Goal: Task Accomplishment & Management: Use online tool/utility

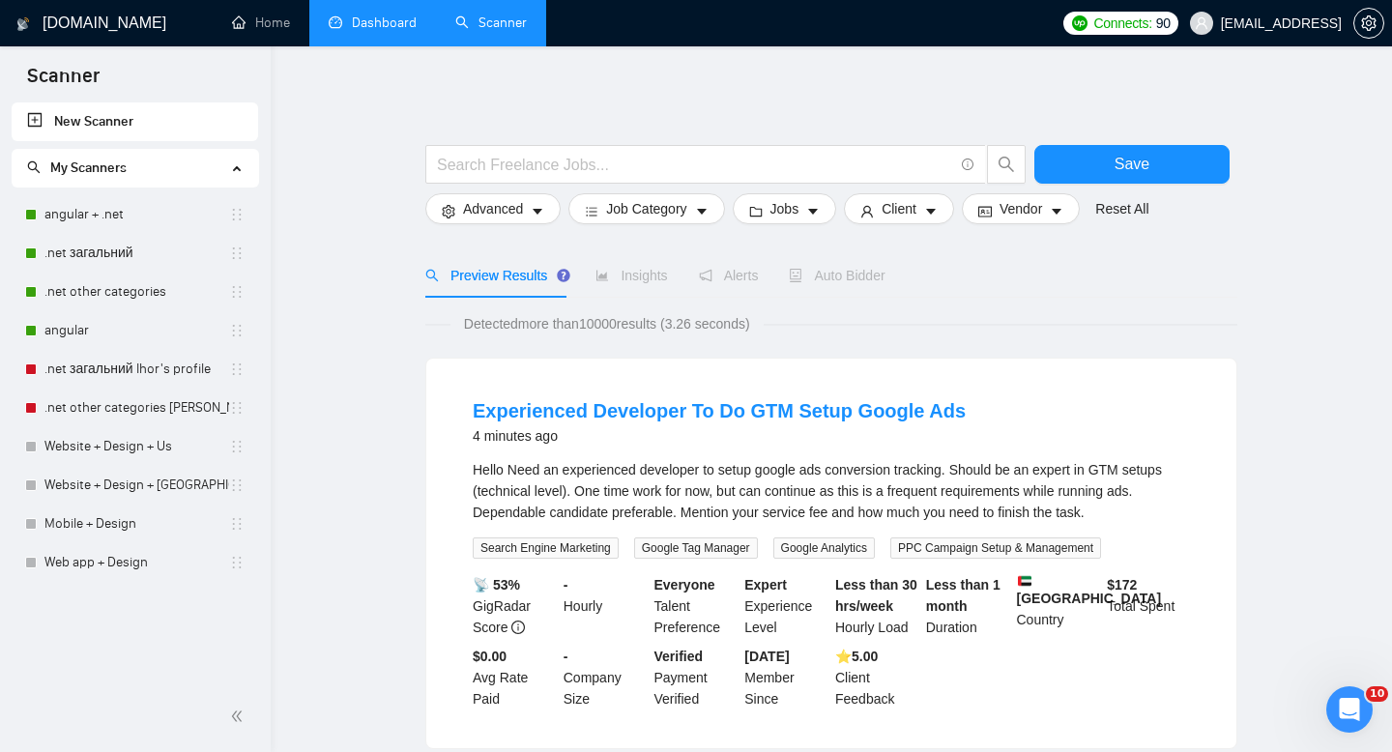
click at [354, 25] on link "Dashboard" at bounding box center [373, 22] width 88 height 16
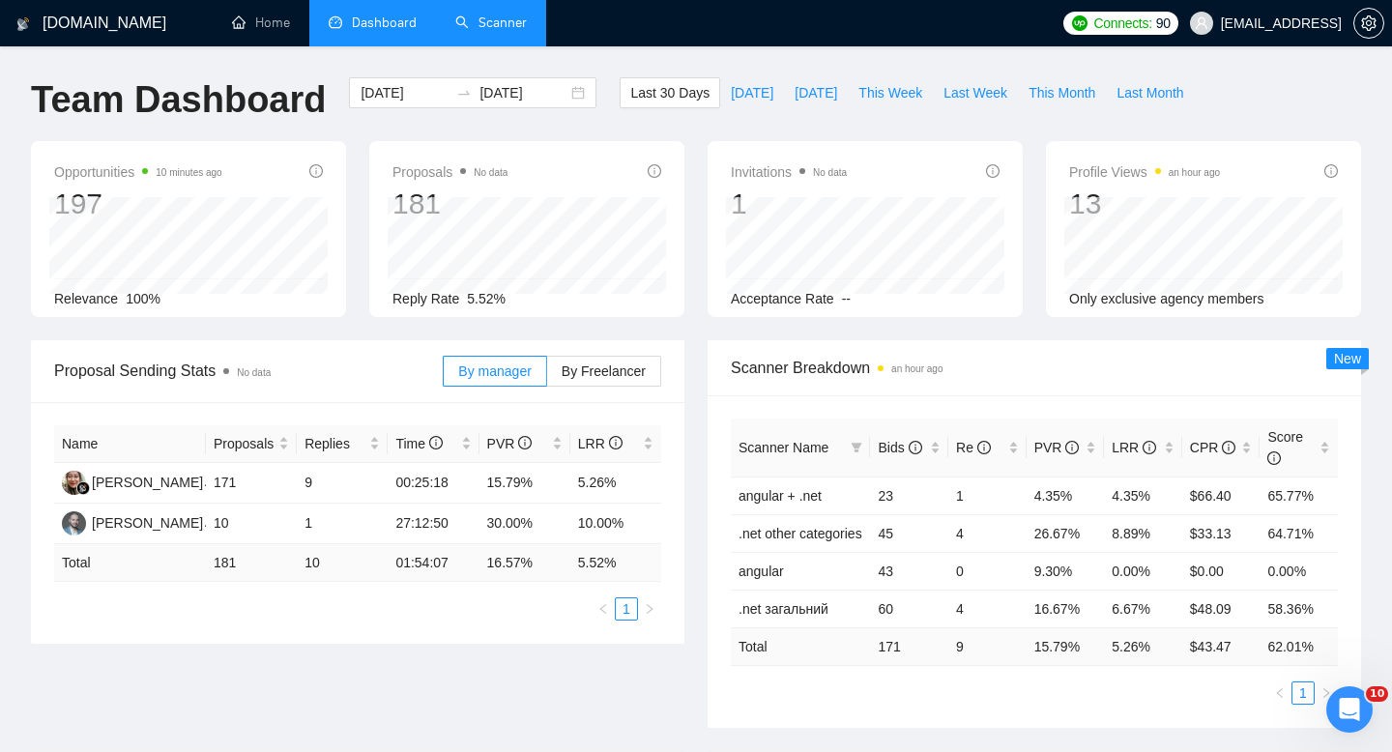
click at [495, 14] on link "Scanner" at bounding box center [491, 22] width 72 height 16
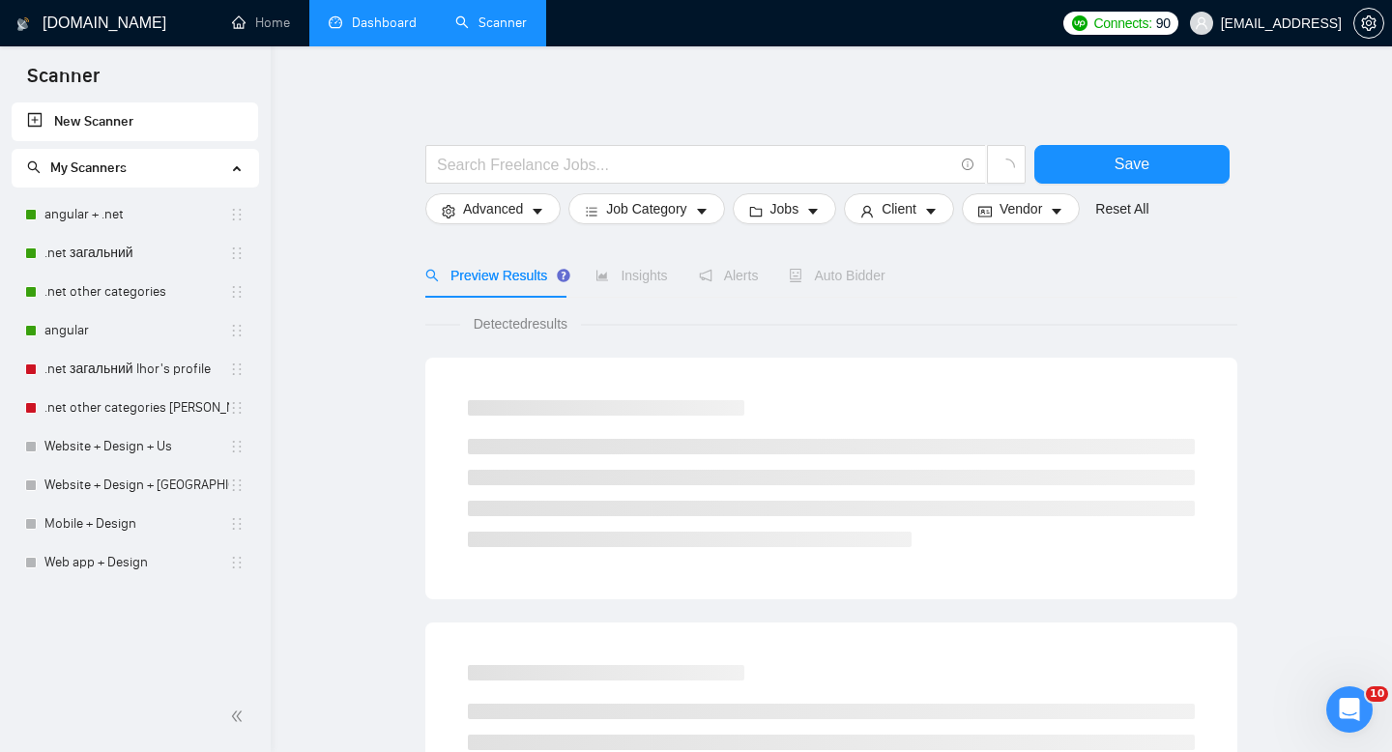
click at [380, 22] on link "Dashboard" at bounding box center [373, 22] width 88 height 16
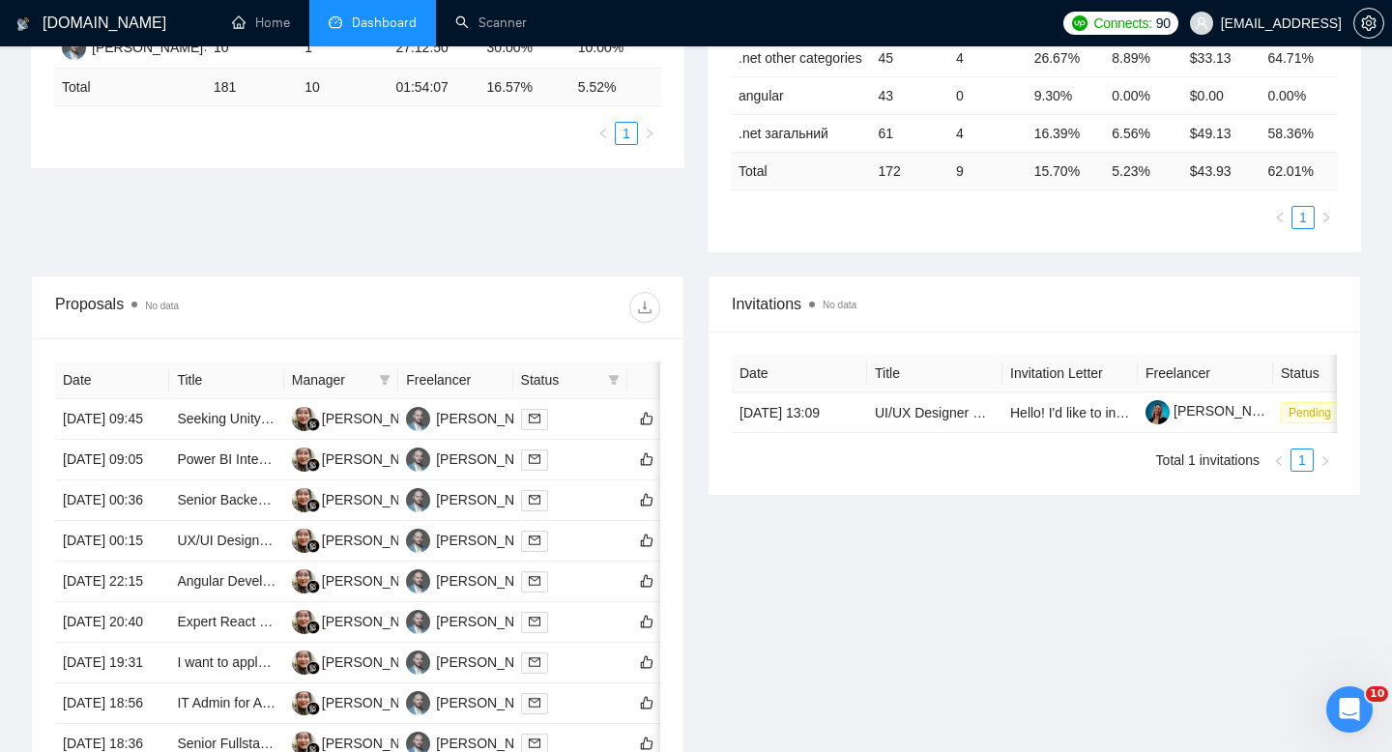
scroll to position [531, 0]
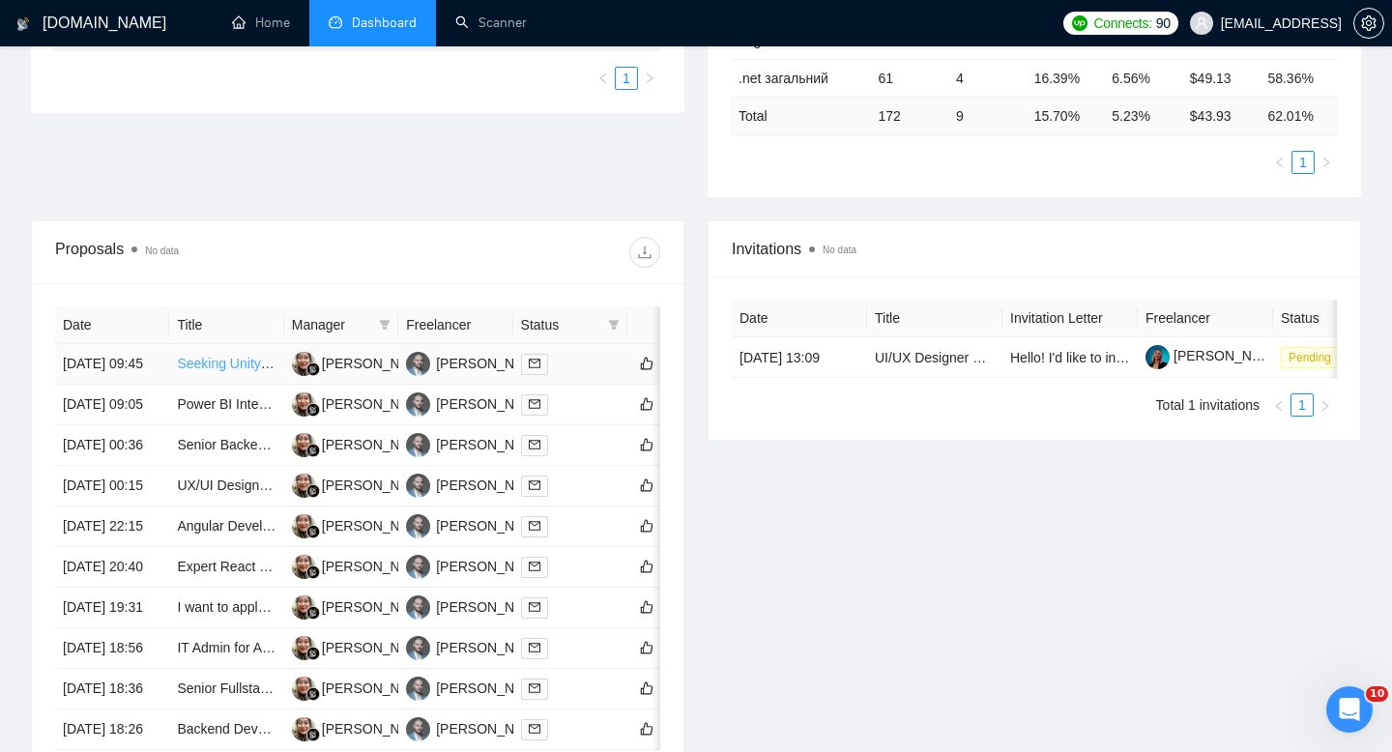
click at [207, 371] on link "Seeking Unity and ASP.NET Core Developer for Soccer Game Project" at bounding box center [413, 363] width 473 height 15
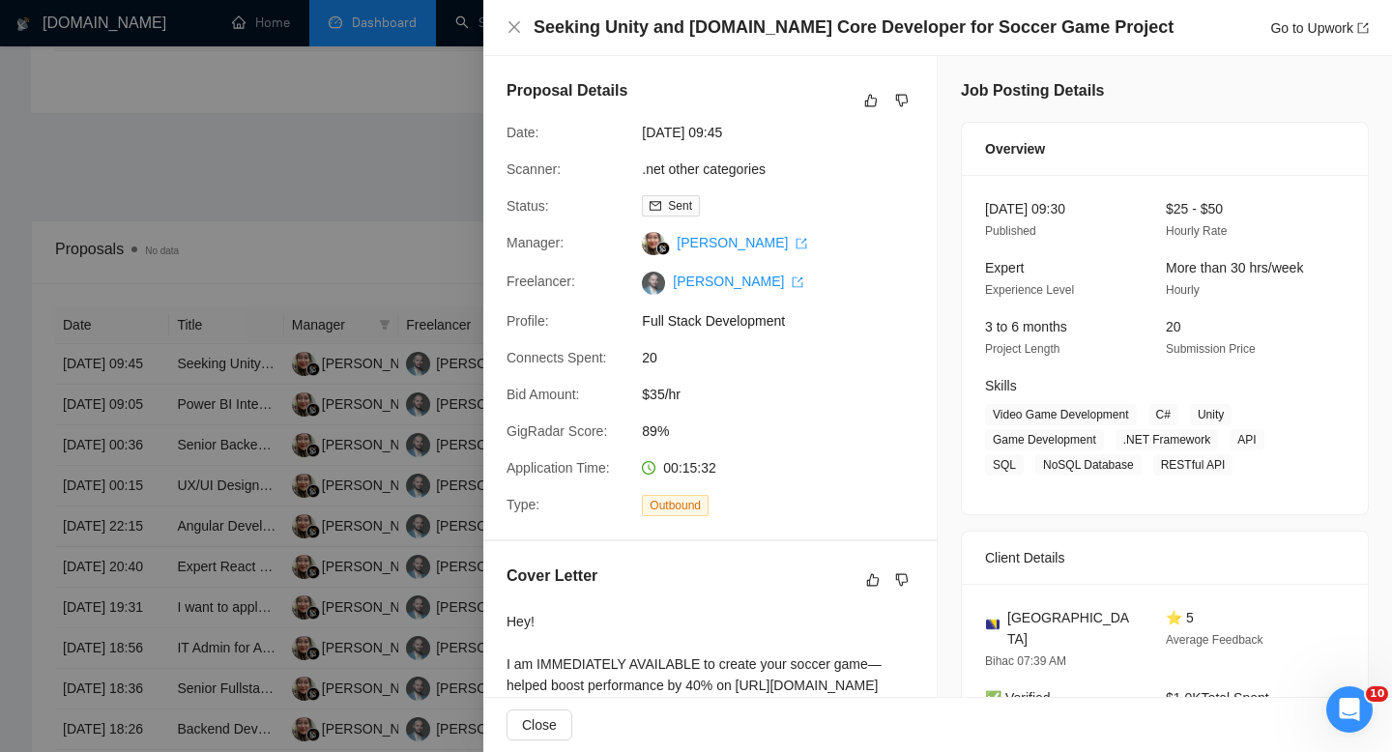
click at [408, 149] on div at bounding box center [696, 376] width 1392 height 752
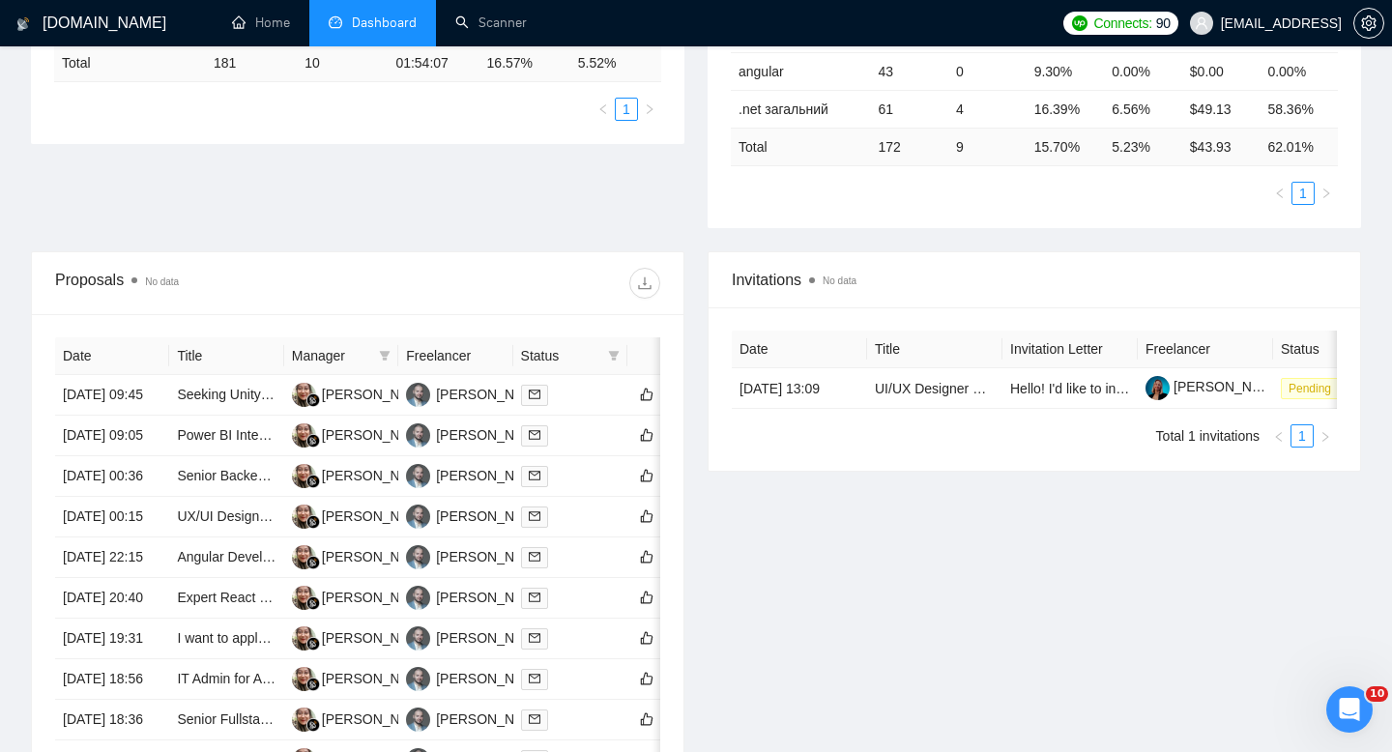
scroll to position [0, 0]
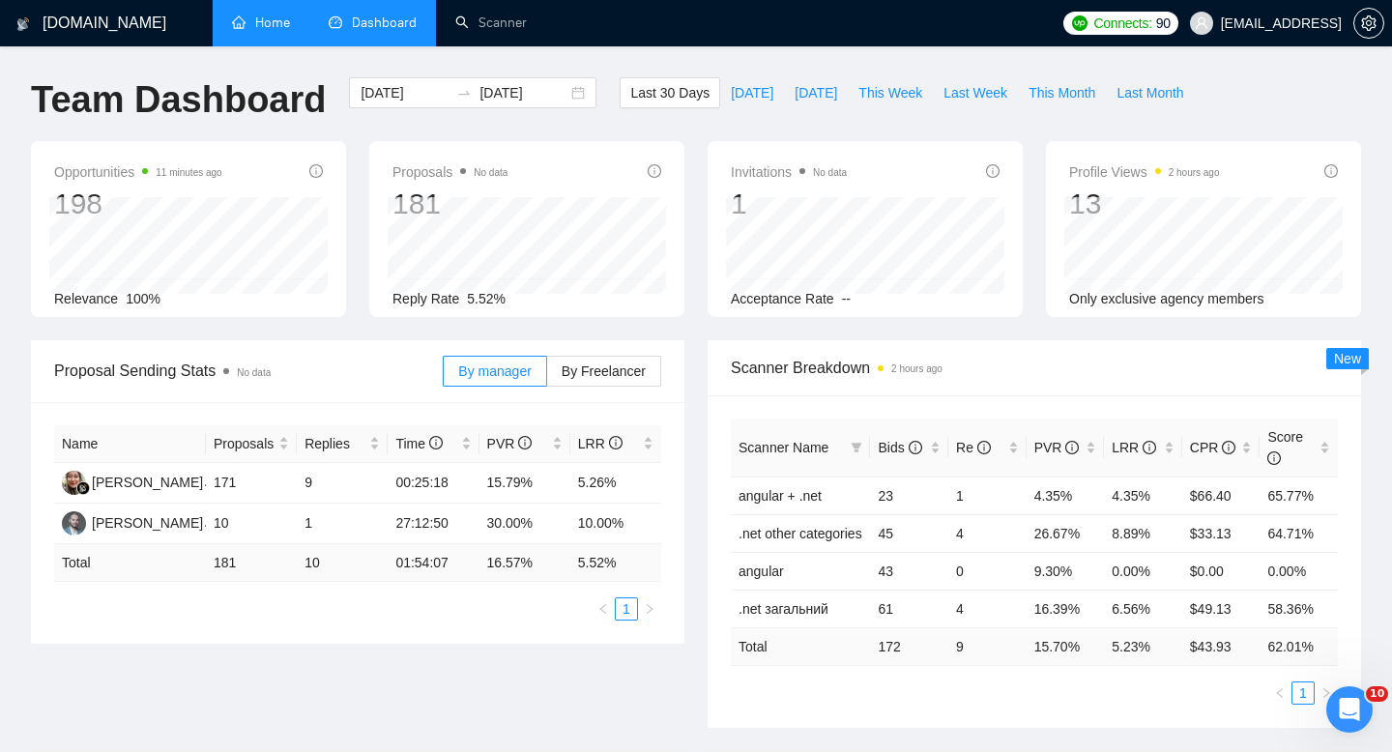
click at [287, 22] on link "Home" at bounding box center [261, 22] width 58 height 16
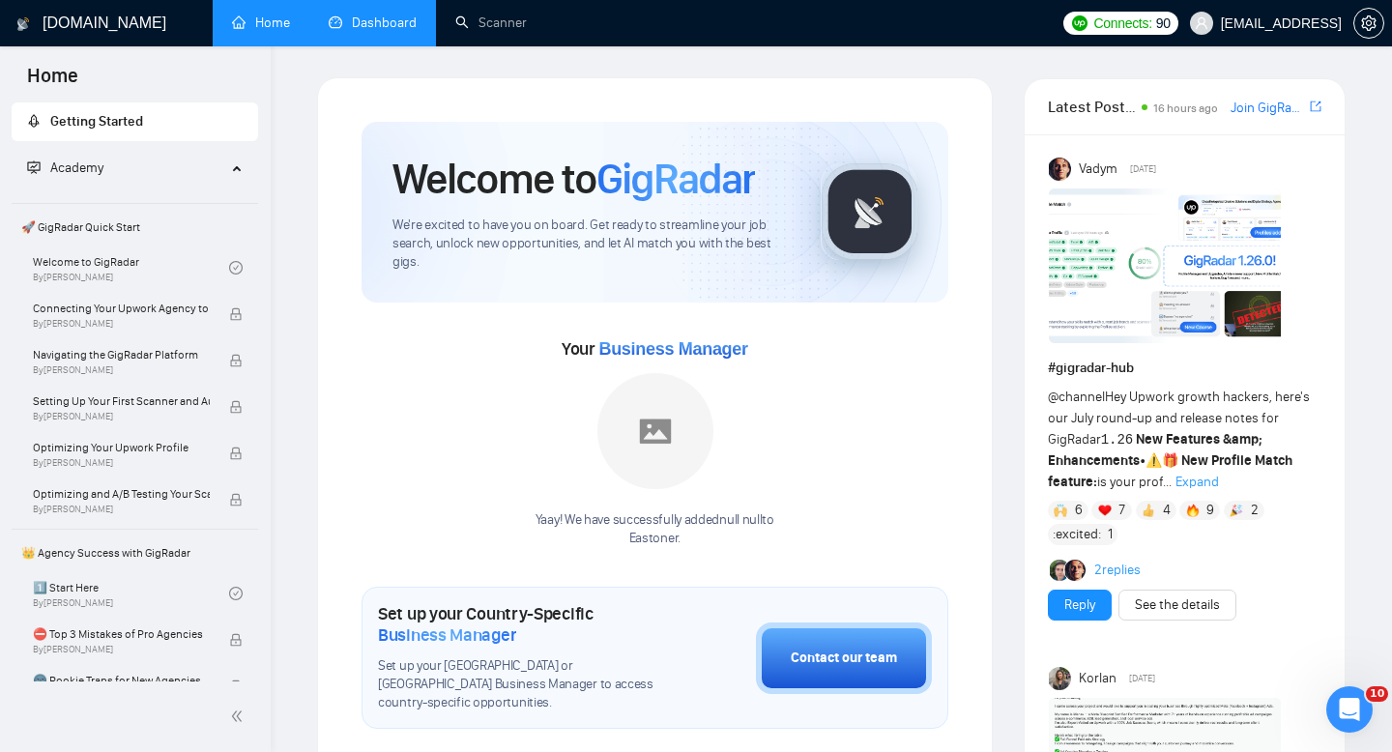
click at [356, 14] on link "Dashboard" at bounding box center [373, 22] width 88 height 16
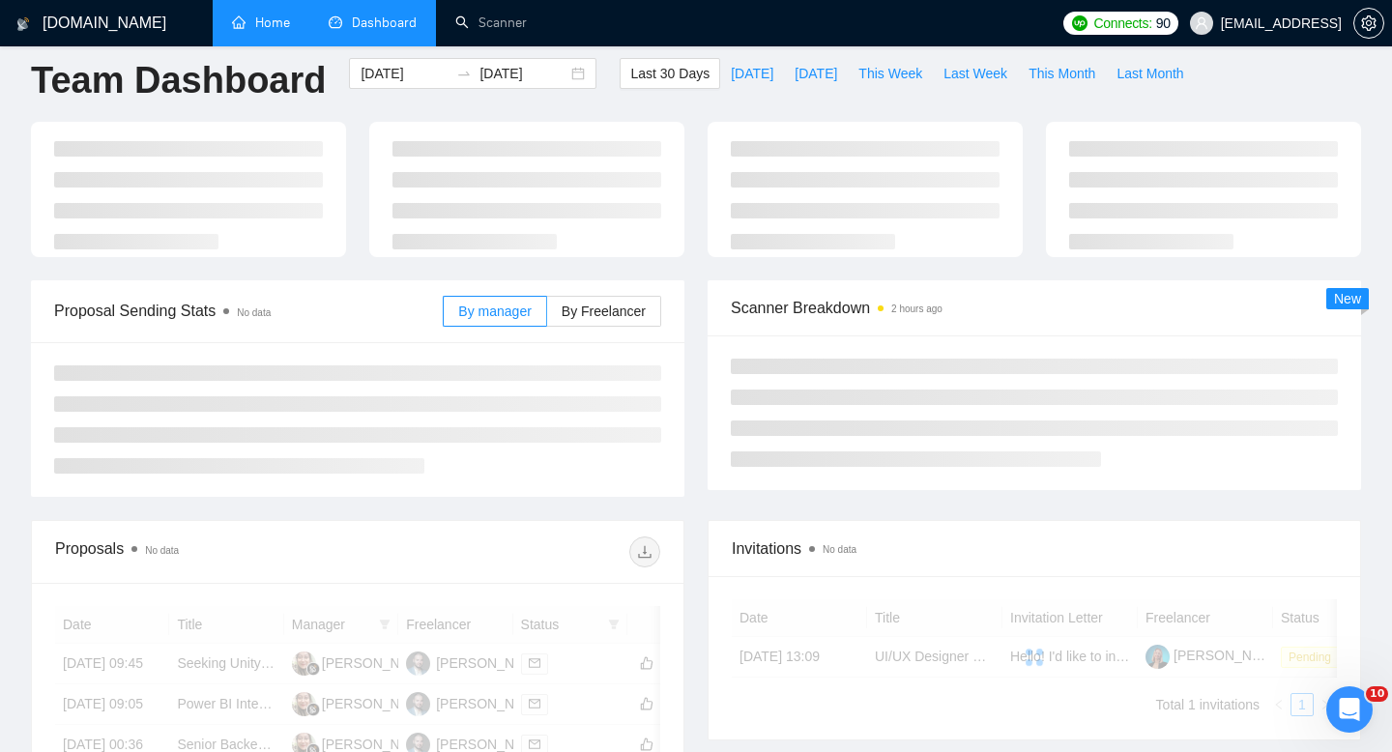
scroll to position [25, 0]
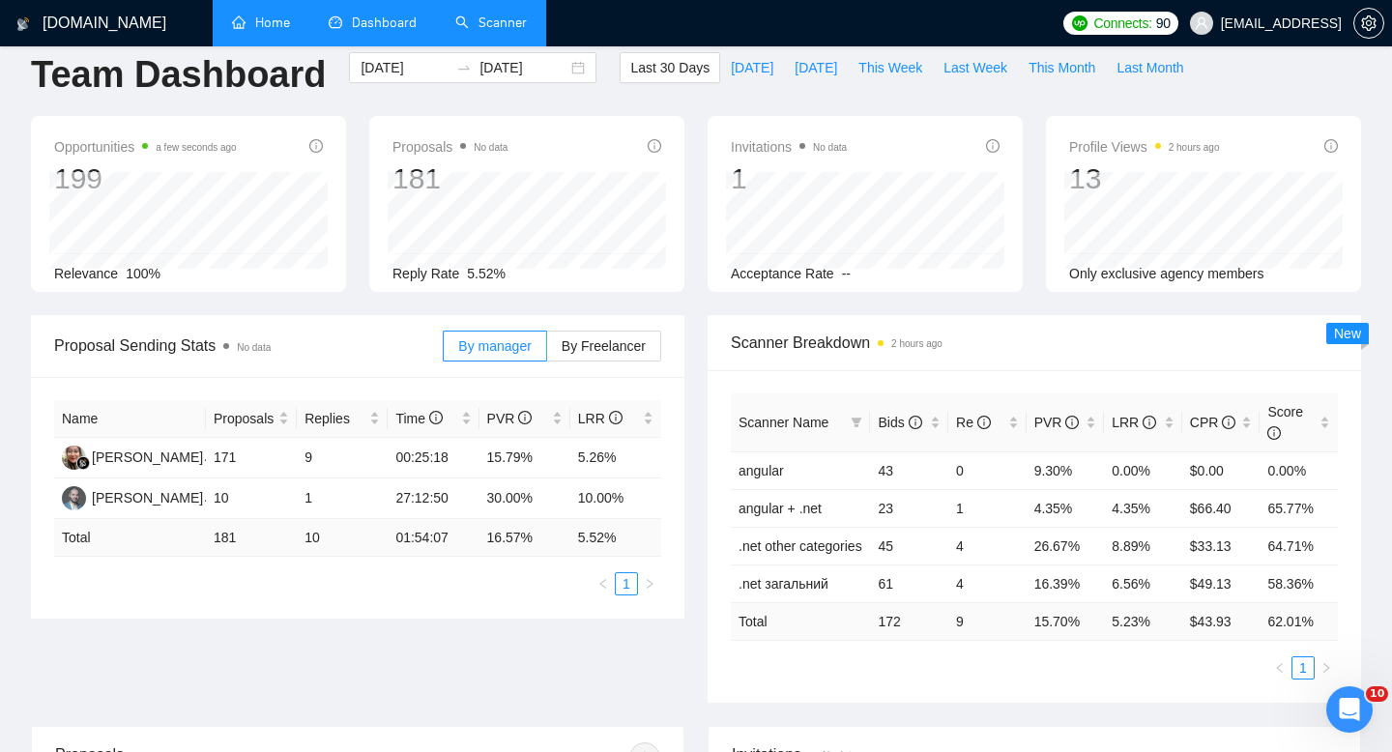
click at [485, 31] on link "Scanner" at bounding box center [491, 22] width 72 height 16
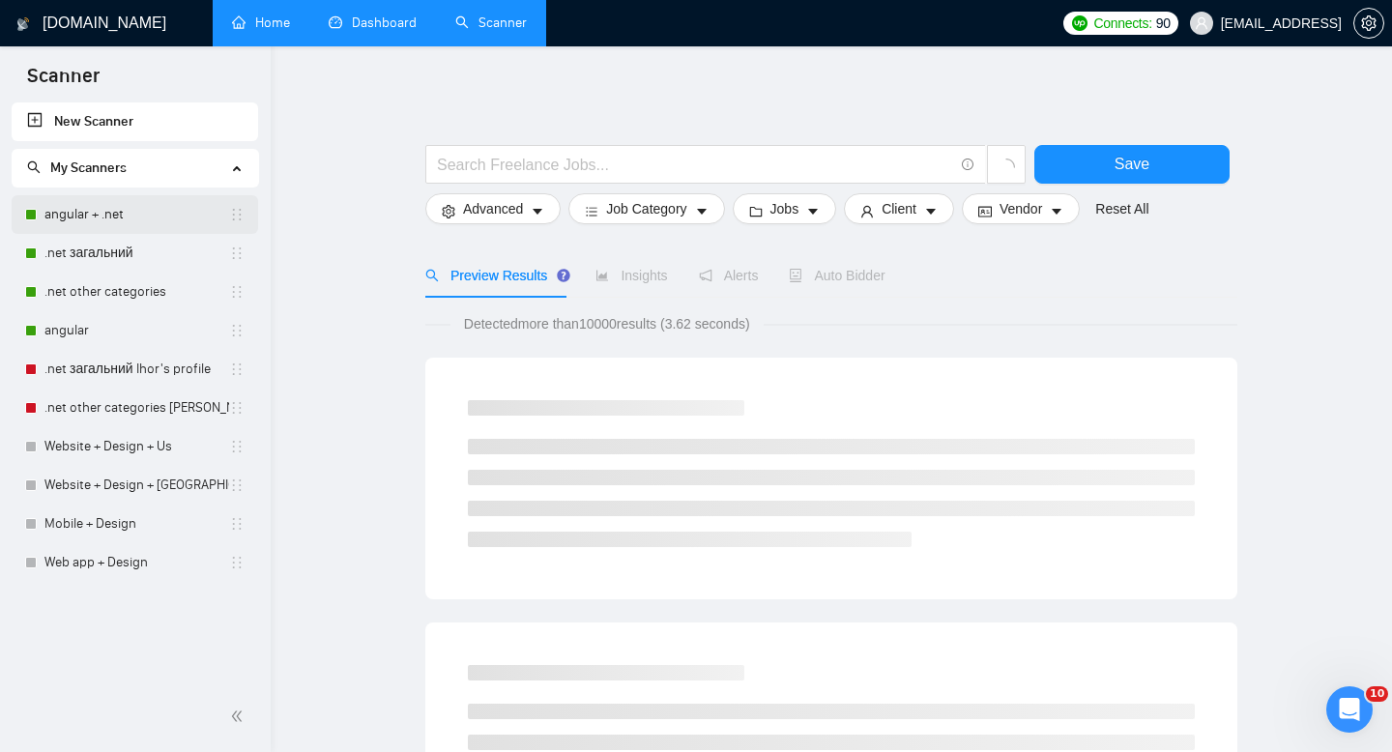
click at [147, 195] on link "angular + .net" at bounding box center [136, 214] width 185 height 39
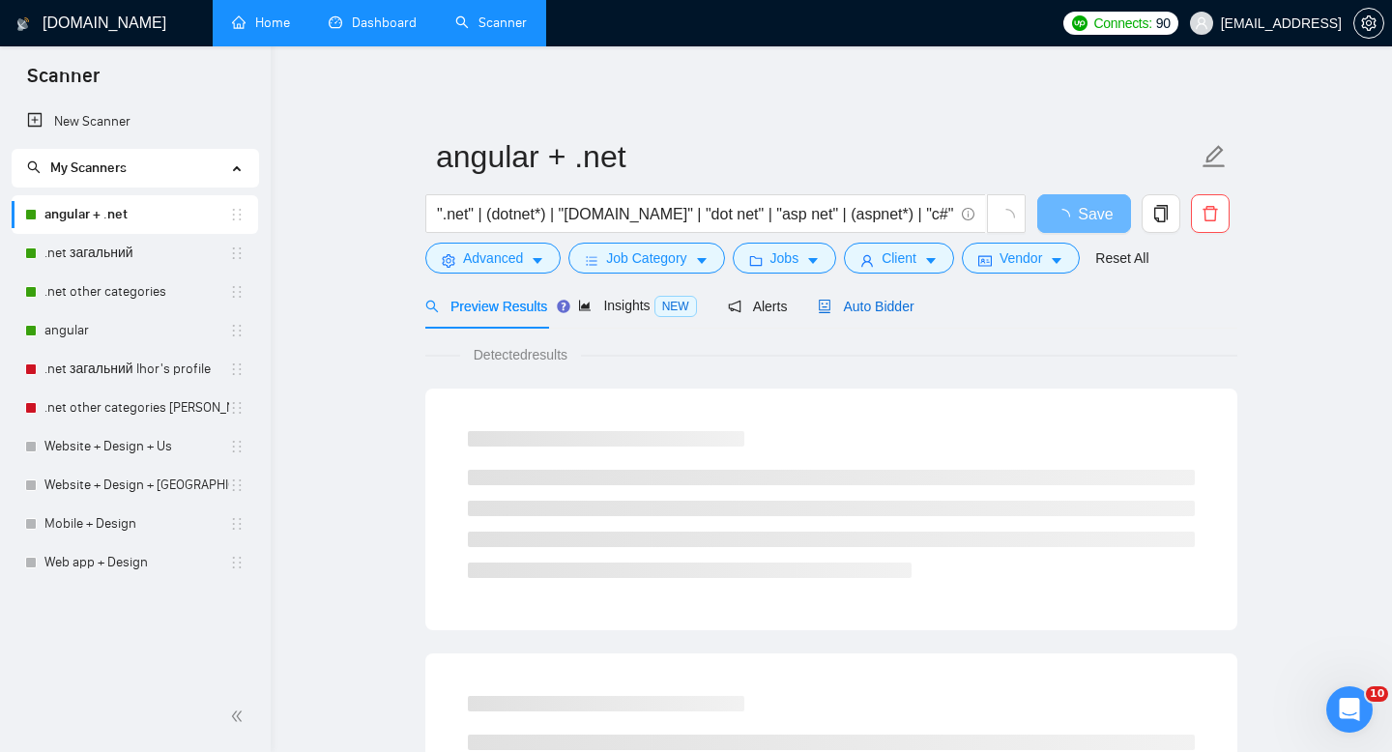
click at [878, 307] on span "Auto Bidder" at bounding box center [866, 306] width 96 height 15
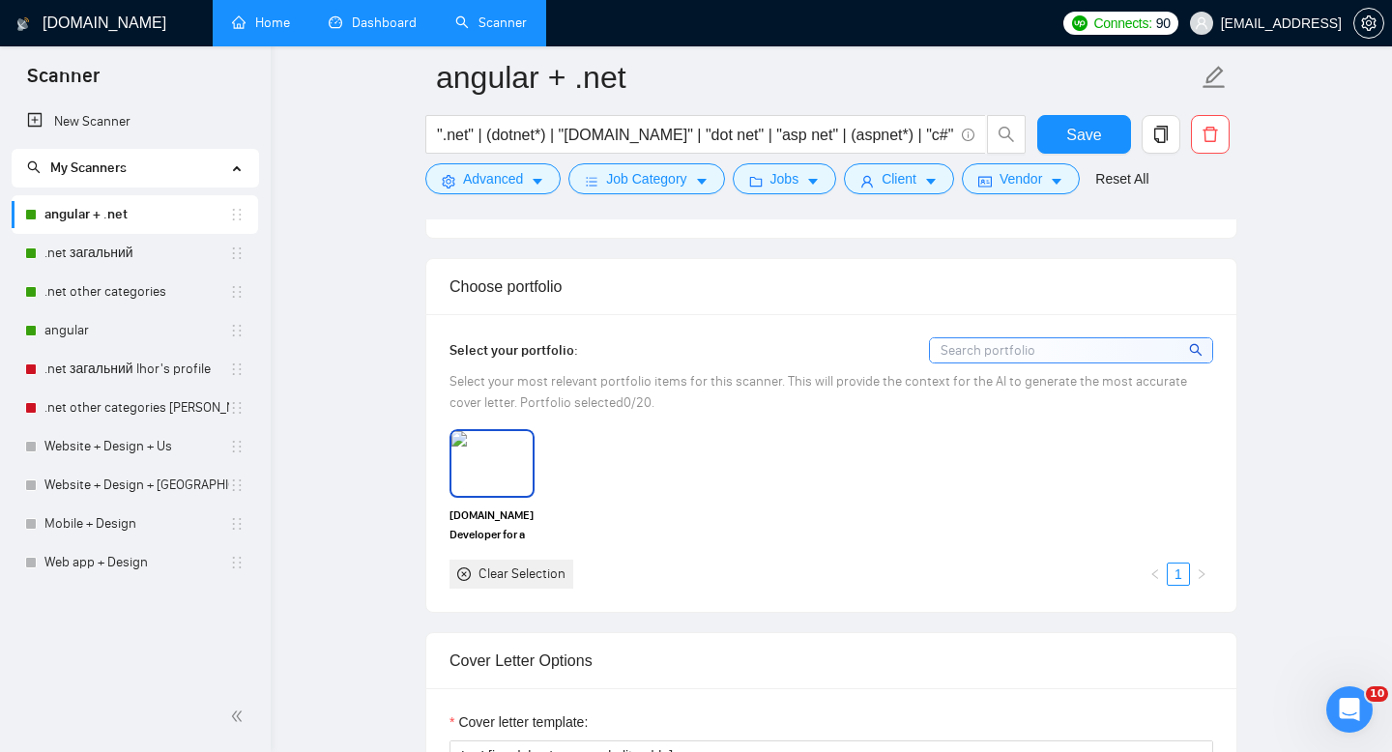
scroll to position [1693, 0]
click at [953, 337] on input at bounding box center [1071, 349] width 282 height 24
click at [737, 449] on div "ASP.NET Developer for a workplace management solution Clear Selection 1" at bounding box center [831, 507] width 775 height 159
click at [540, 440] on div "[DOMAIN_NAME] Developer for a workplace management solution" at bounding box center [492, 485] width 97 height 114
click at [505, 445] on img at bounding box center [491, 462] width 81 height 64
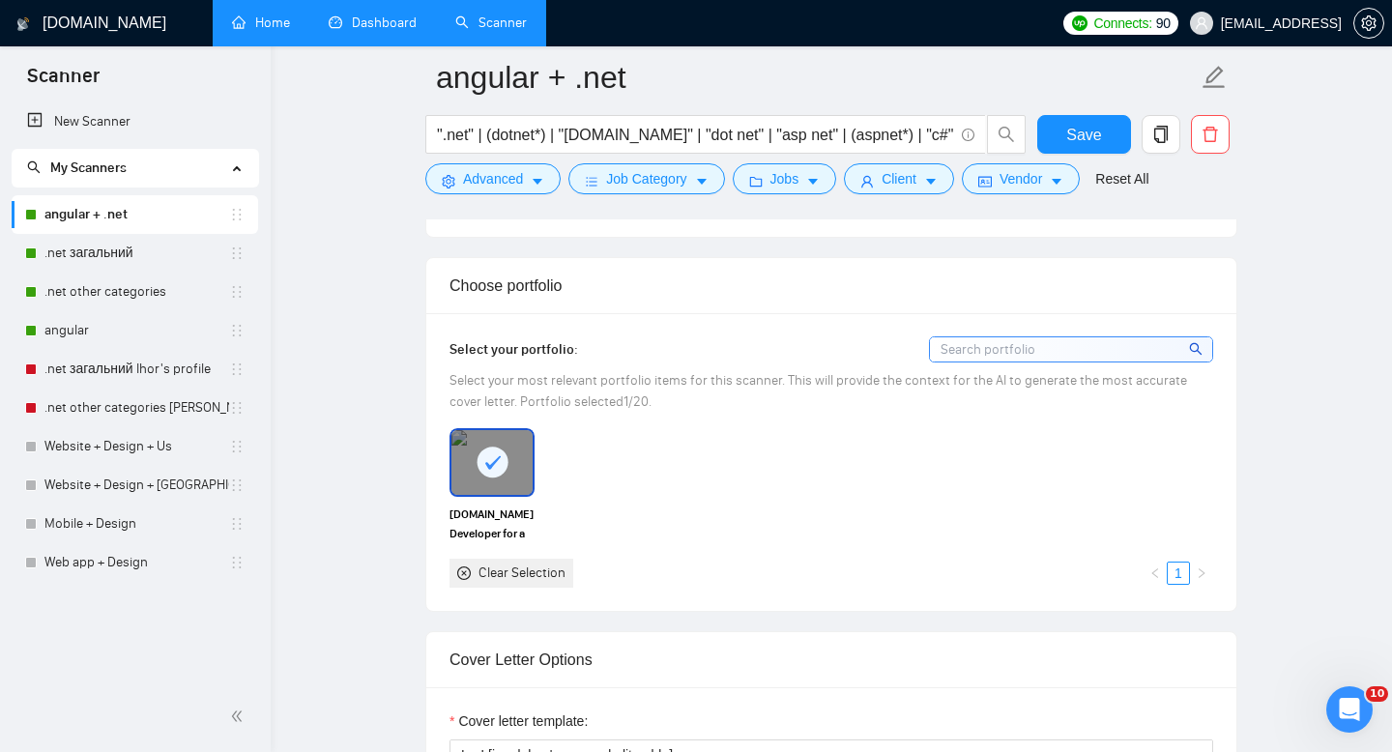
click at [622, 460] on div "ASP.NET Developer for a workplace management solution Clear Selection 1" at bounding box center [831, 507] width 775 height 159
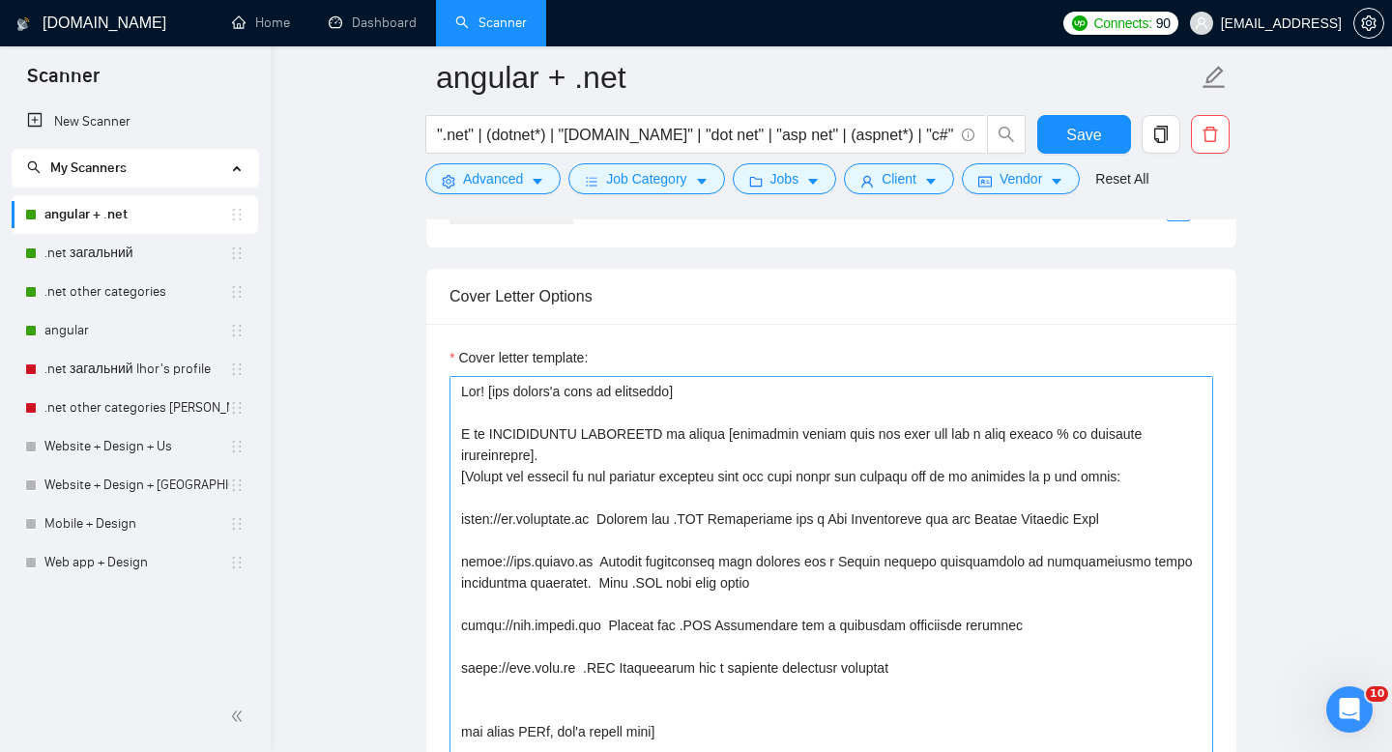
scroll to position [2046, 0]
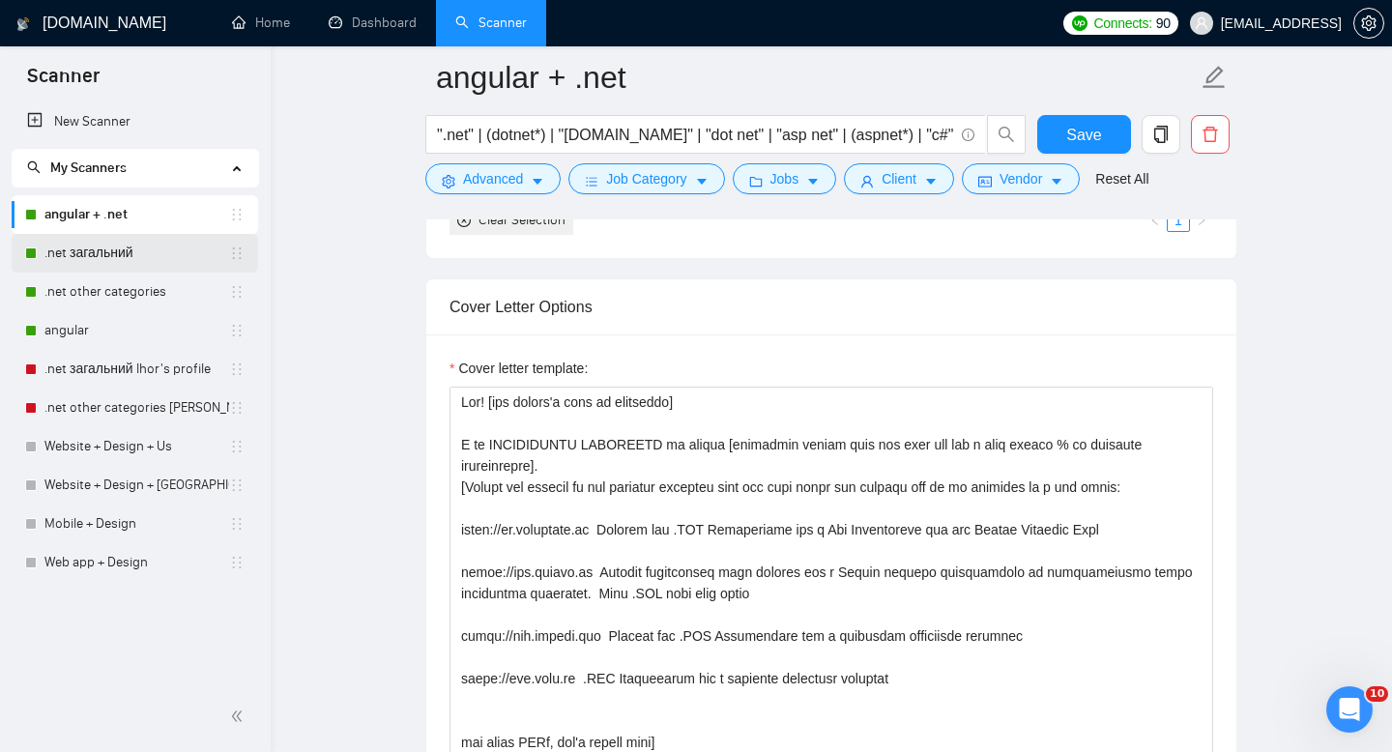
click at [128, 265] on link ".net загальний" at bounding box center [136, 253] width 185 height 39
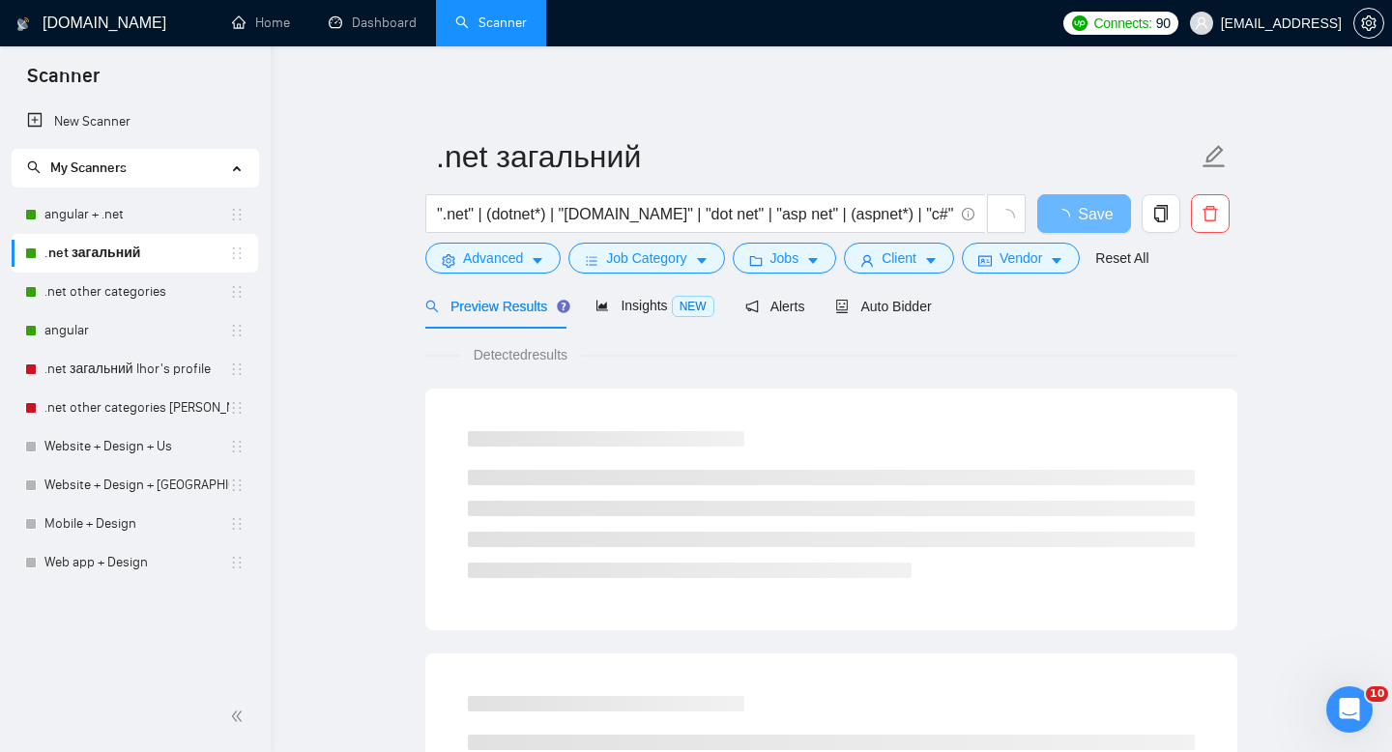
scroll to position [1, 0]
click at [908, 314] on div "Auto Bidder" at bounding box center [883, 305] width 96 height 21
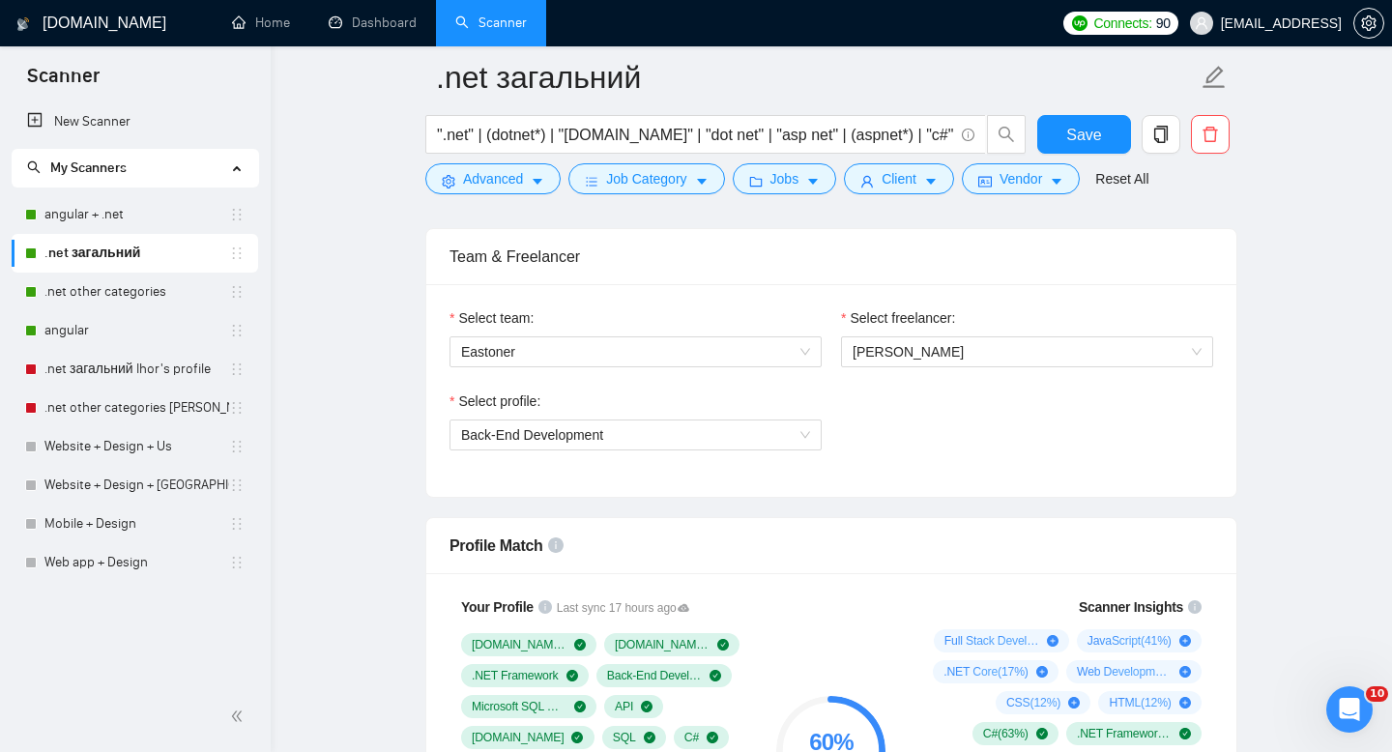
scroll to position [1728, 0]
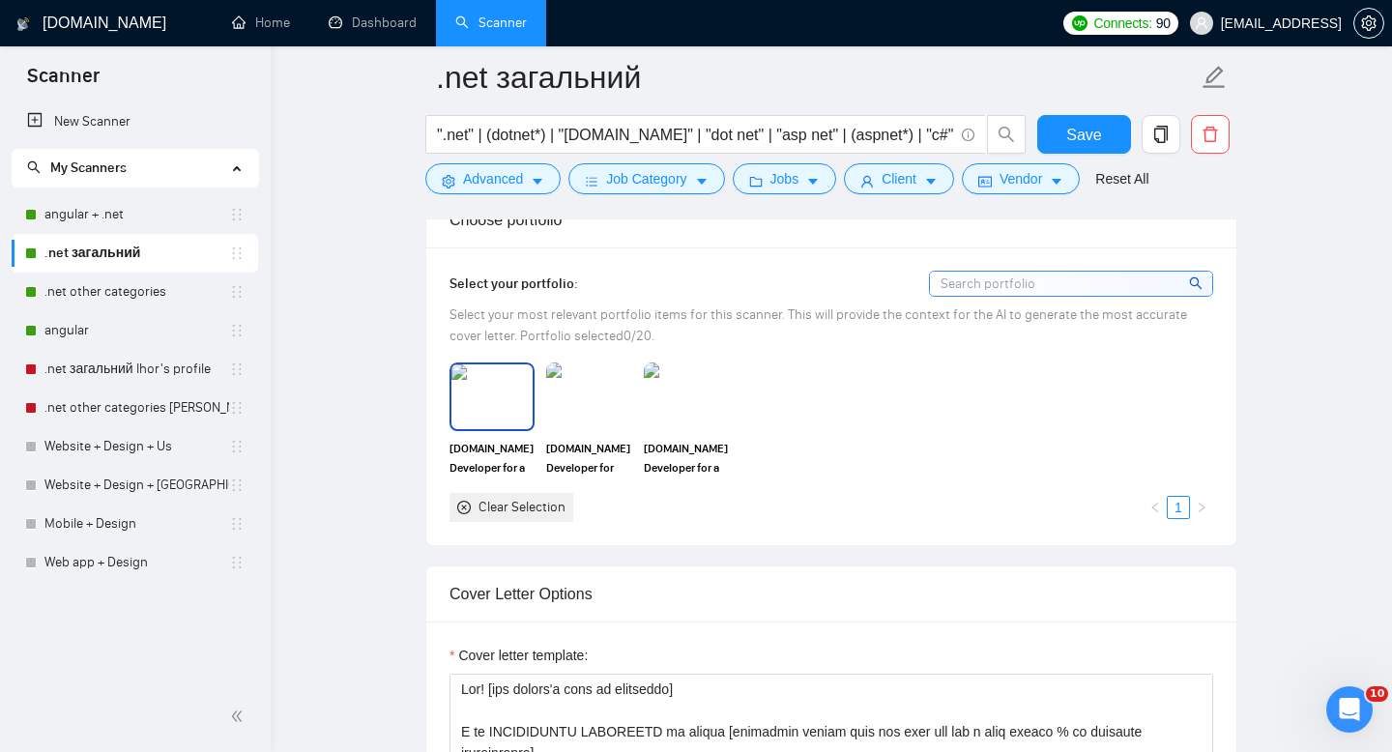
click at [513, 395] on img at bounding box center [491, 396] width 81 height 64
click at [555, 395] on img at bounding box center [588, 396] width 81 height 64
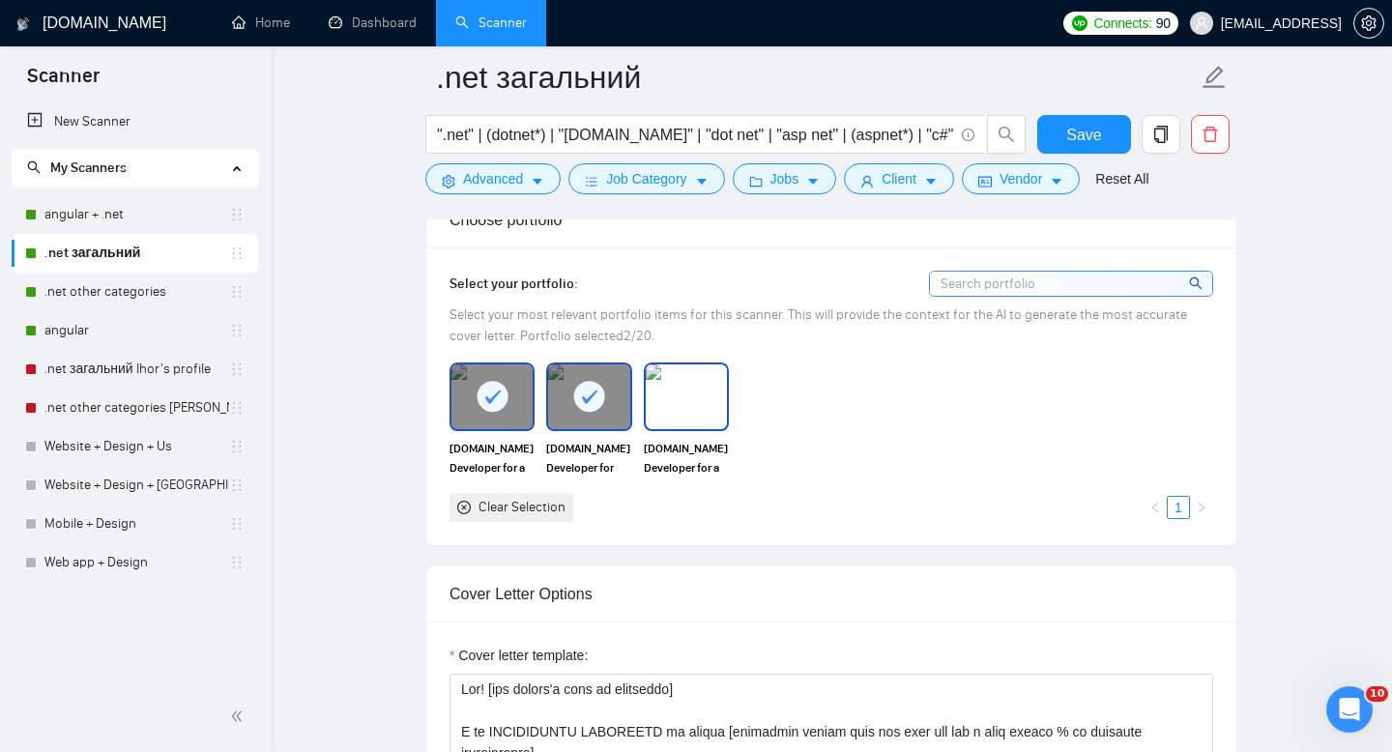
click at [673, 393] on img at bounding box center [686, 396] width 81 height 64
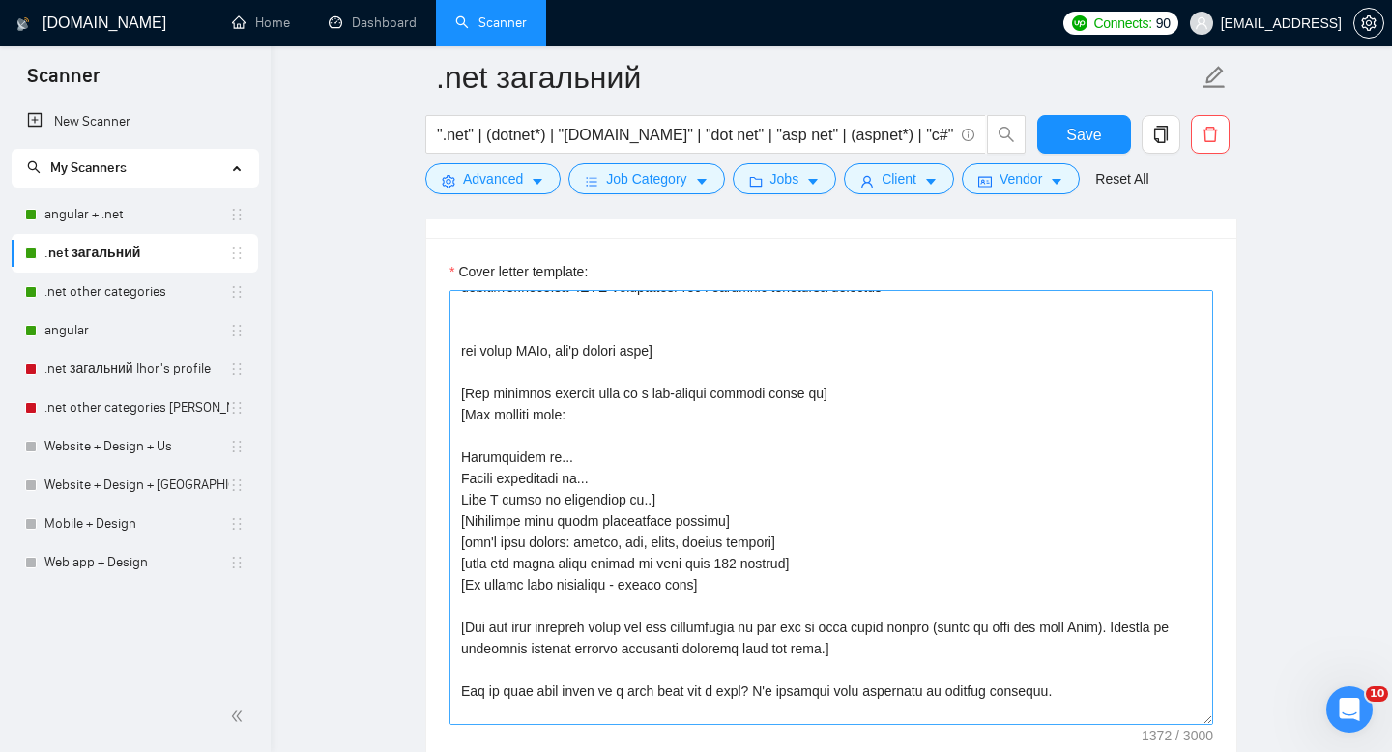
scroll to position [299, 0]
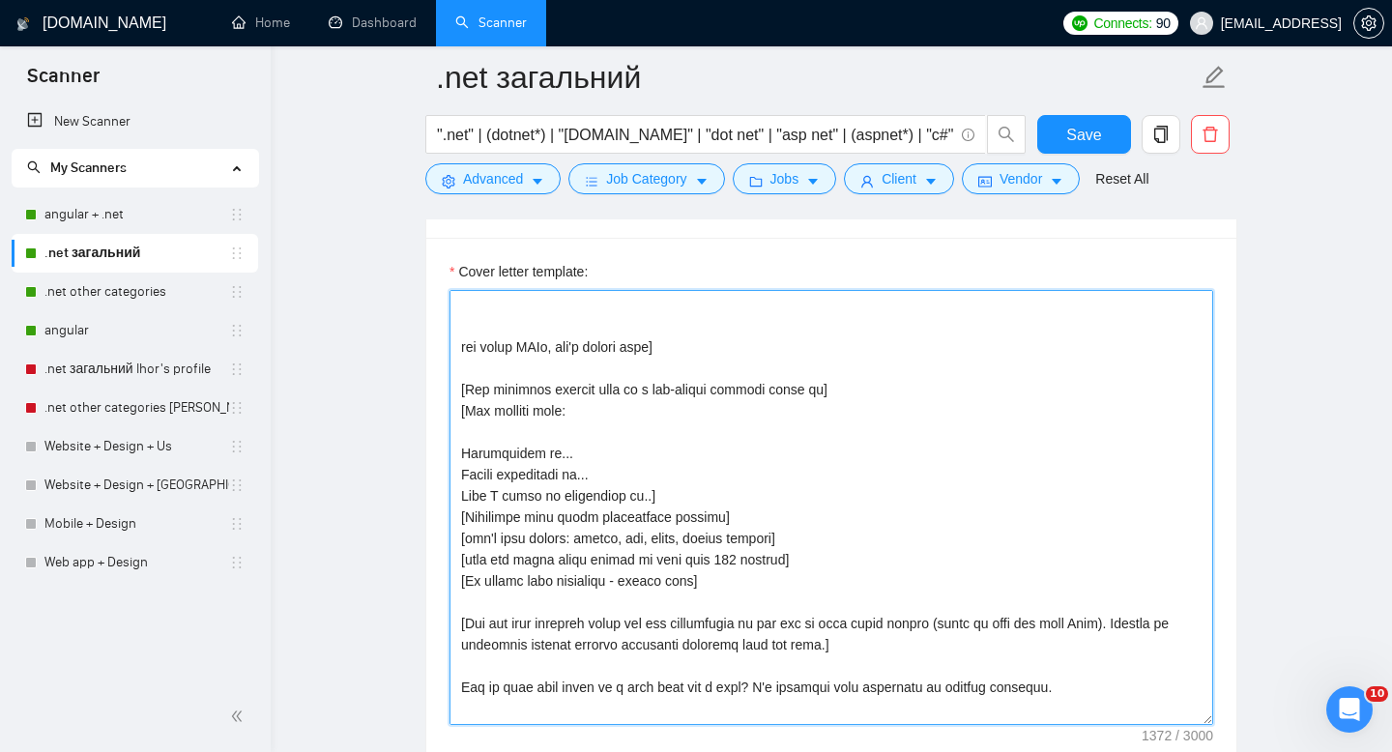
click at [651, 497] on textarea "Cover letter template:" at bounding box center [831, 507] width 764 height 435
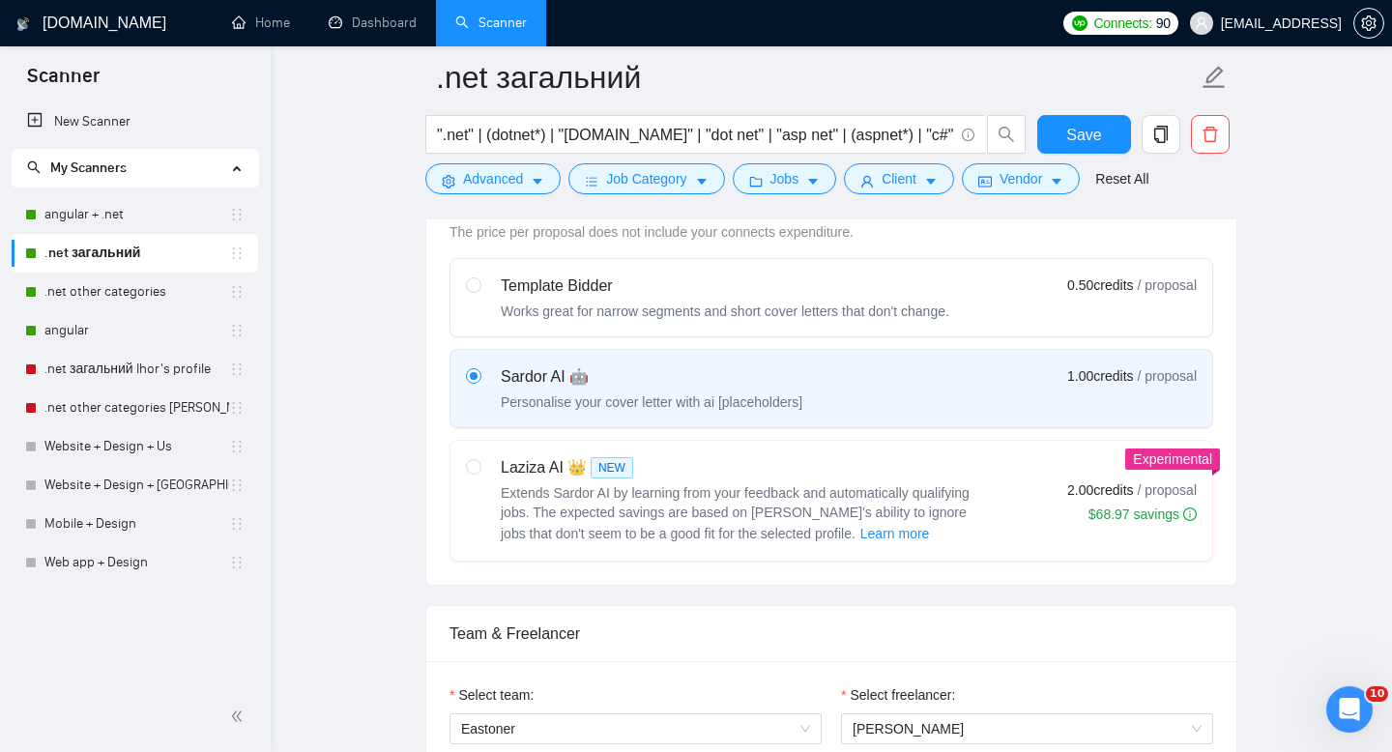
scroll to position [583, 0]
click at [111, 205] on link "angular + .net" at bounding box center [136, 214] width 185 height 39
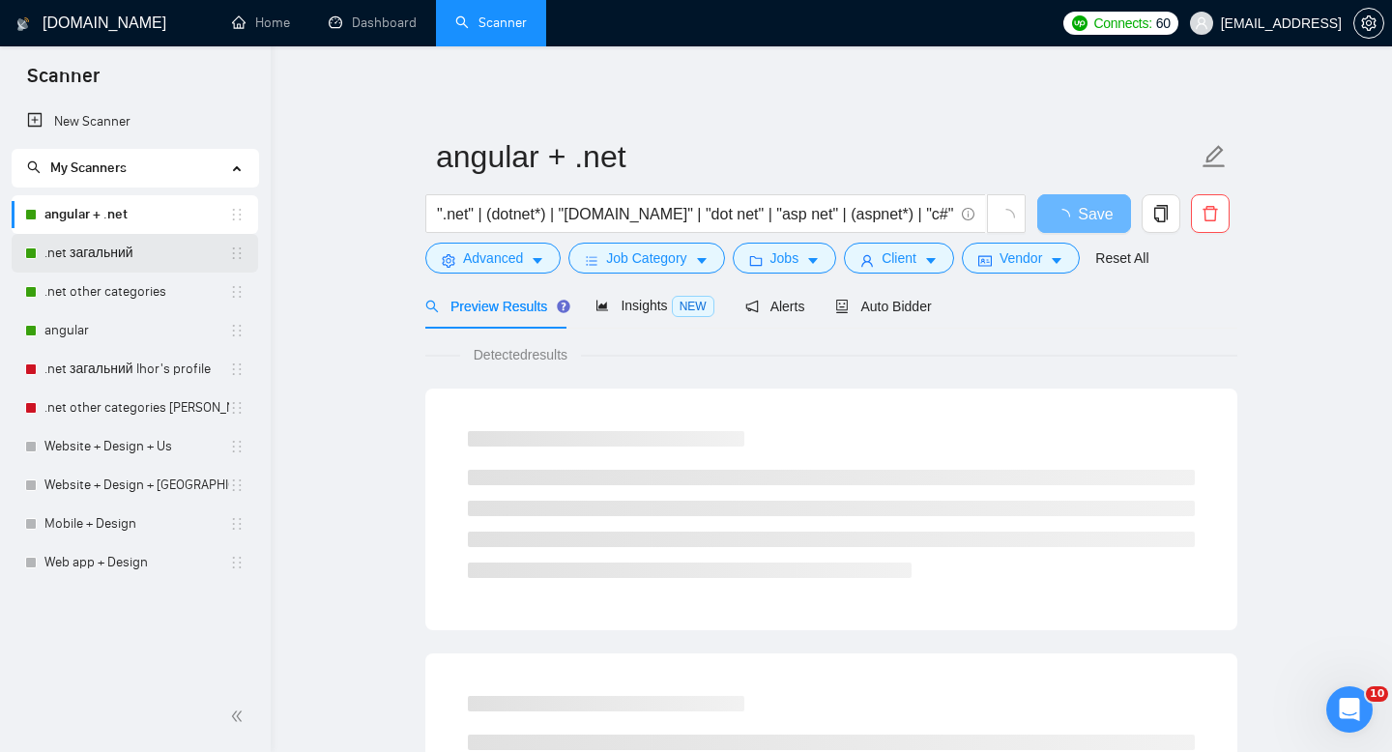
click at [173, 251] on link ".net загальний" at bounding box center [136, 253] width 185 height 39
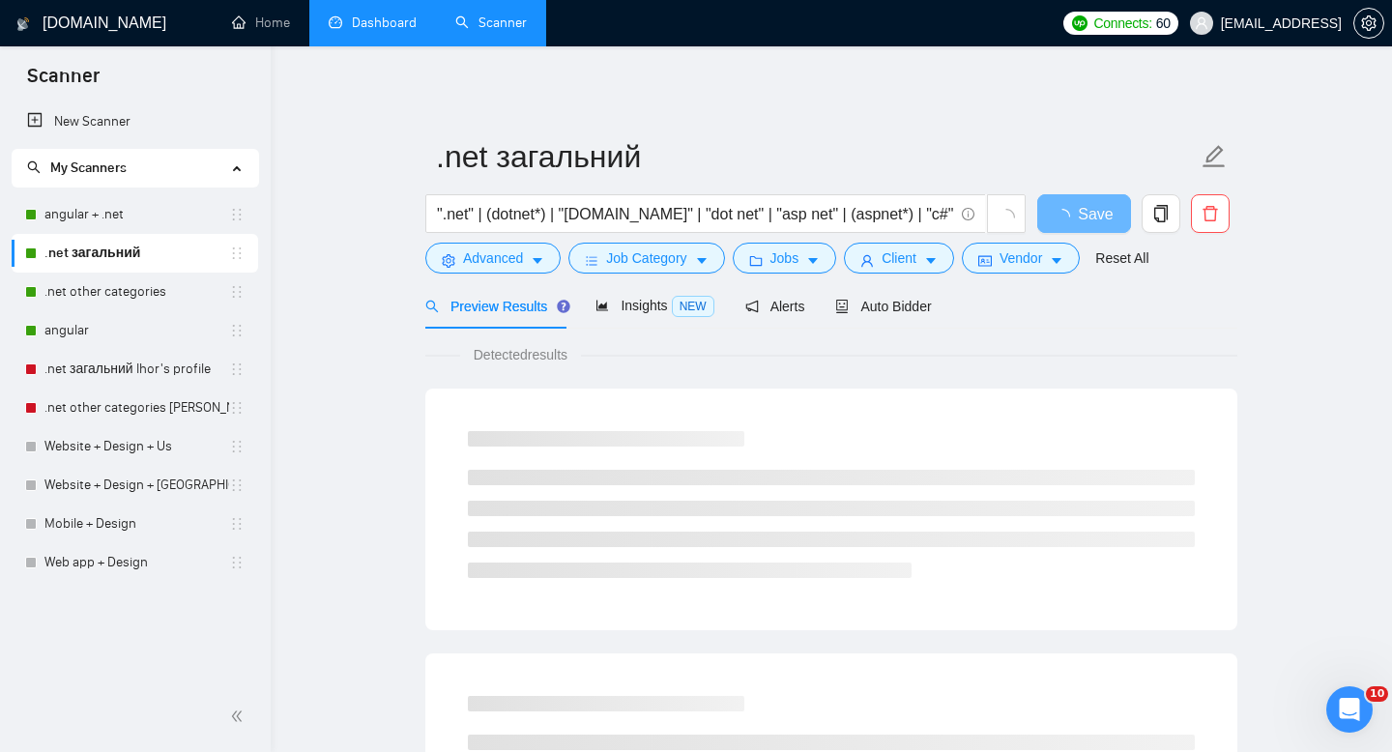
click at [344, 19] on link "Dashboard" at bounding box center [373, 22] width 88 height 16
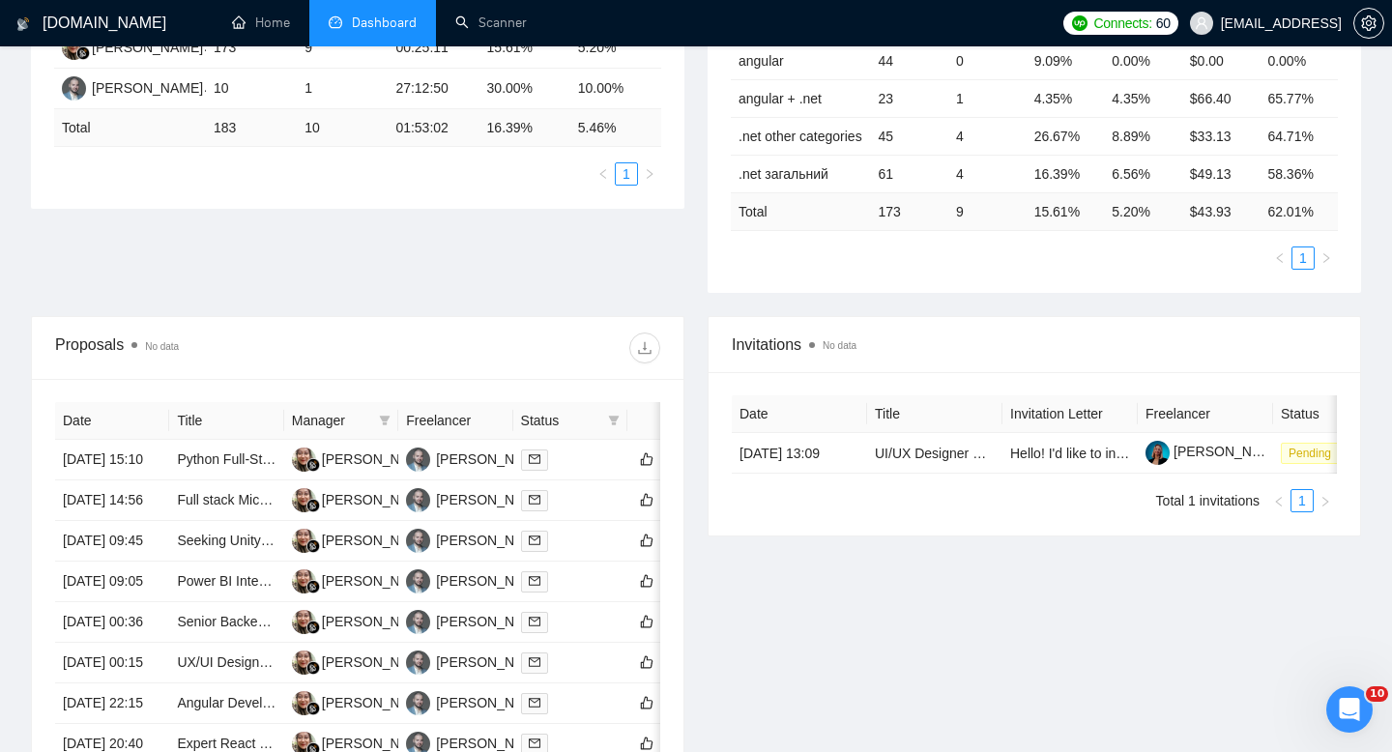
scroll to position [439, 0]
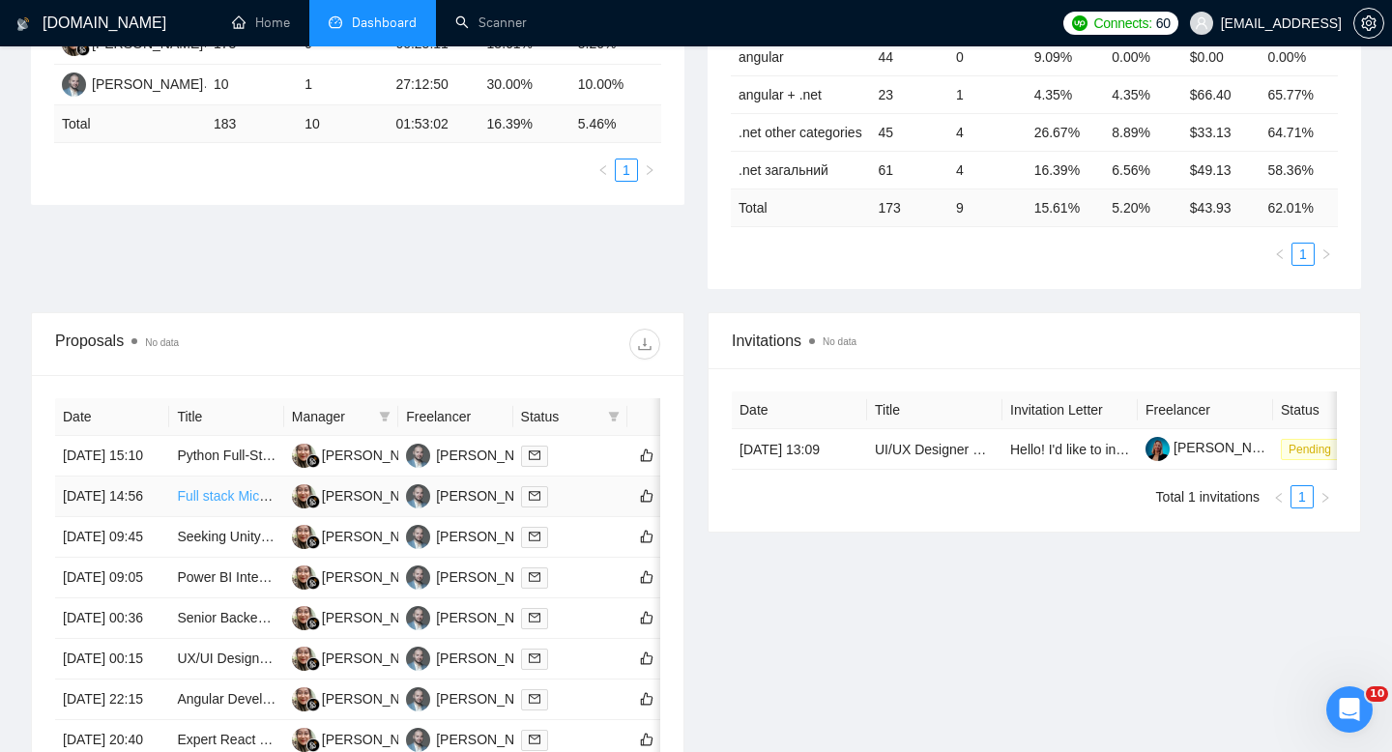
click at [204, 504] on link "Full stack Microsoft 365 developer" at bounding box center [279, 495] width 205 height 15
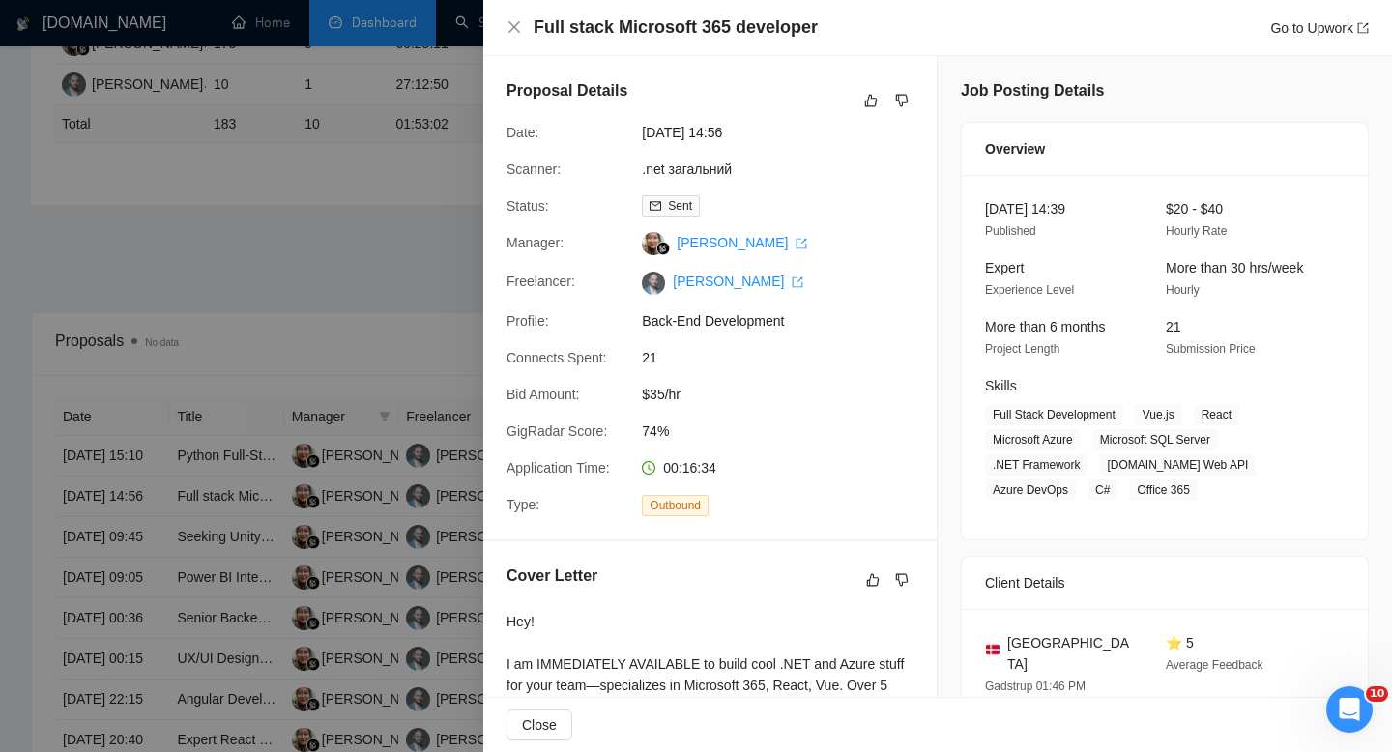
click at [253, 486] on div at bounding box center [696, 376] width 1392 height 752
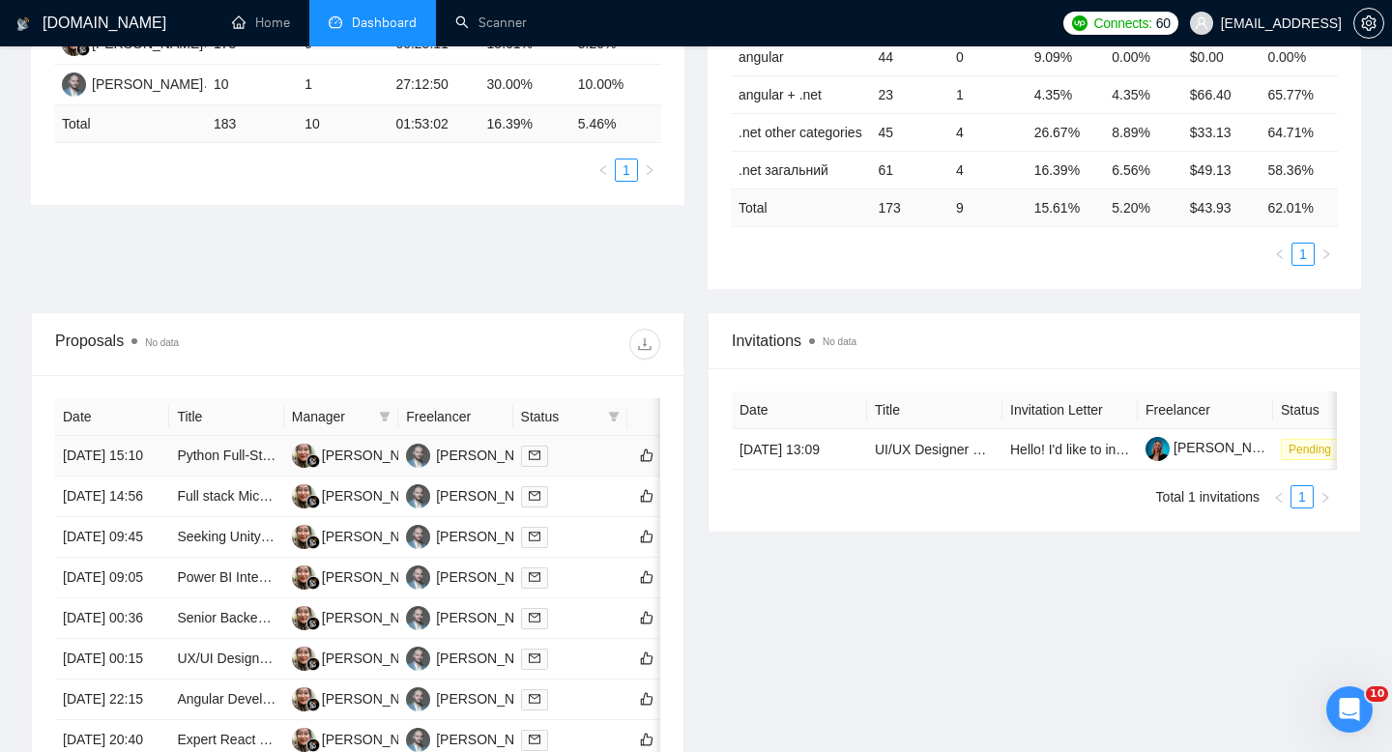
click at [234, 473] on td "Python Full-Stack Engineer" at bounding box center [226, 456] width 114 height 41
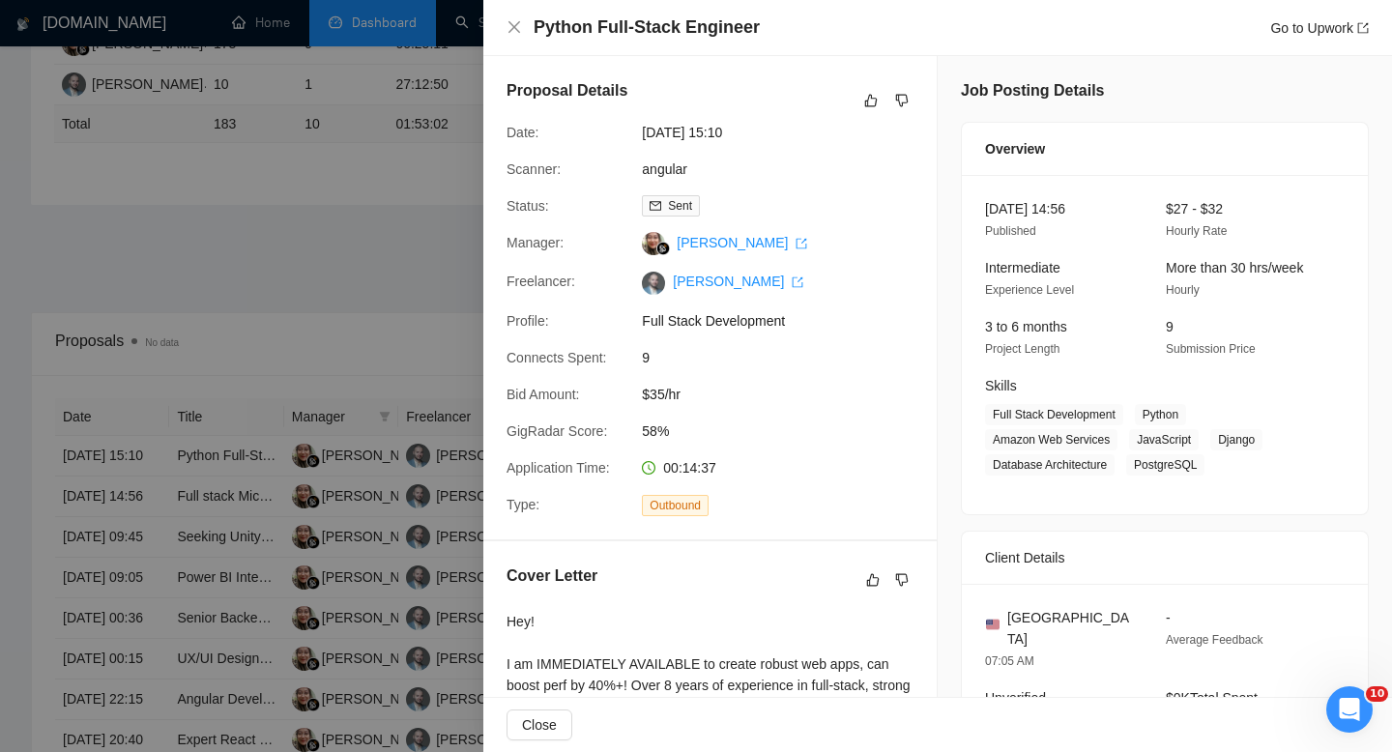
click at [290, 413] on div at bounding box center [696, 376] width 1392 height 752
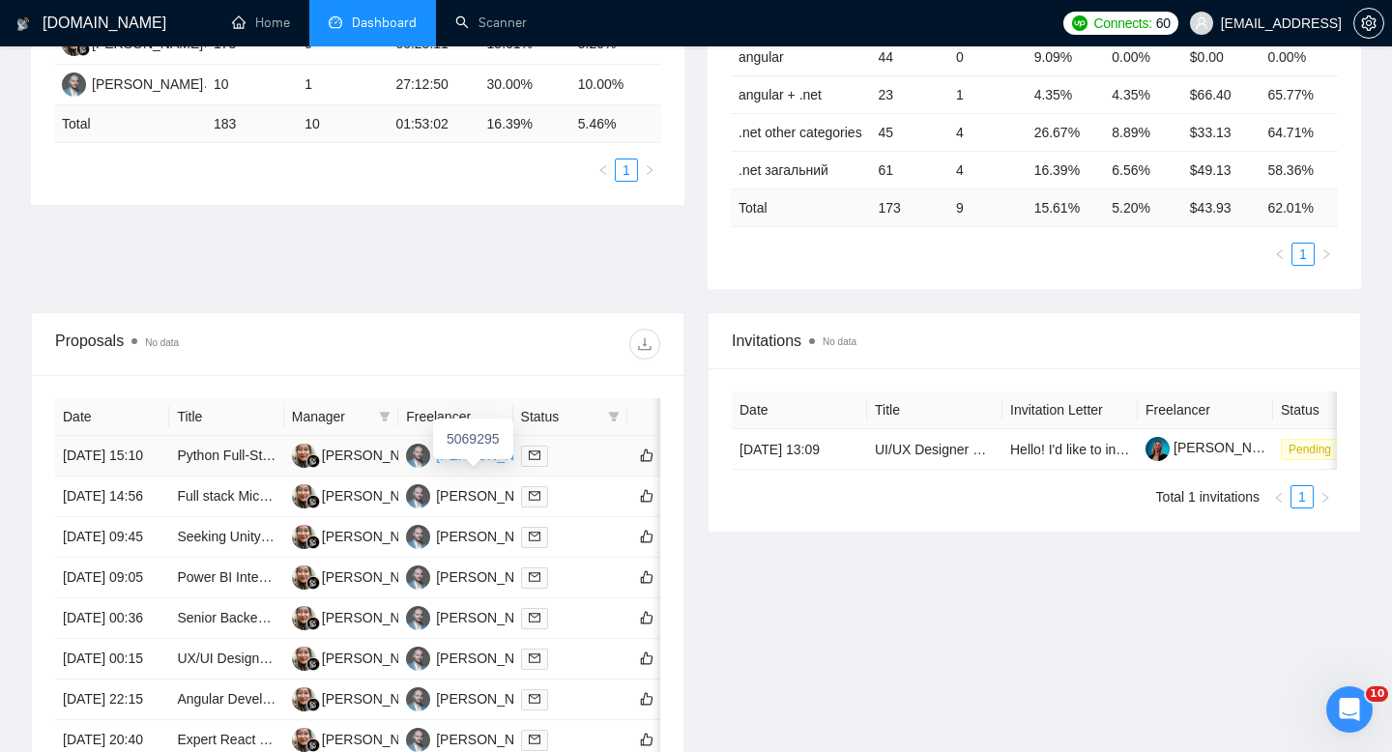
click at [496, 466] on div "[PERSON_NAME]" at bounding box center [491, 455] width 111 height 21
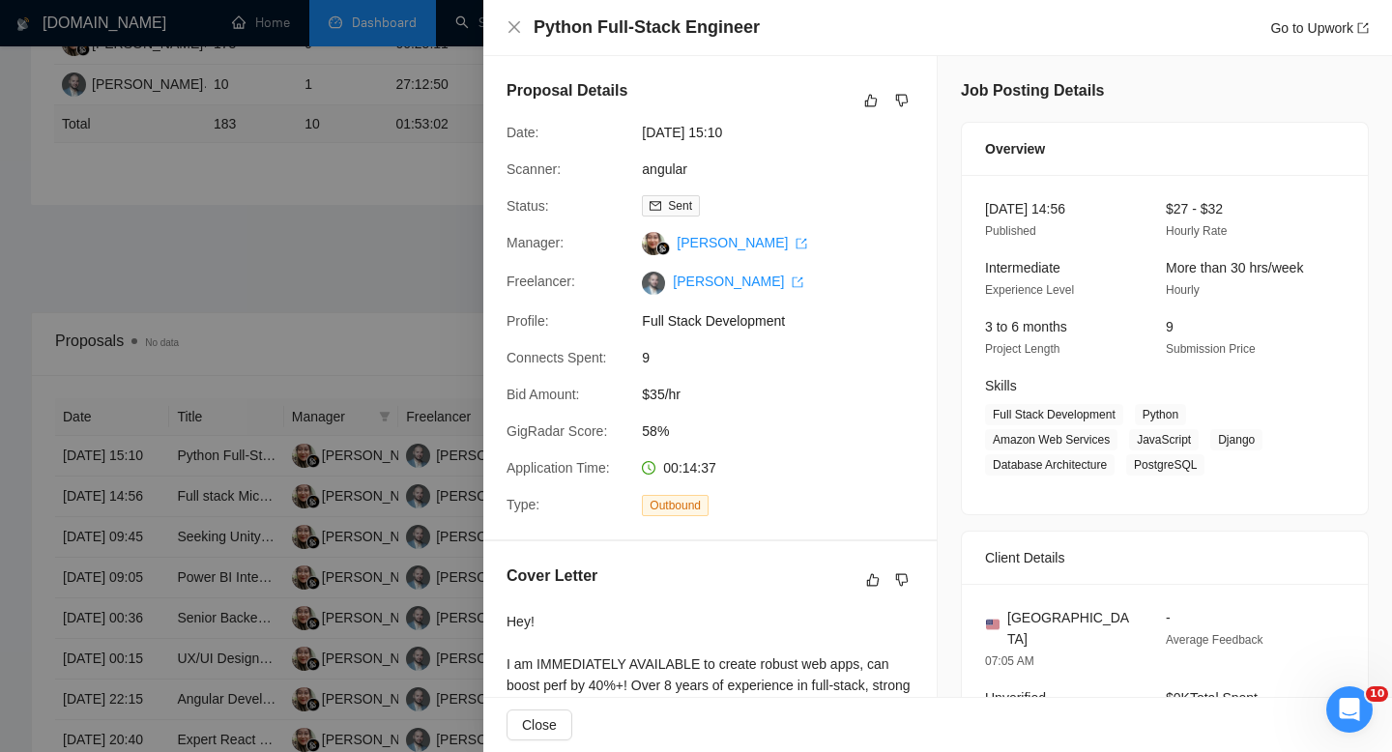
click at [201, 322] on div at bounding box center [696, 376] width 1392 height 752
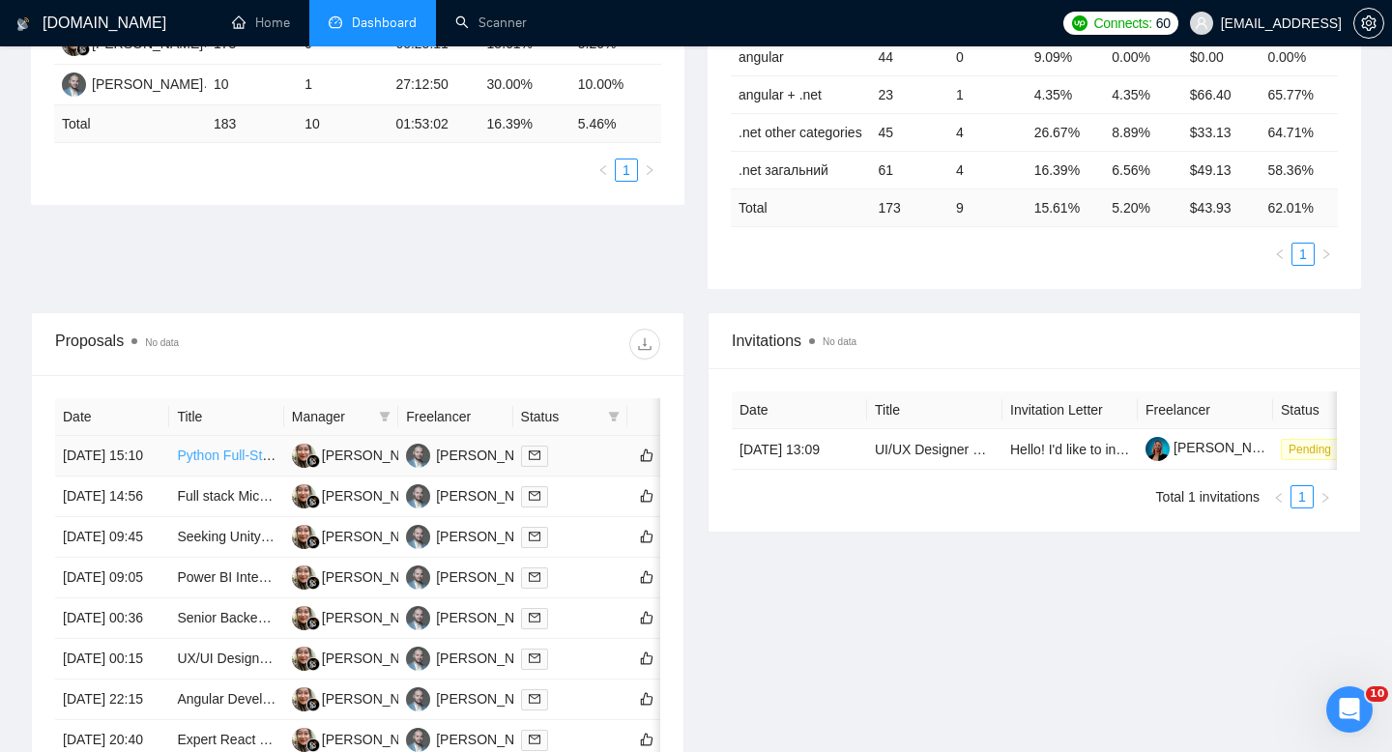
click at [202, 463] on link "Python Full-Stack Engineer" at bounding box center [259, 455] width 164 height 15
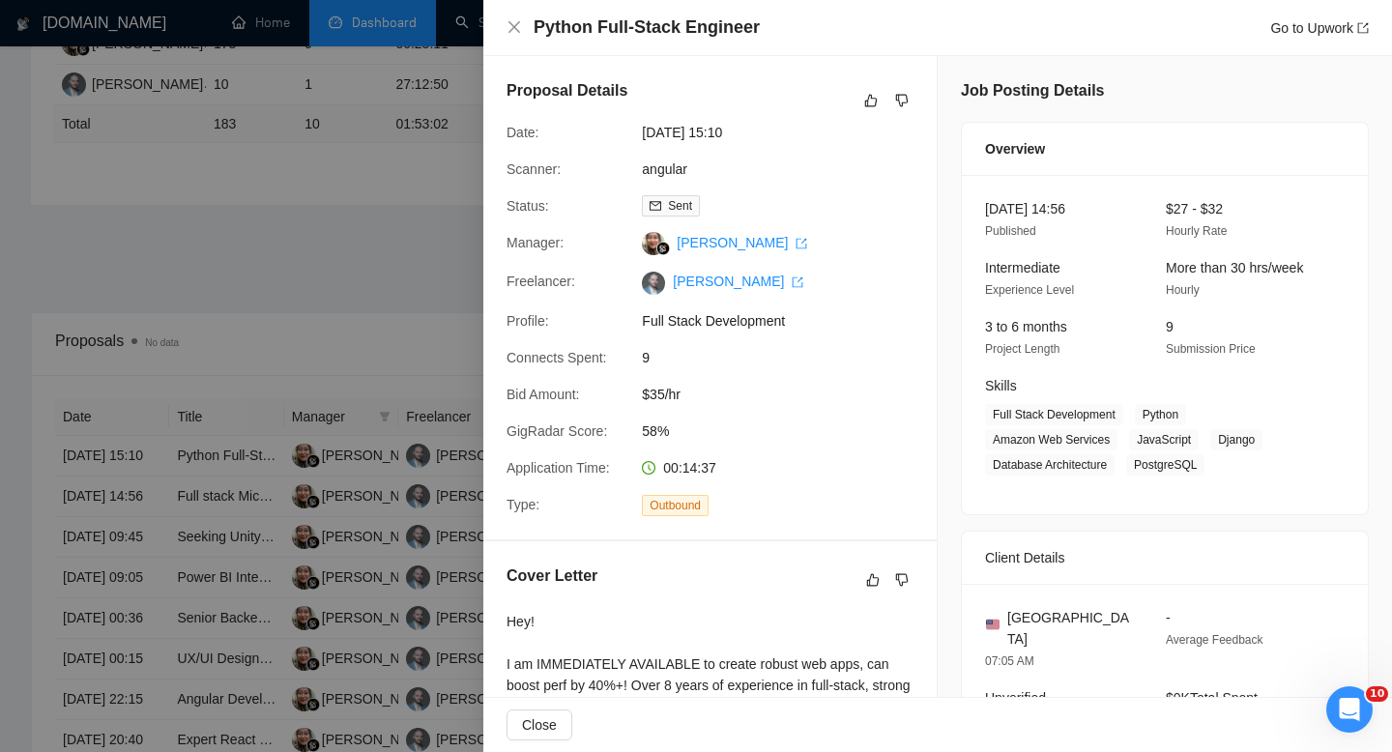
click at [245, 326] on div at bounding box center [696, 376] width 1392 height 752
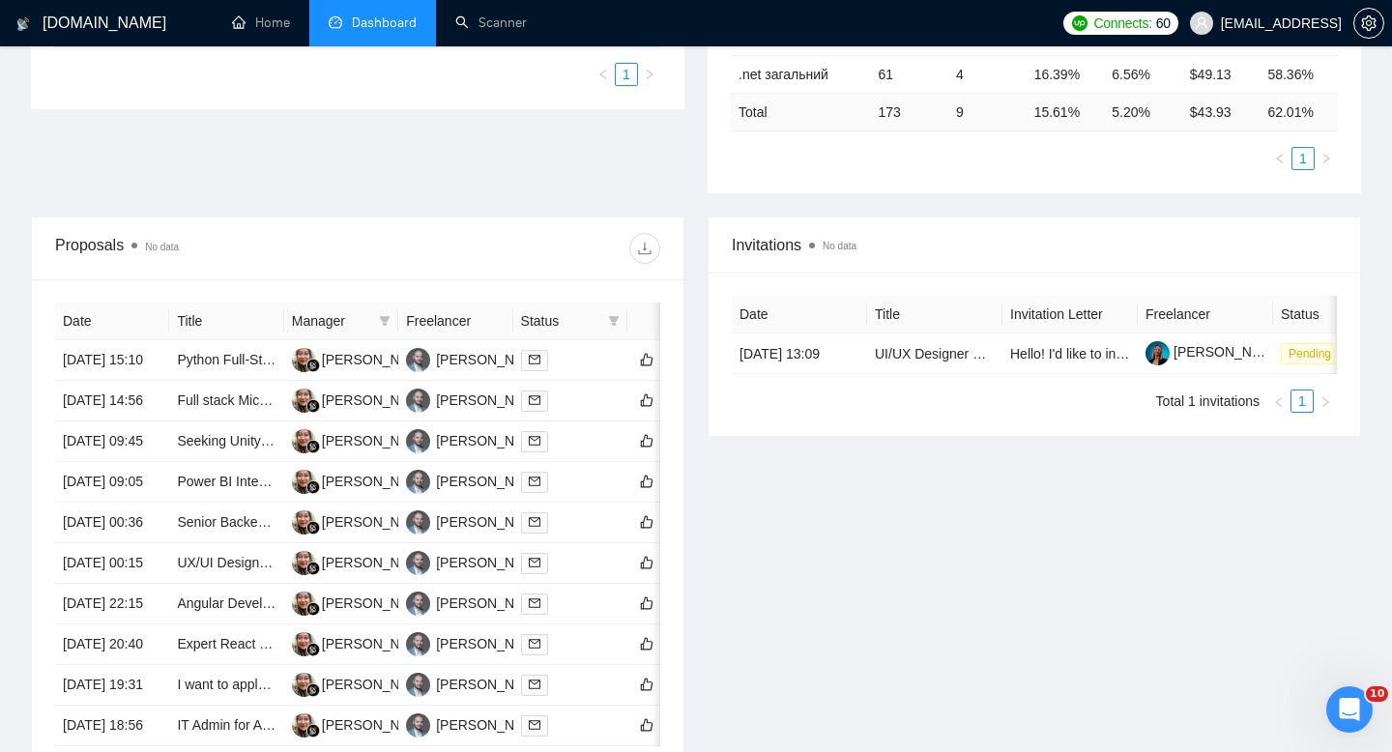
scroll to position [536, 0]
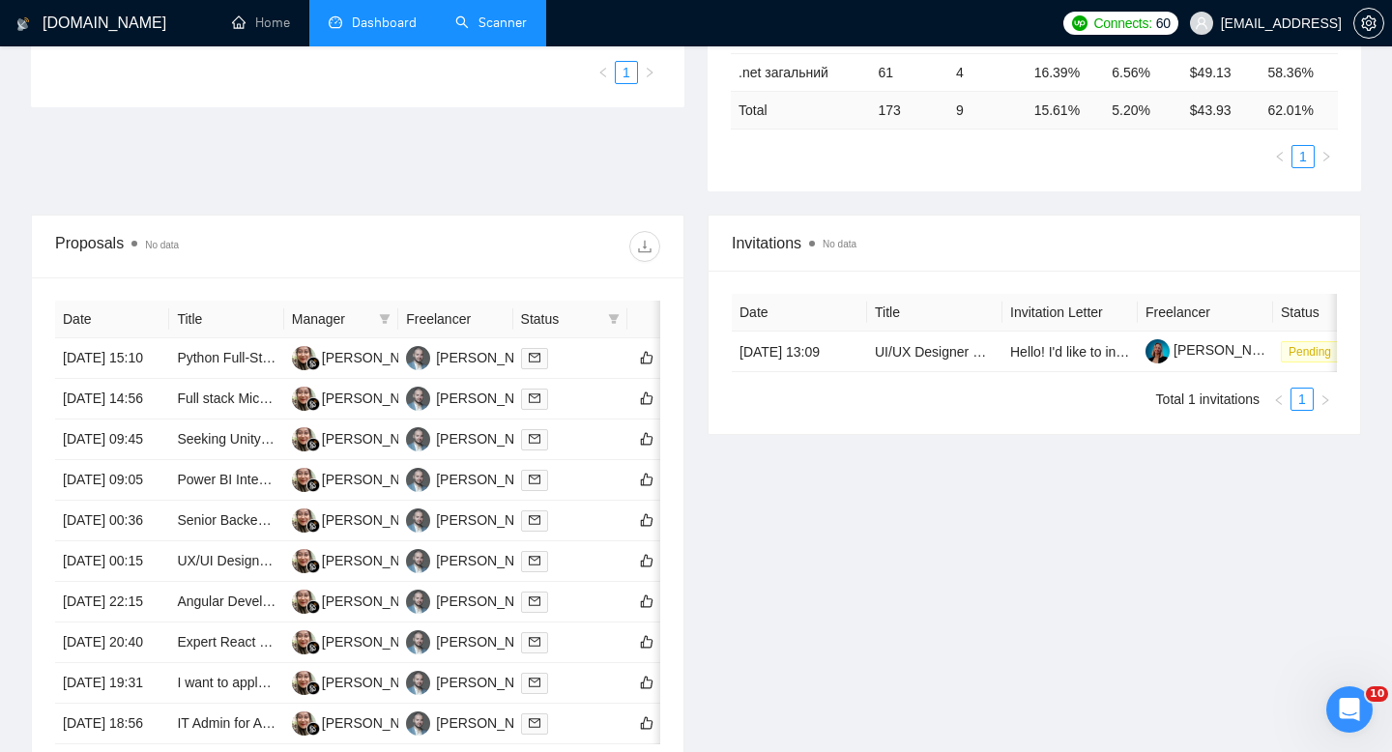
click at [500, 29] on link "Scanner" at bounding box center [491, 22] width 72 height 16
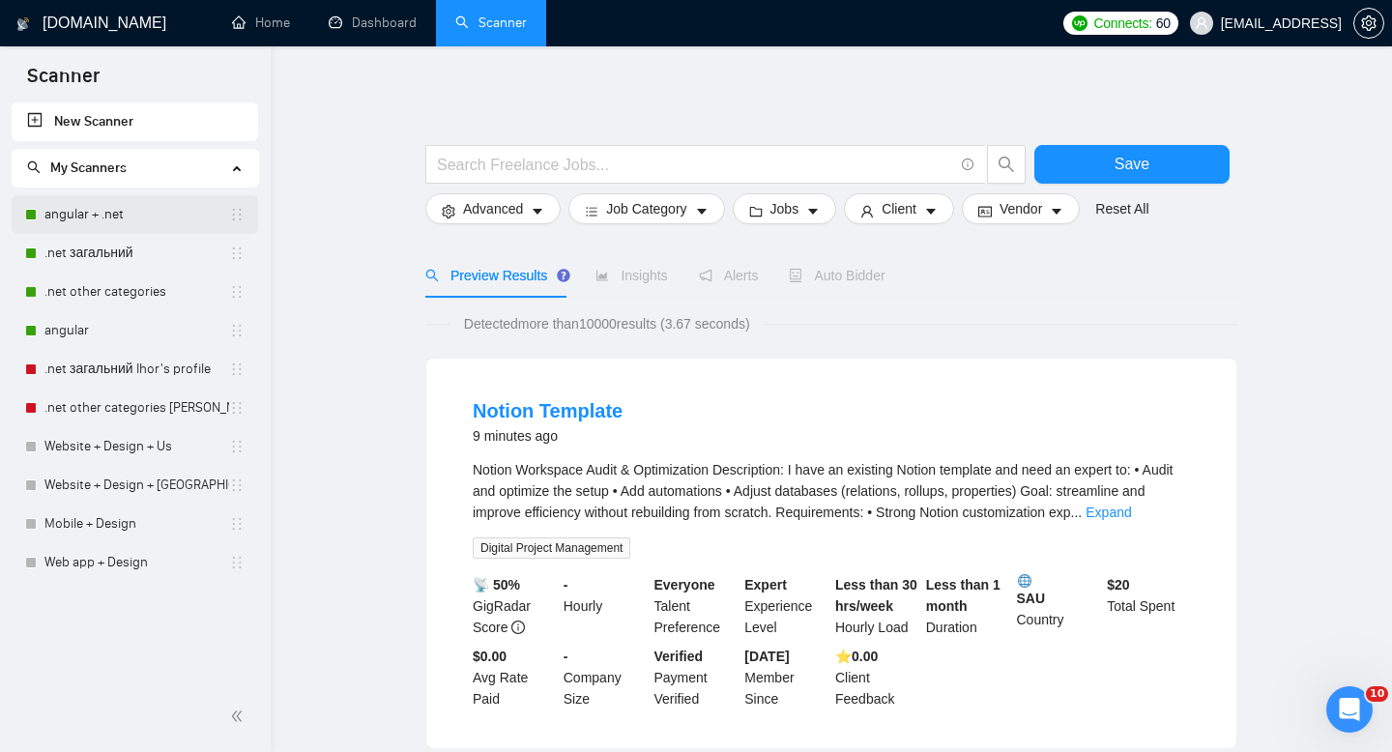
click at [89, 226] on link "angular + .net" at bounding box center [136, 214] width 185 height 39
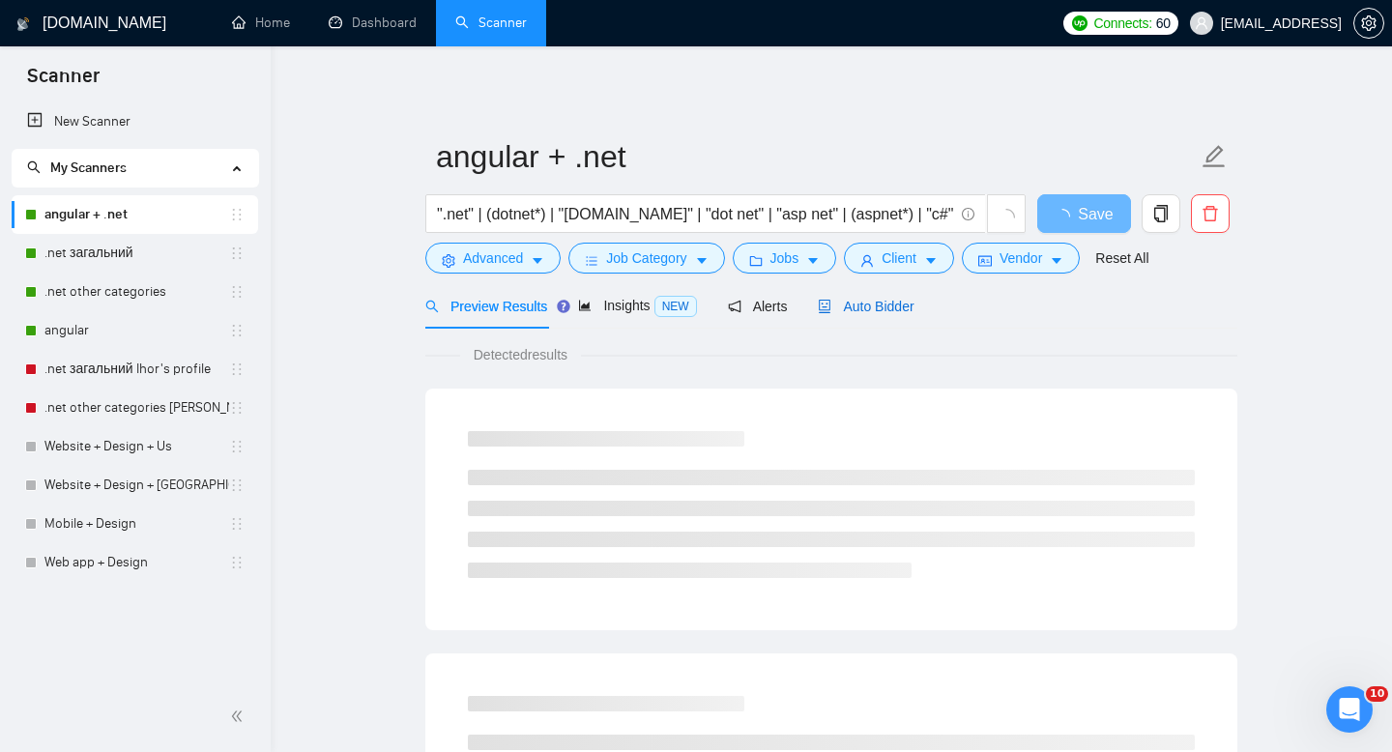
click at [886, 313] on span "Auto Bidder" at bounding box center [866, 306] width 96 height 15
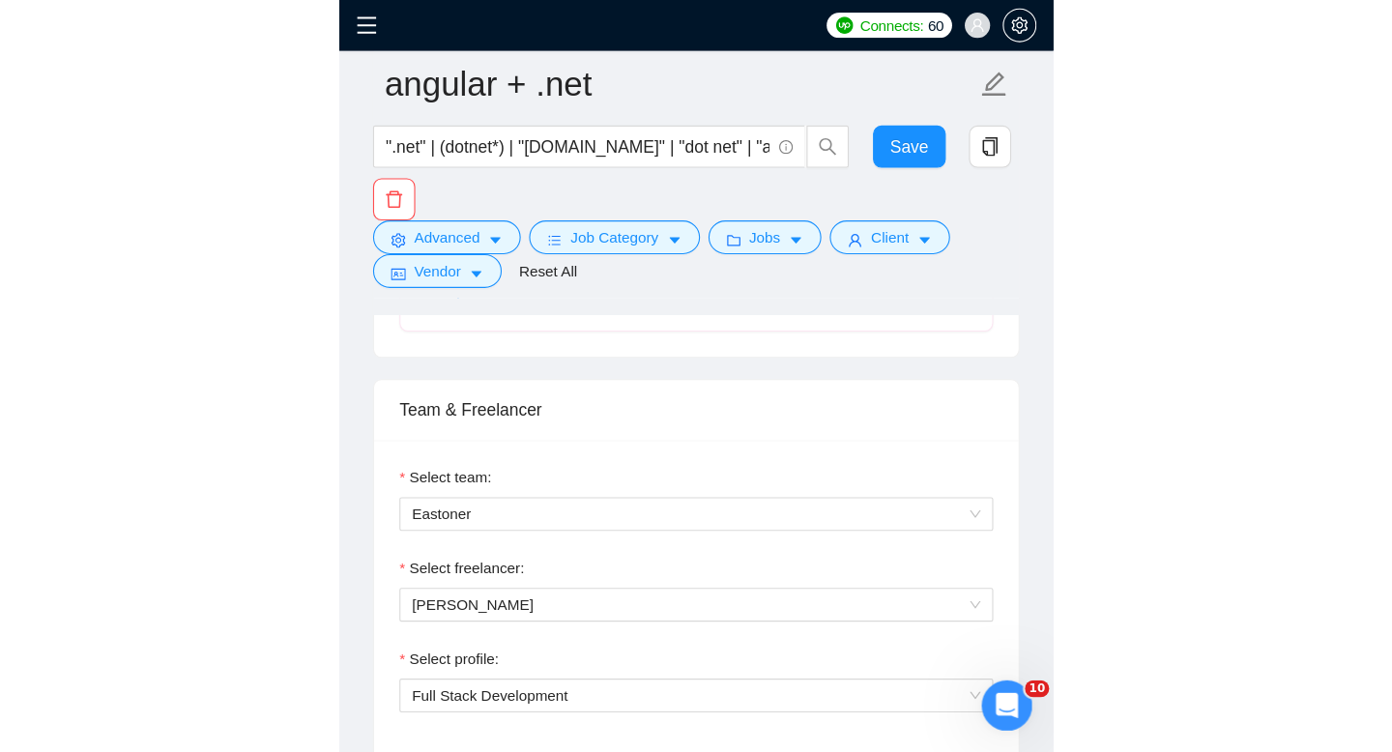
scroll to position [1016, 0]
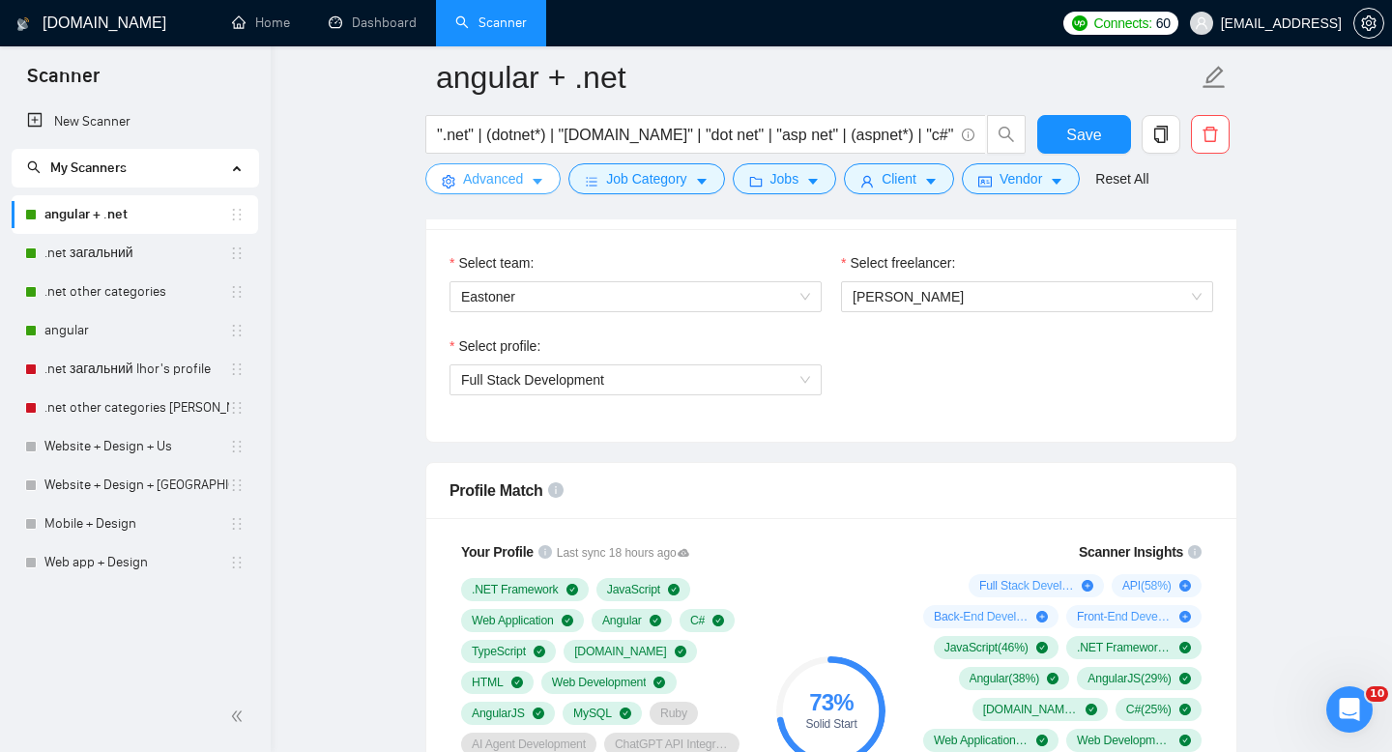
click at [519, 174] on span "Advanced" at bounding box center [493, 178] width 60 height 21
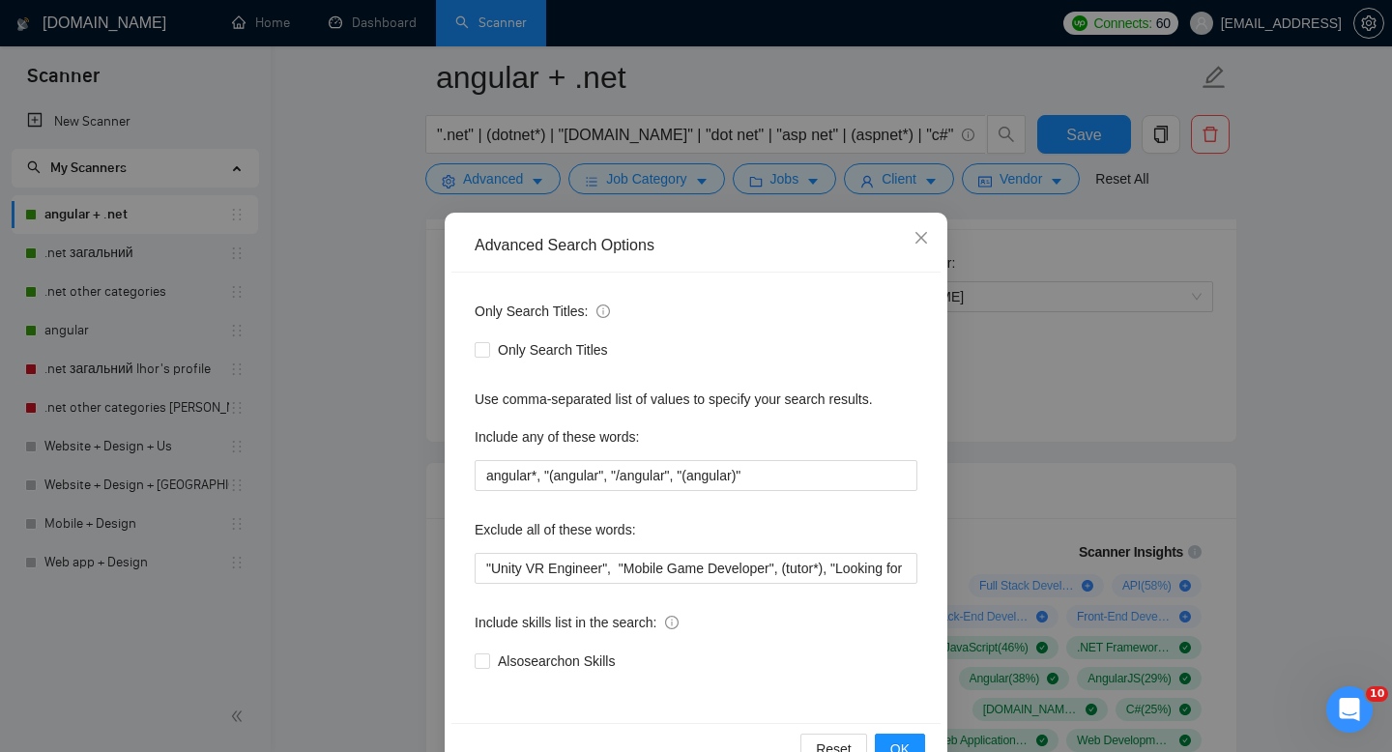
scroll to position [52, 0]
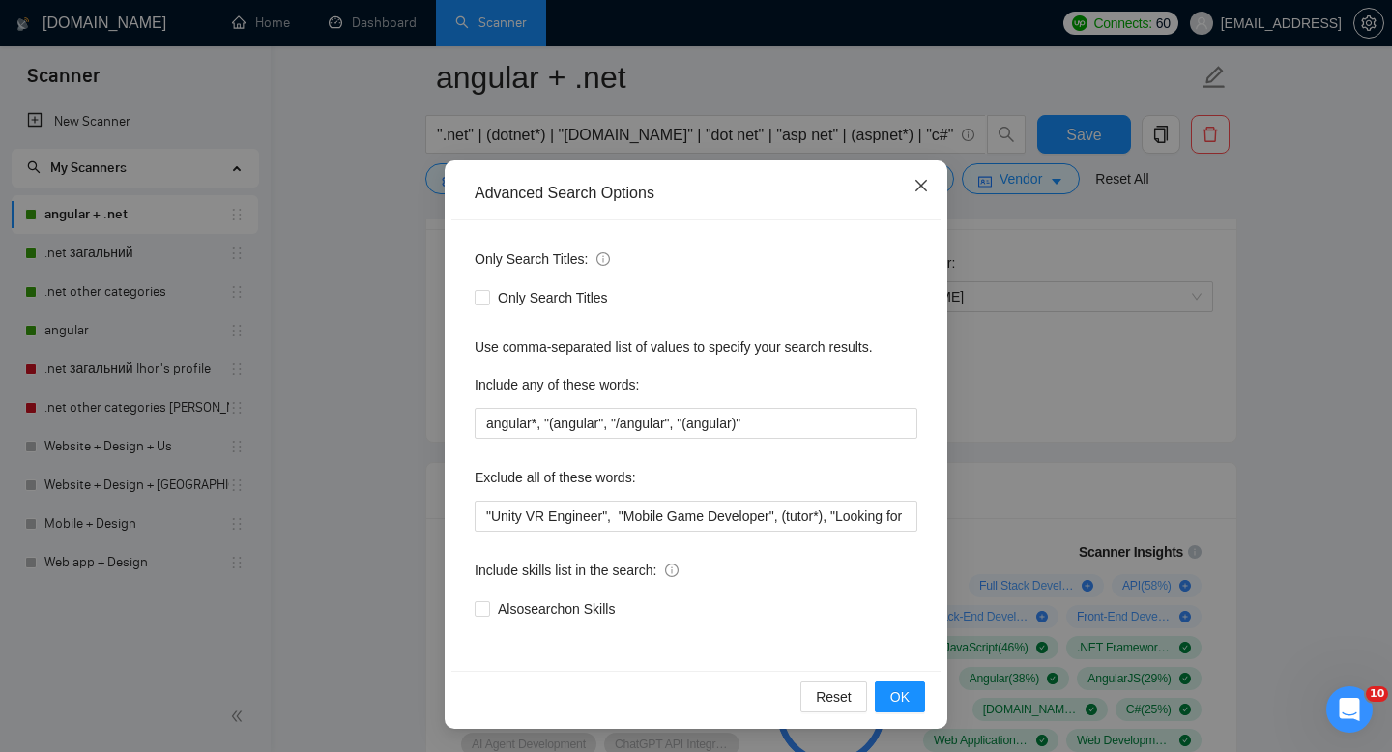
click at [918, 183] on icon "close" at bounding box center [920, 185] width 15 height 15
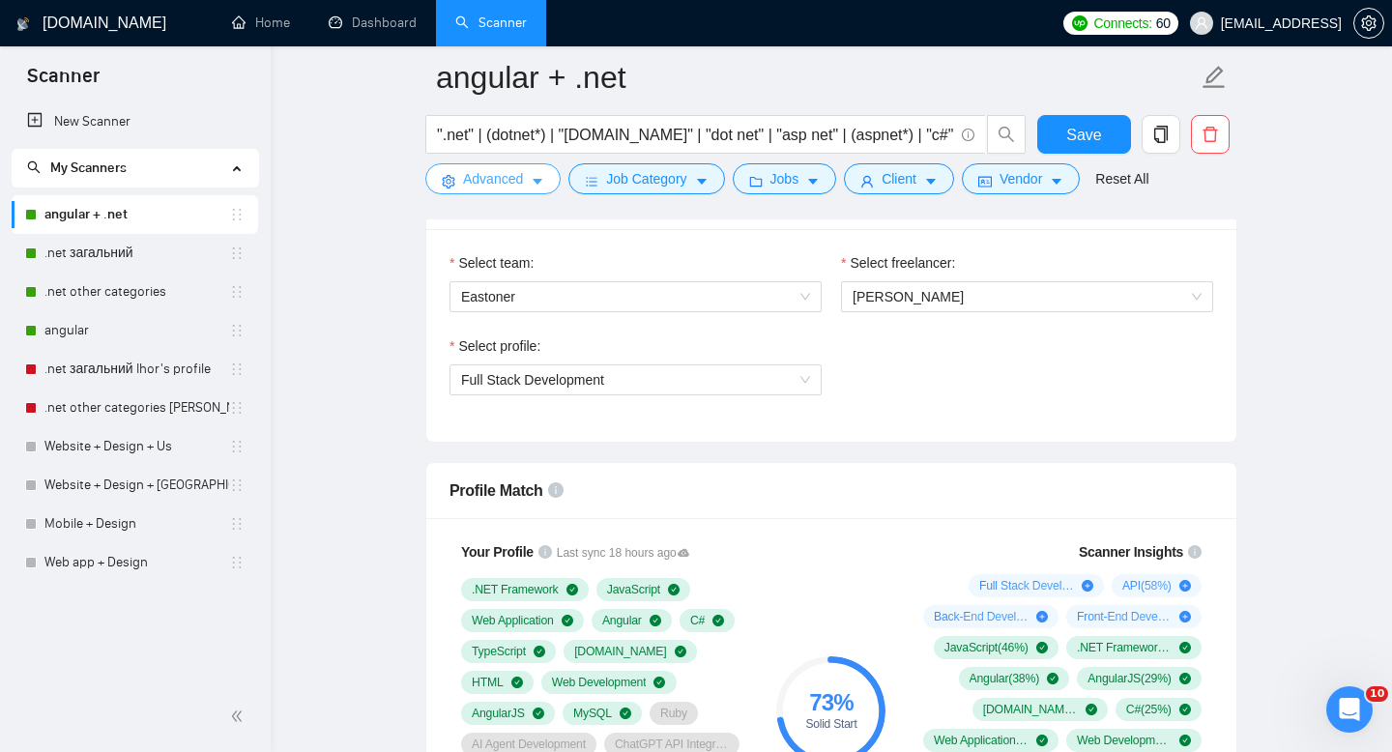
scroll to position [0, 0]
click at [874, 178] on icon "user" at bounding box center [867, 182] width 14 height 14
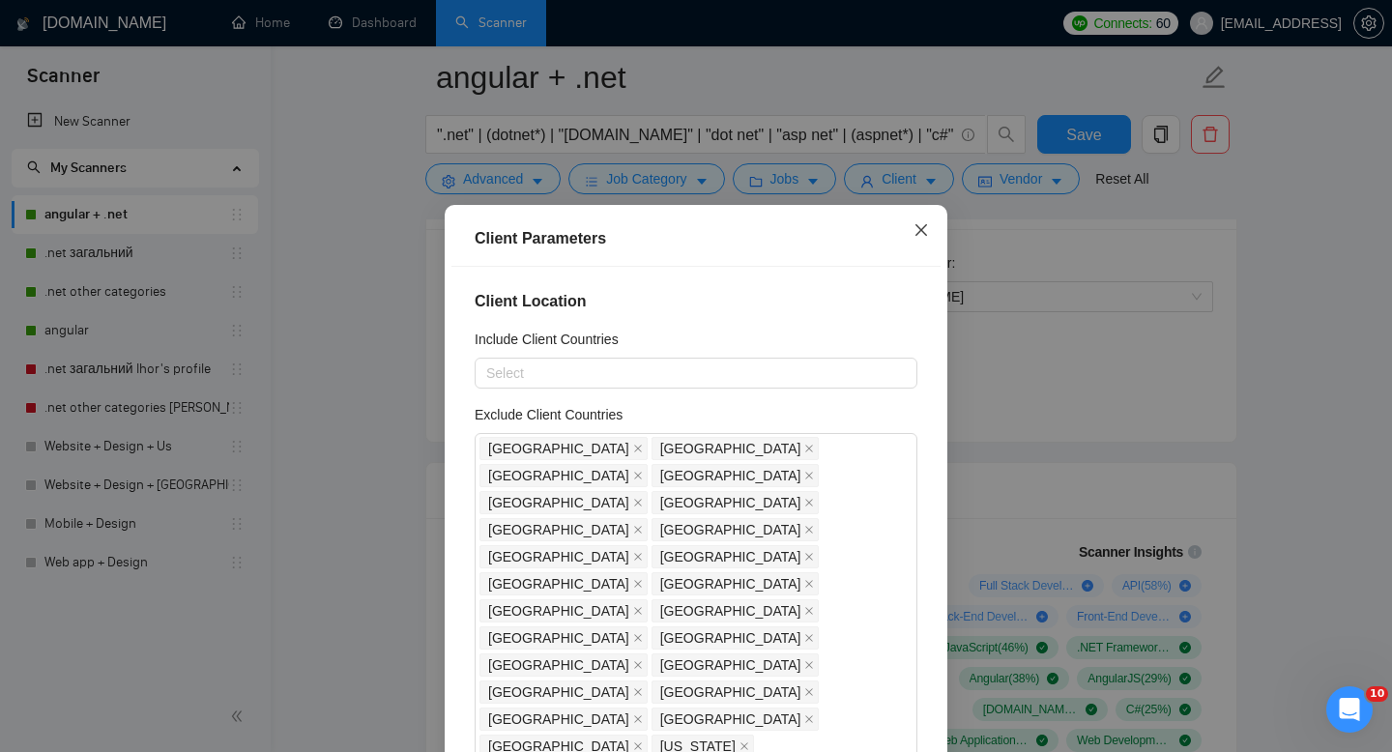
click at [920, 221] on span "Close" at bounding box center [921, 231] width 52 height 52
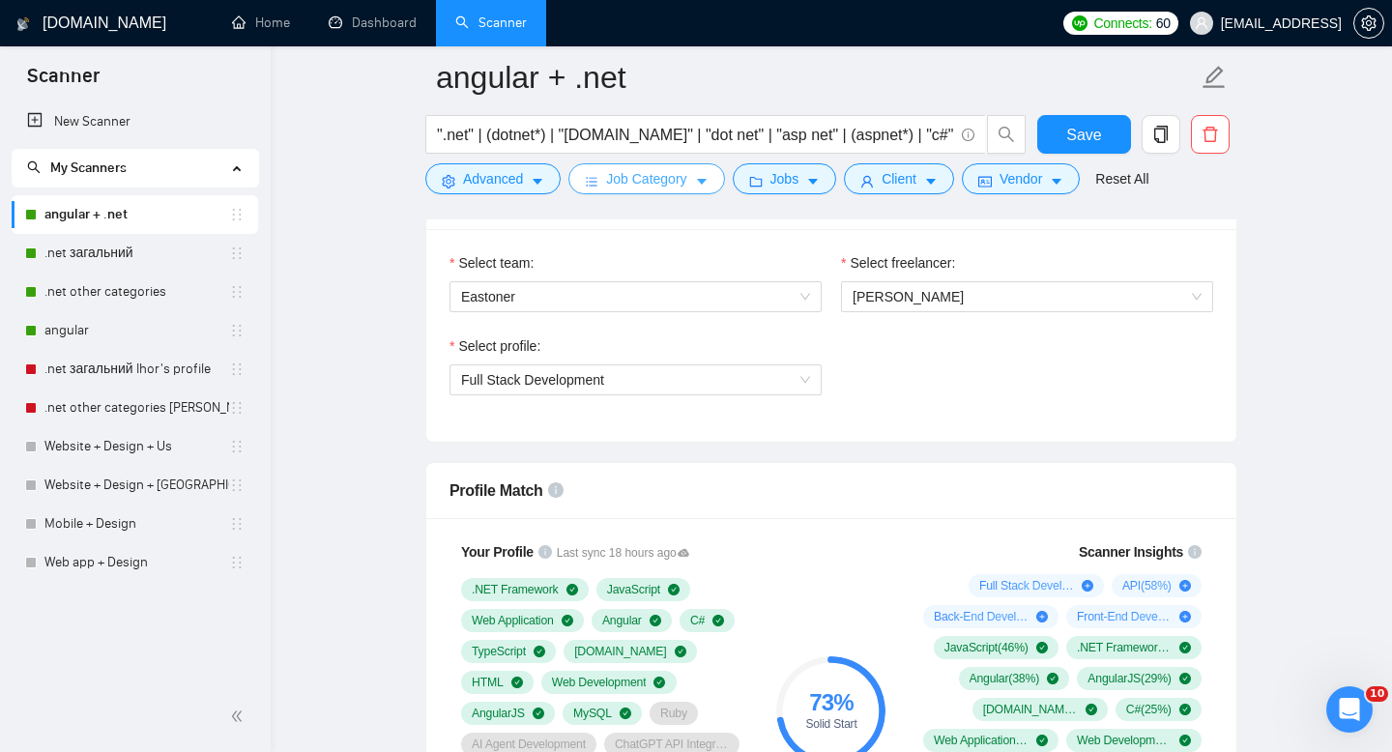
click at [629, 173] on span "Job Category" at bounding box center [646, 178] width 80 height 21
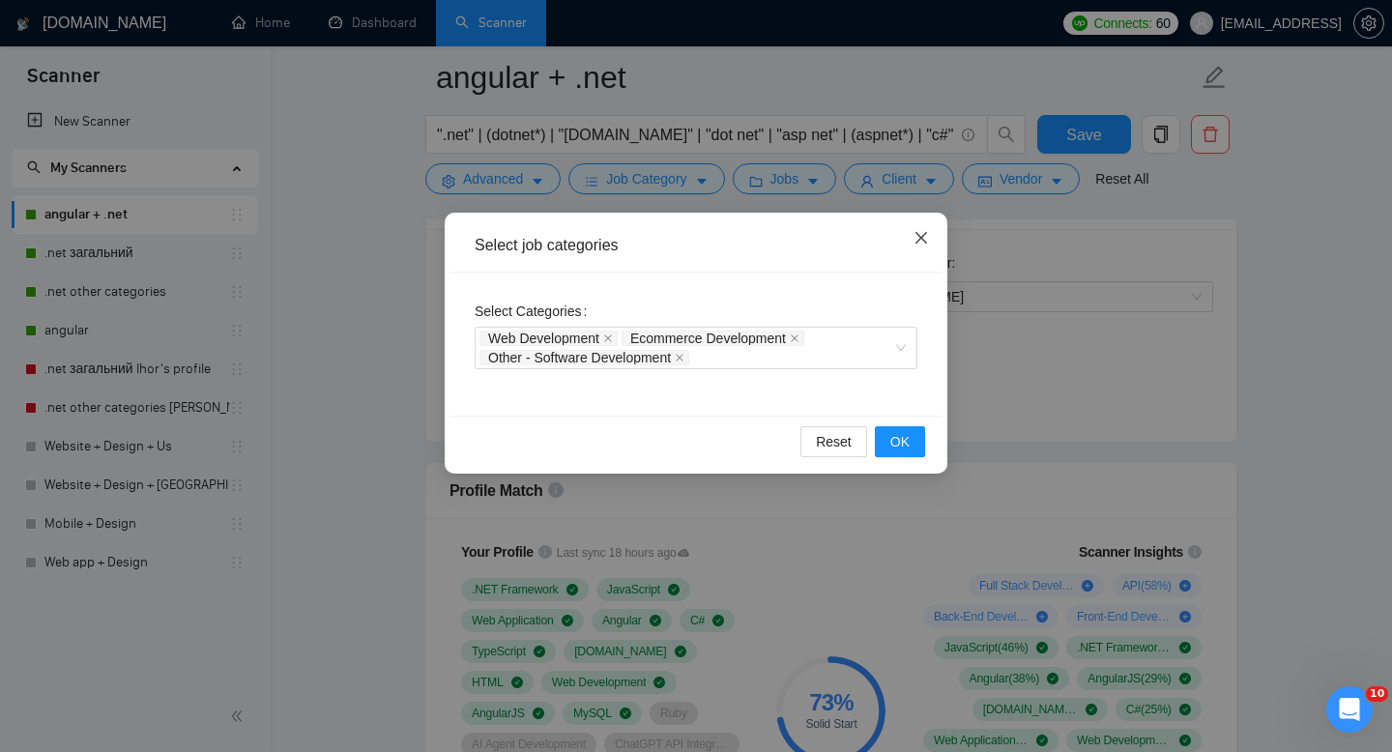
click at [925, 242] on icon "close" at bounding box center [921, 238] width 12 height 12
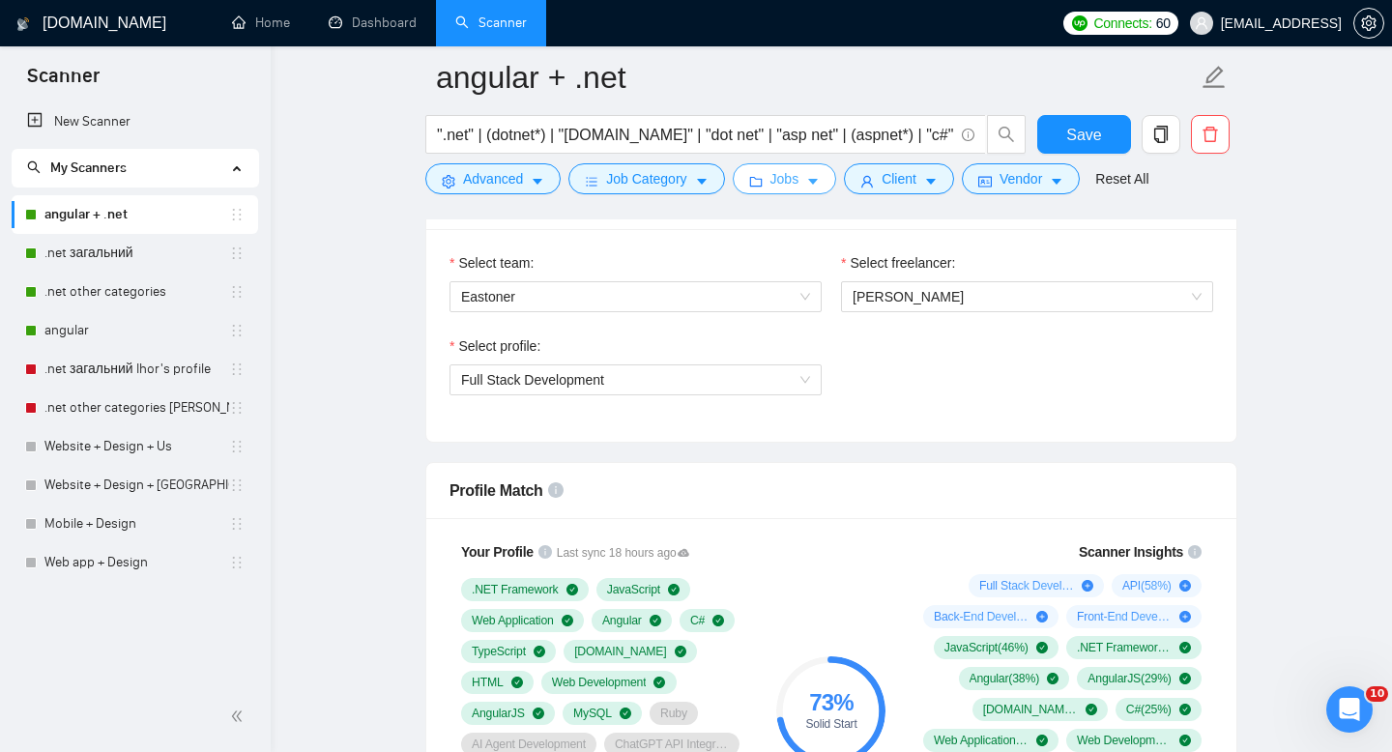
click at [767, 174] on button "Jobs" at bounding box center [785, 178] width 104 height 31
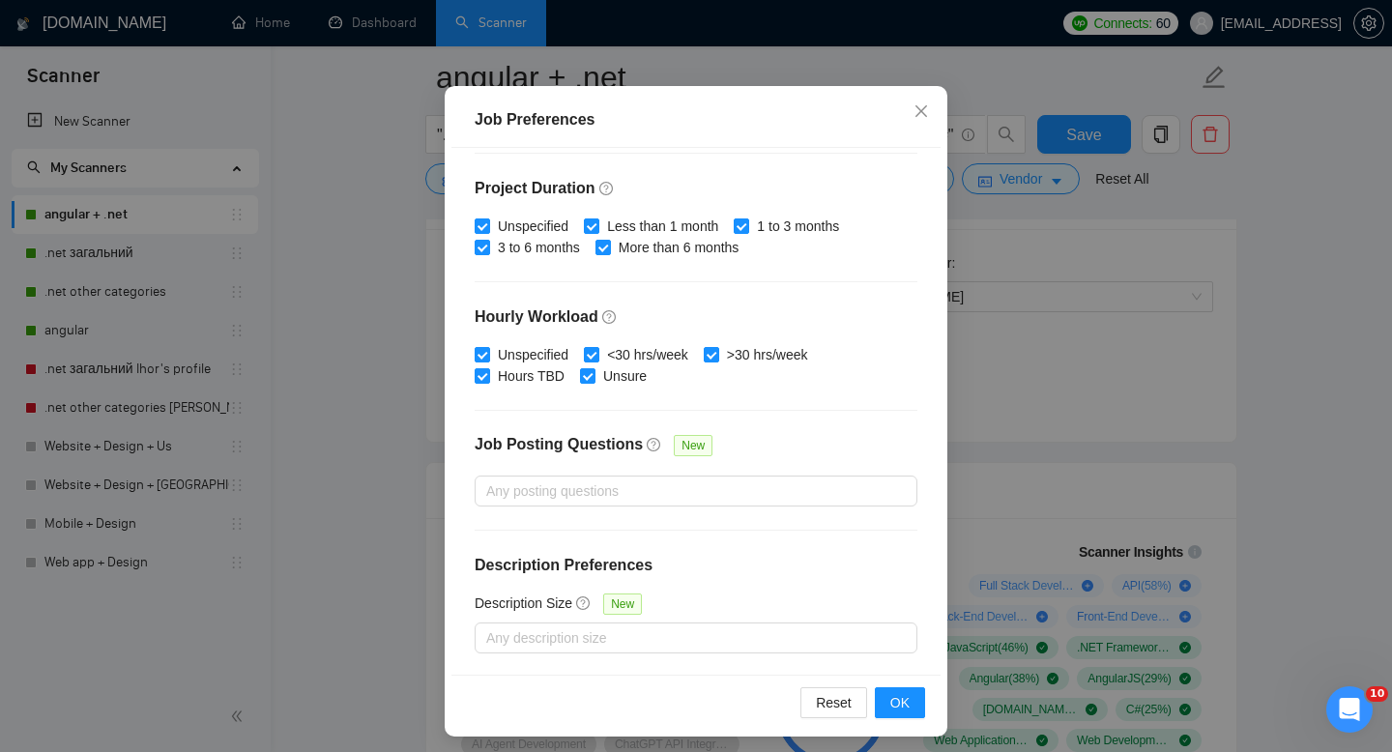
scroll to position [127, 0]
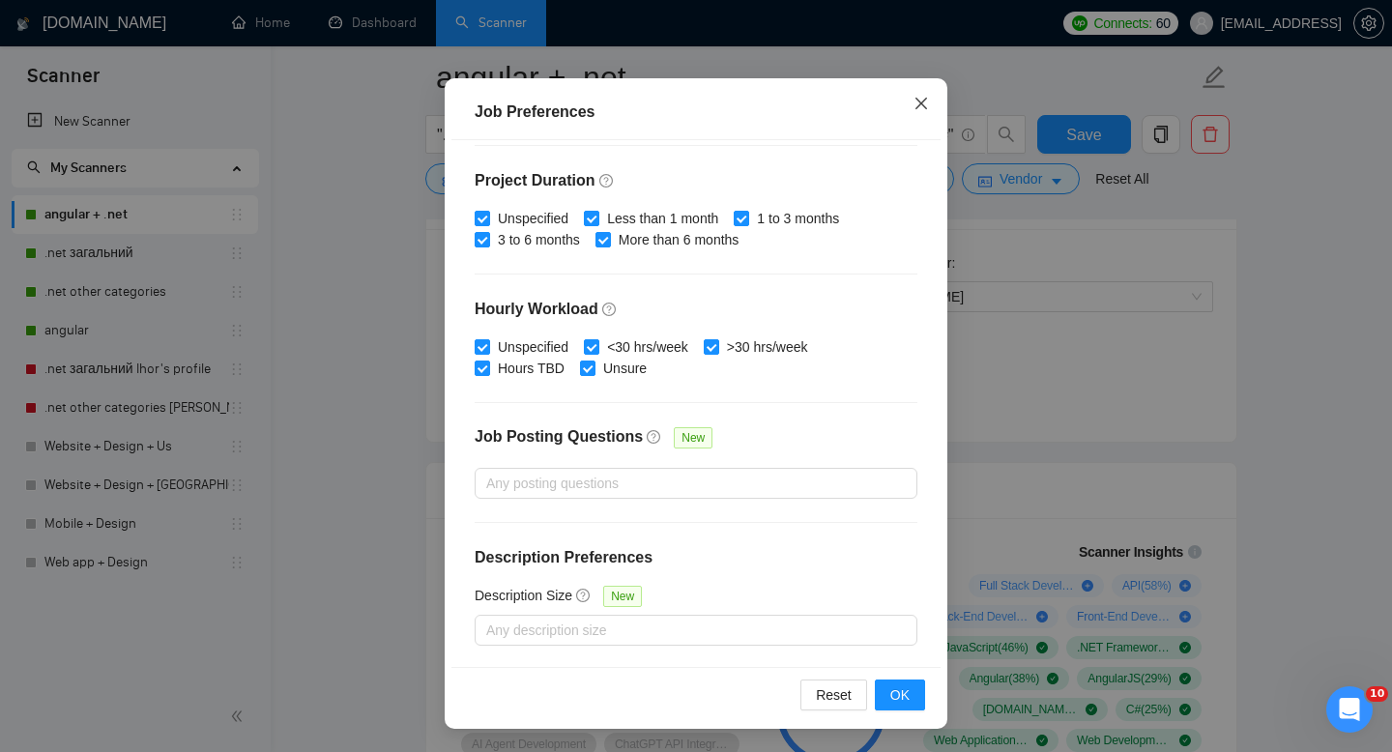
click at [917, 96] on span "Close" at bounding box center [921, 104] width 52 height 52
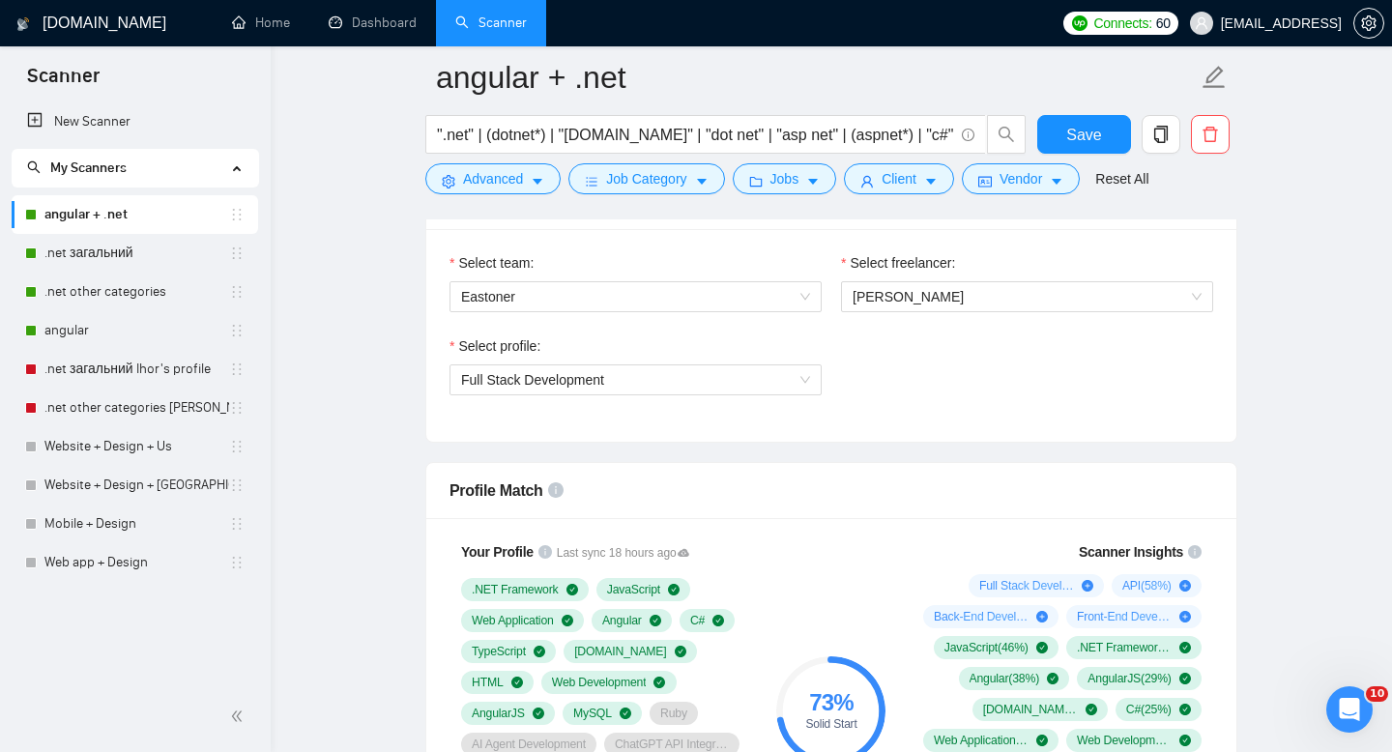
scroll to position [37, 0]
click at [246, 210] on li "angular + .net" at bounding box center [135, 214] width 246 height 39
click at [235, 213] on icon "holder" at bounding box center [236, 214] width 15 height 15
click at [1163, 139] on icon "copy" at bounding box center [1160, 134] width 17 height 17
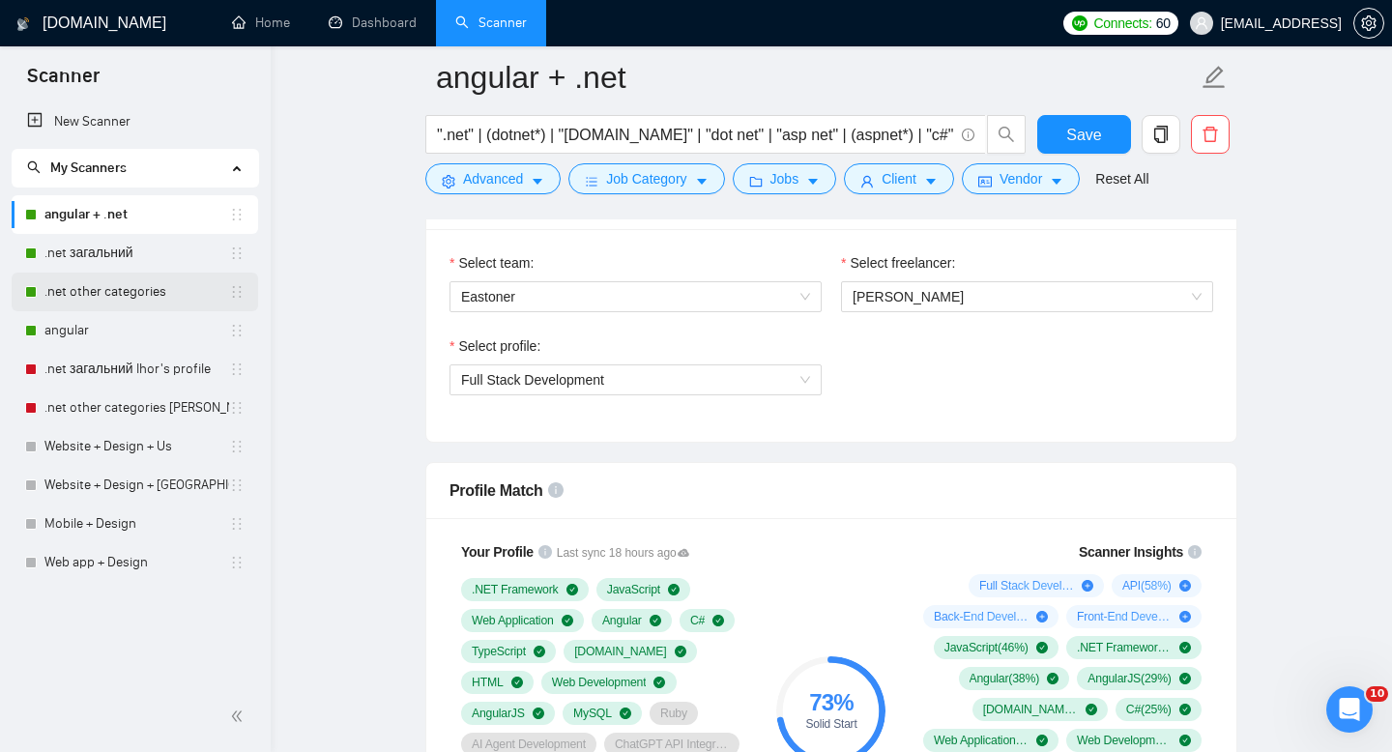
click at [147, 290] on link ".net other categories" at bounding box center [136, 292] width 185 height 39
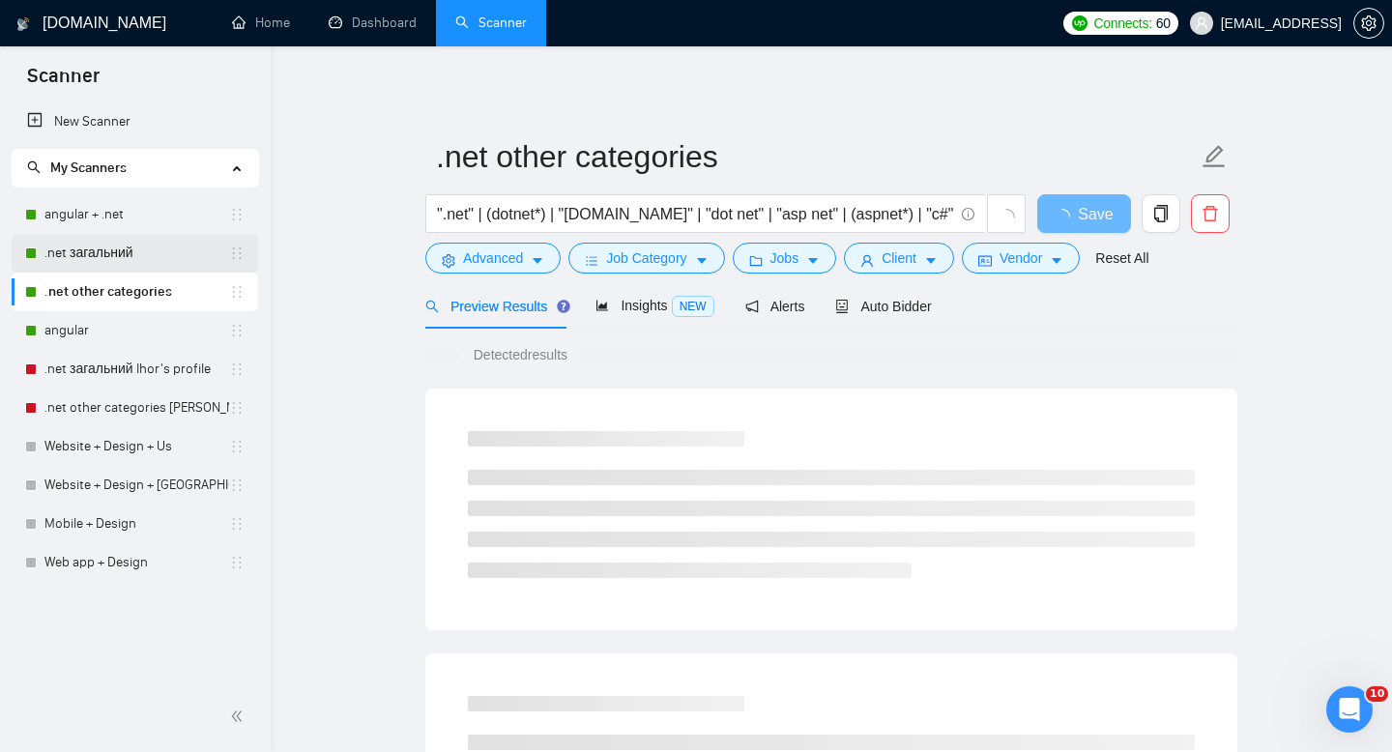
click at [139, 264] on link ".net загальний" at bounding box center [136, 253] width 185 height 39
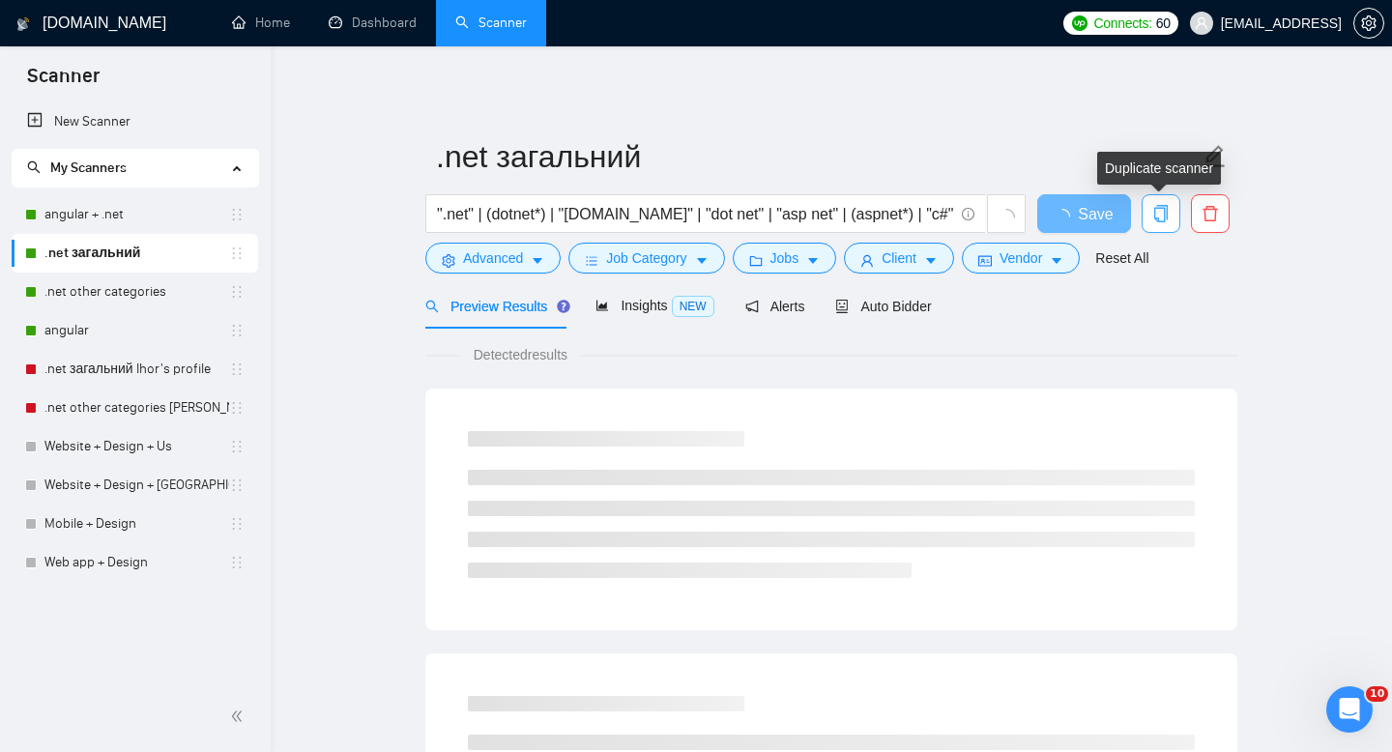
click at [1160, 221] on icon "copy" at bounding box center [1161, 213] width 14 height 17
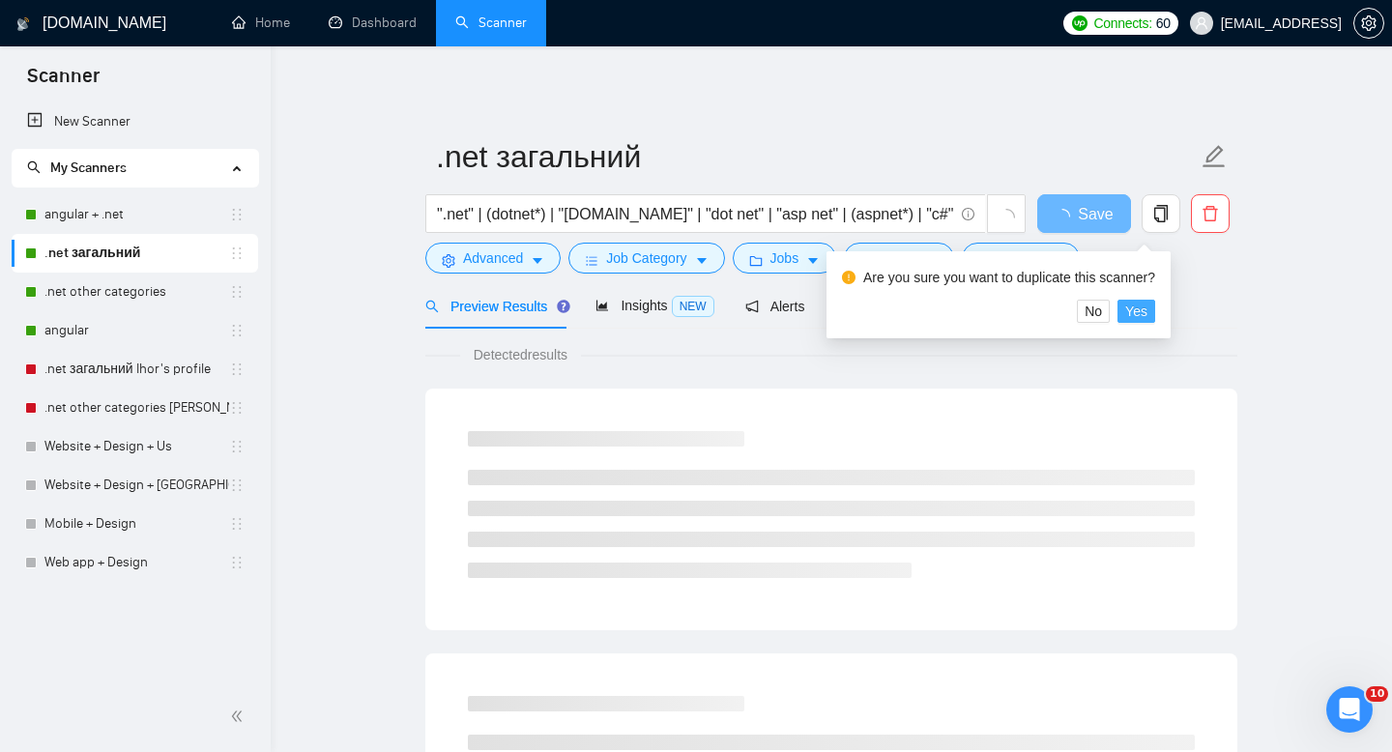
click at [1147, 313] on span "Yes" at bounding box center [1136, 311] width 22 height 21
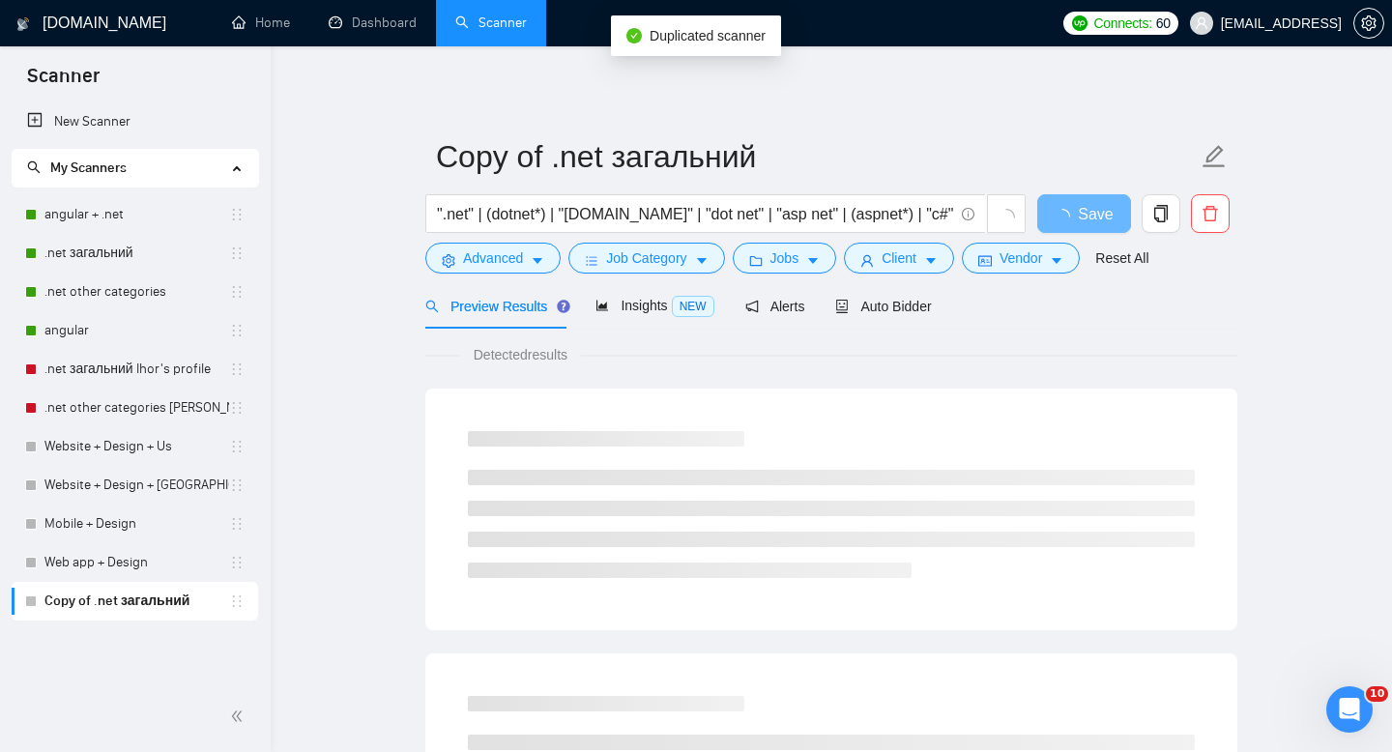
click at [119, 597] on link "Copy of .net загальний" at bounding box center [136, 601] width 185 height 39
click at [651, 302] on span "Insights NEW" at bounding box center [654, 305] width 118 height 15
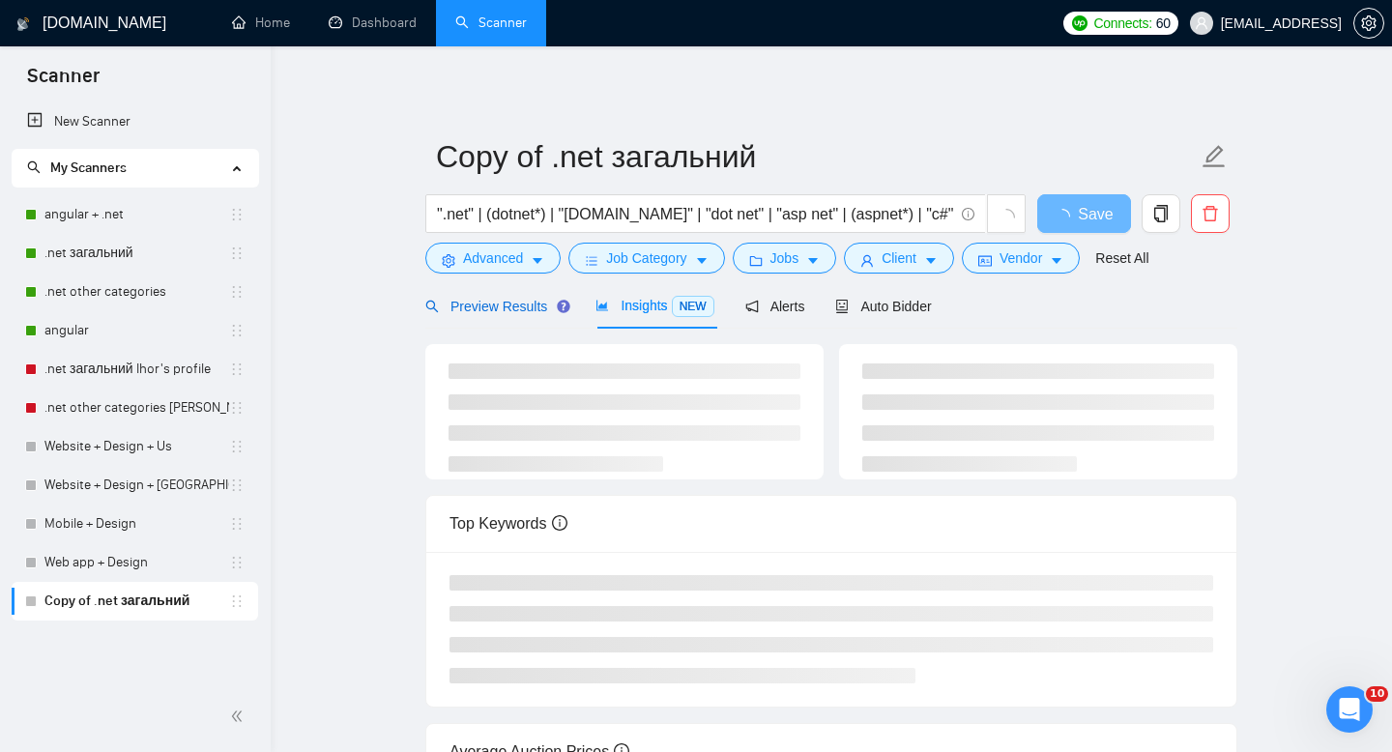
click at [539, 300] on span "Preview Results" at bounding box center [494, 306] width 139 height 15
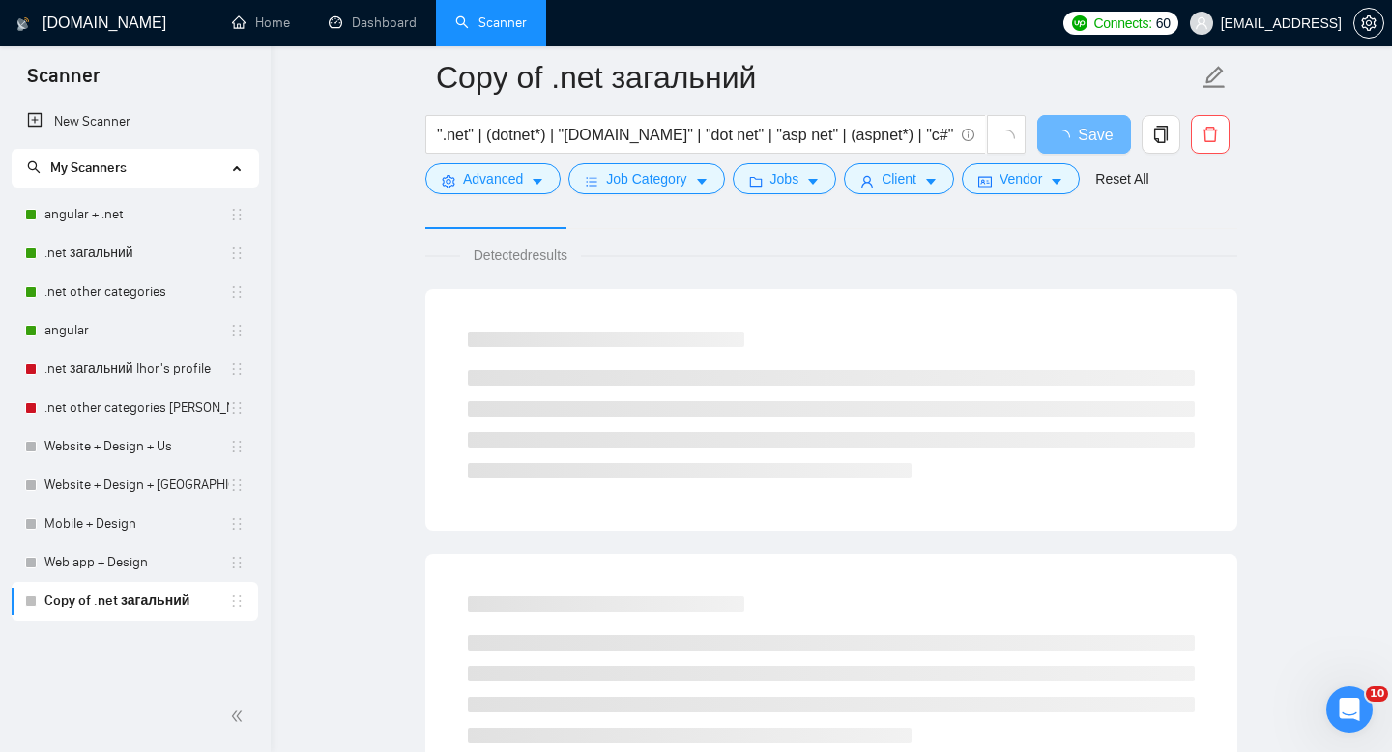
scroll to position [108, 0]
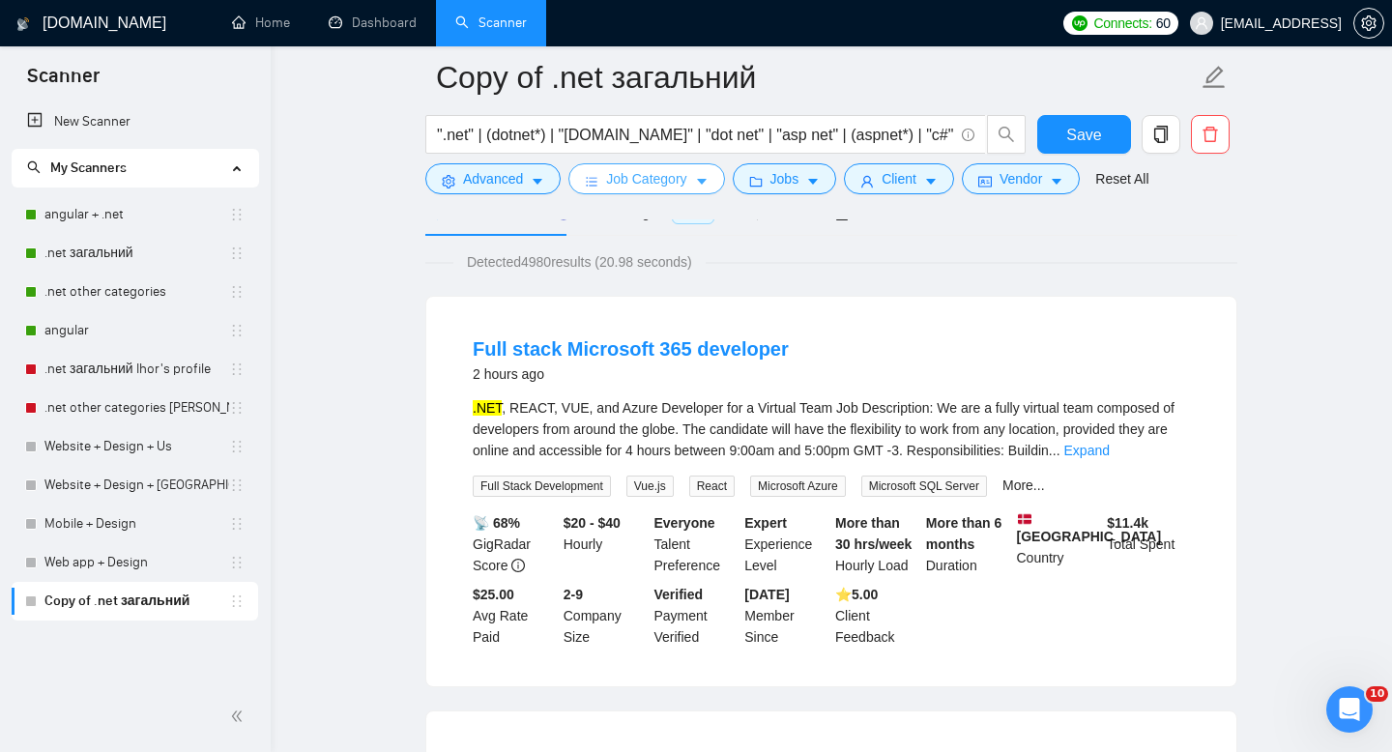
click at [596, 184] on icon "bars" at bounding box center [592, 182] width 14 height 14
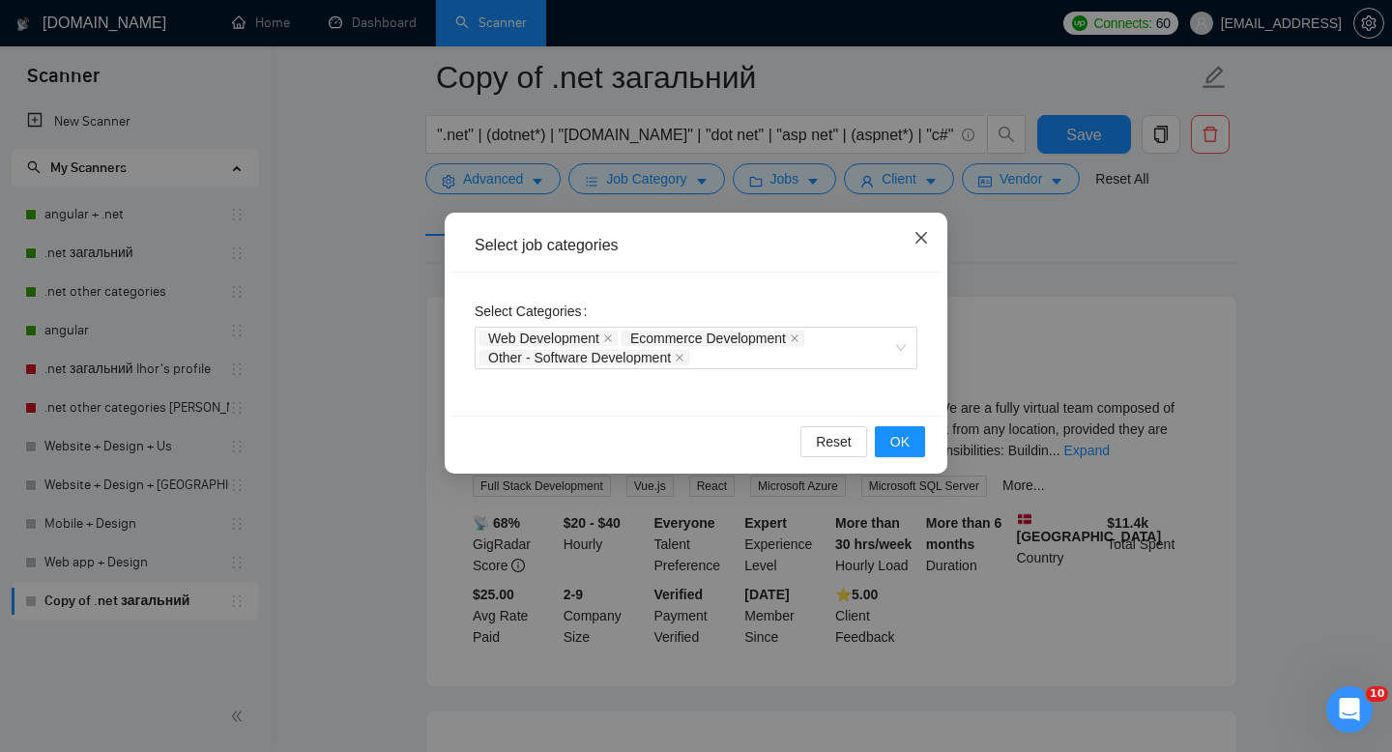
click at [926, 241] on icon "close" at bounding box center [920, 237] width 15 height 15
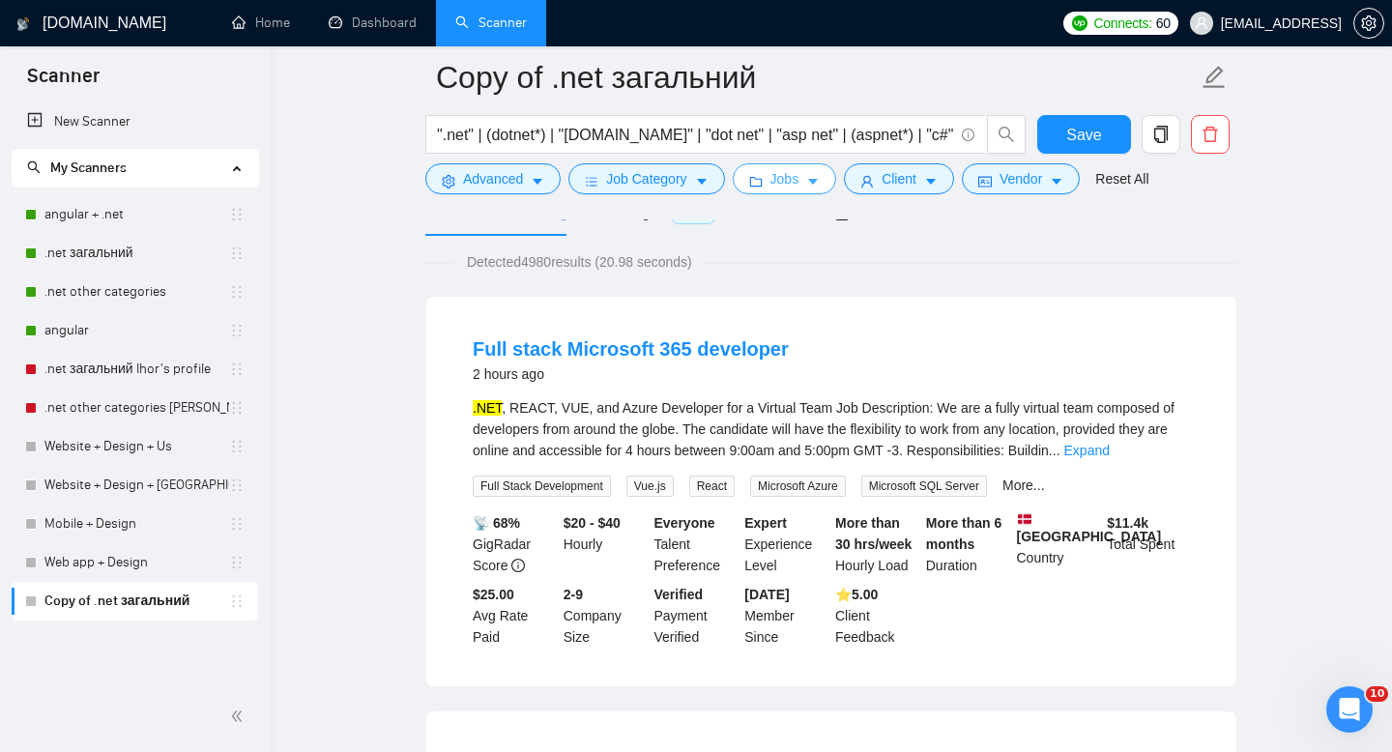
click at [788, 187] on span "Jobs" at bounding box center [784, 178] width 29 height 21
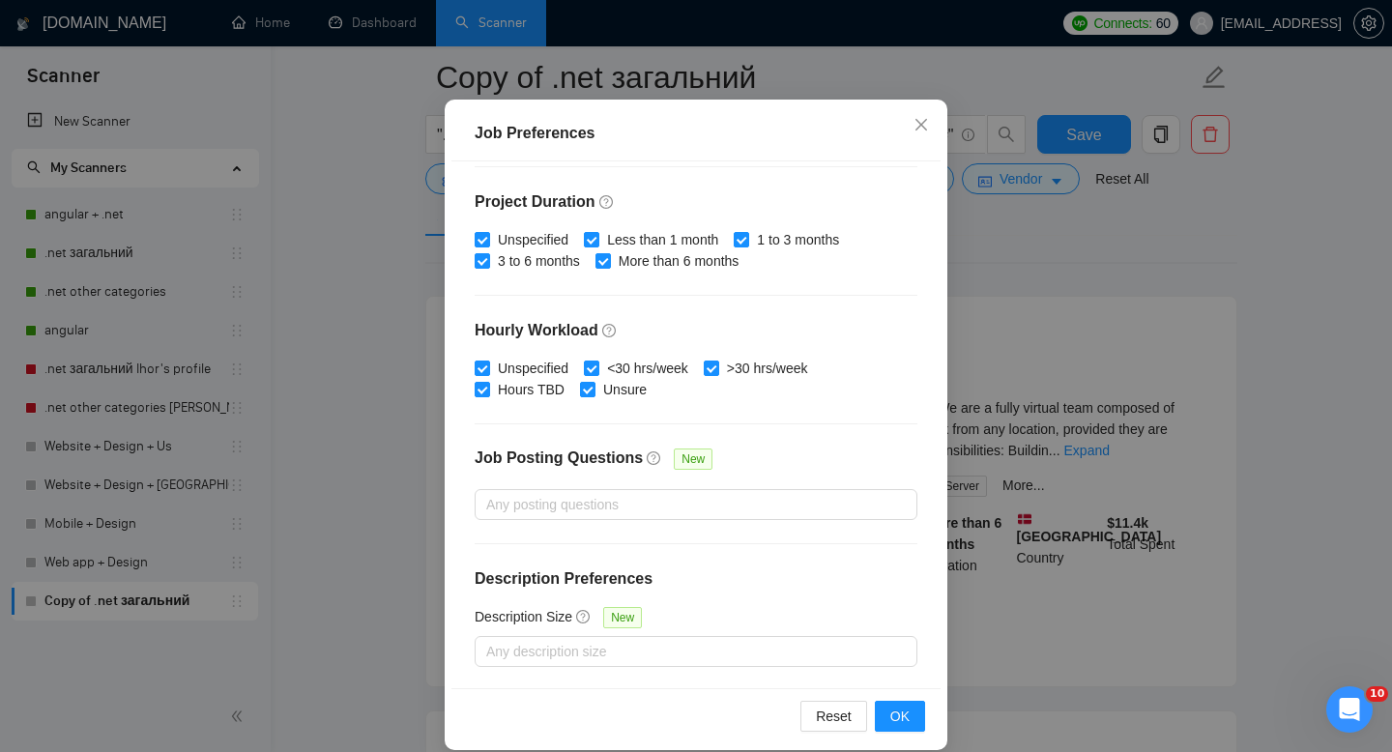
scroll to position [127, 0]
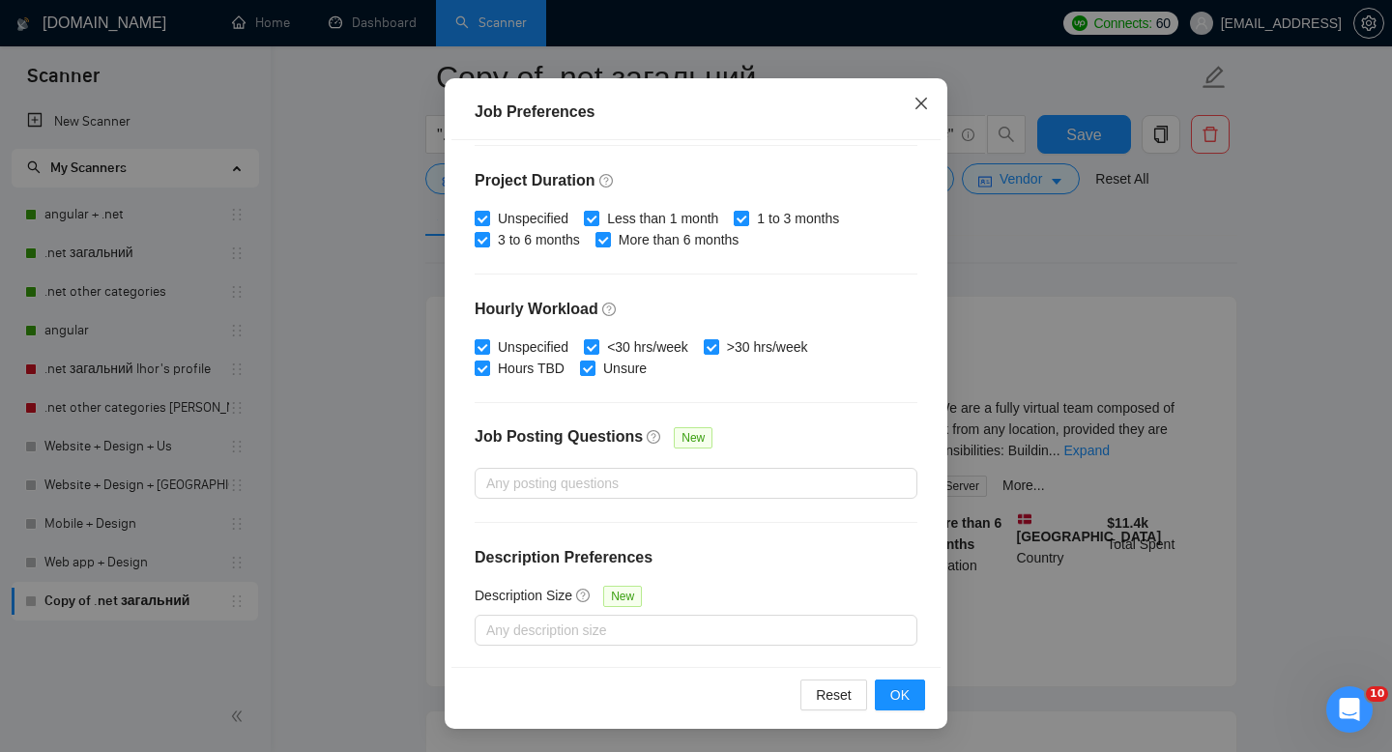
click at [928, 107] on icon "close" at bounding box center [920, 103] width 15 height 15
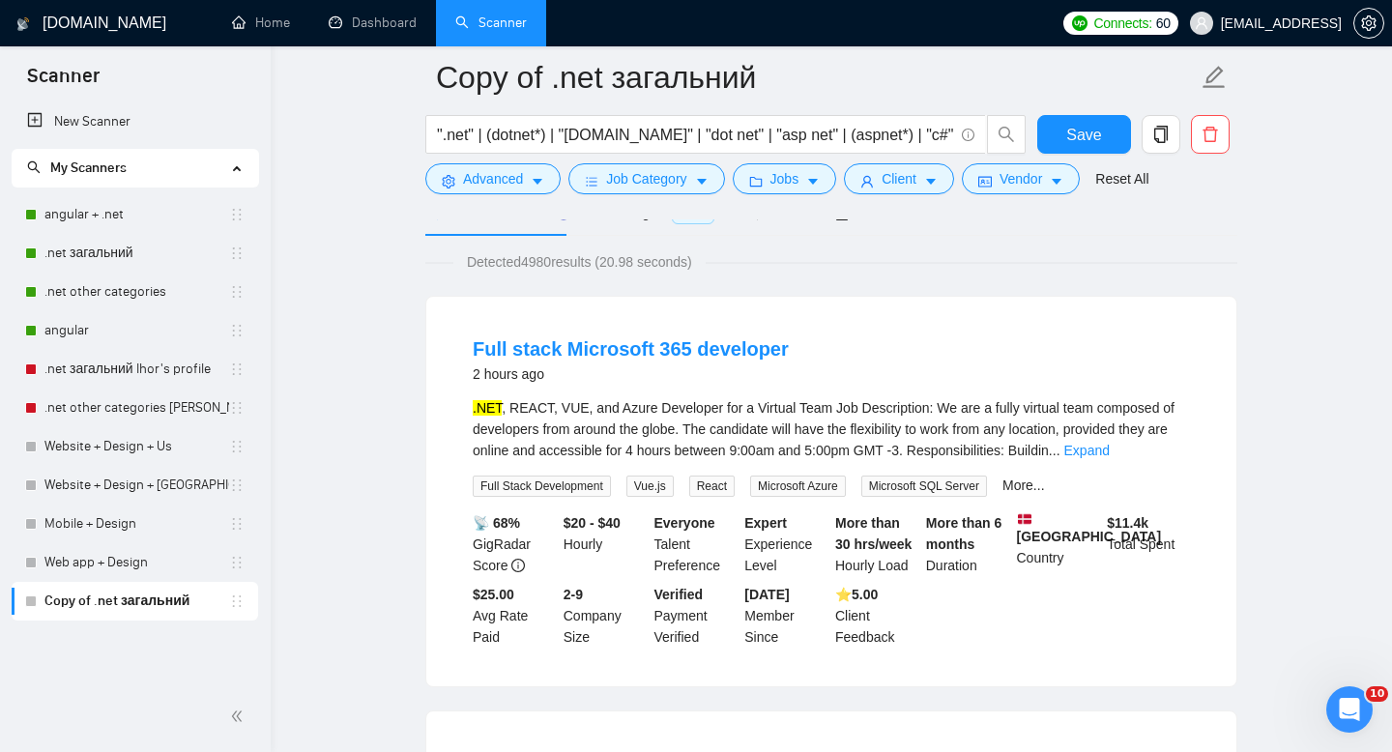
scroll to position [37, 0]
click at [916, 182] on span "Client" at bounding box center [899, 178] width 35 height 21
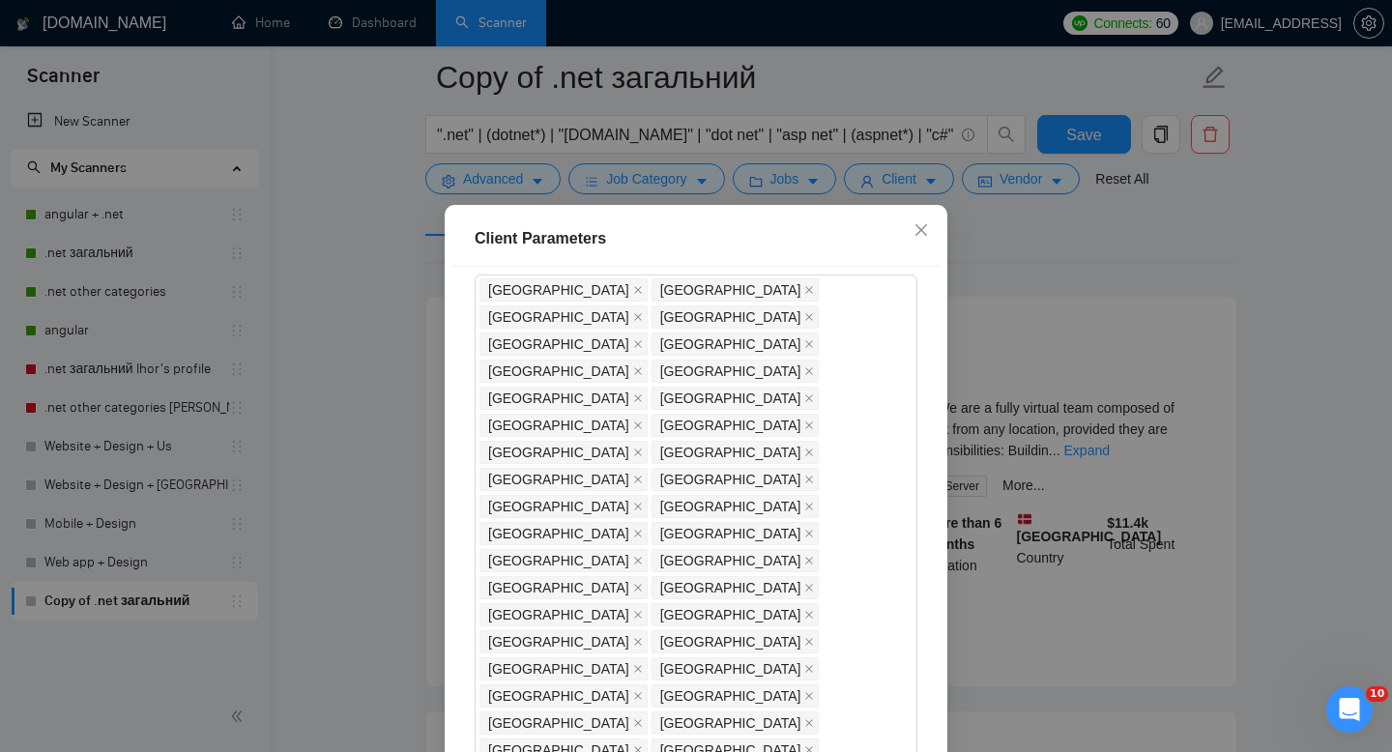
scroll to position [165, 0]
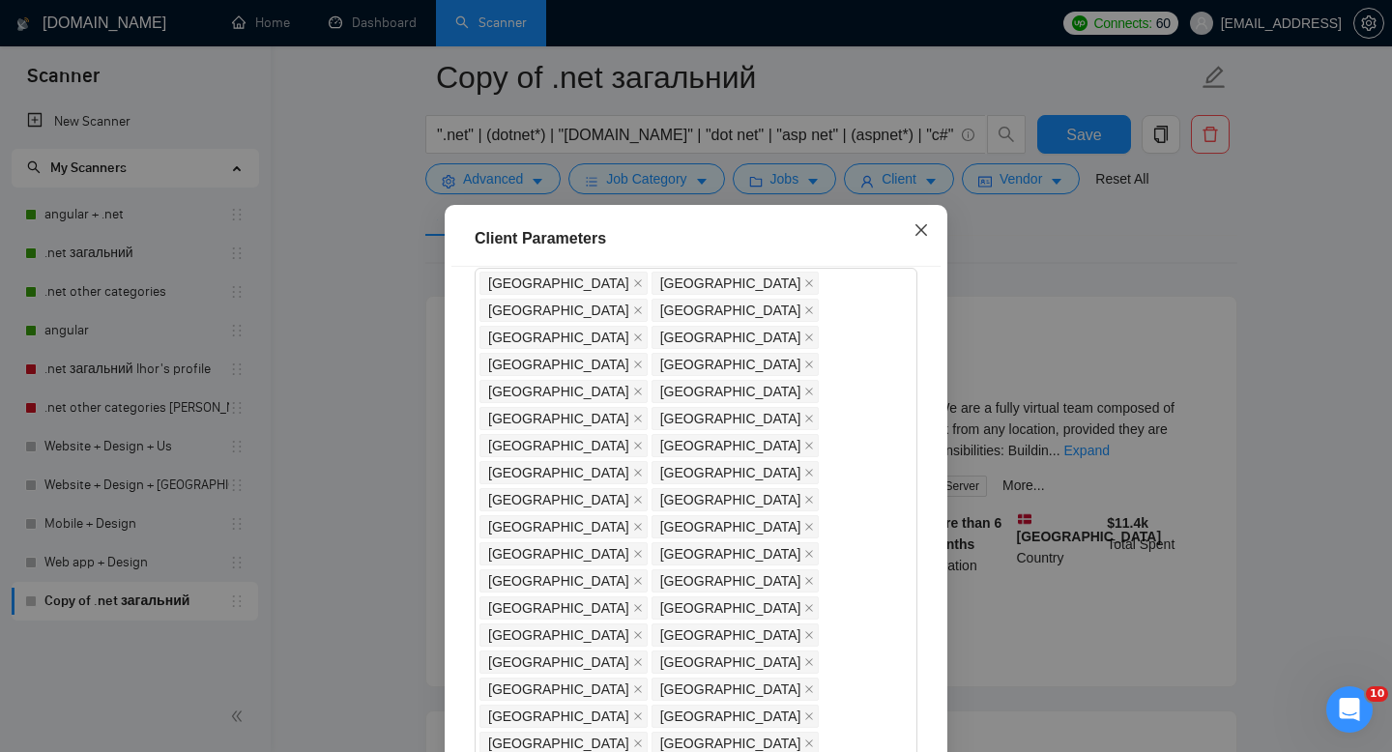
click at [914, 222] on span "Close" at bounding box center [921, 231] width 52 height 52
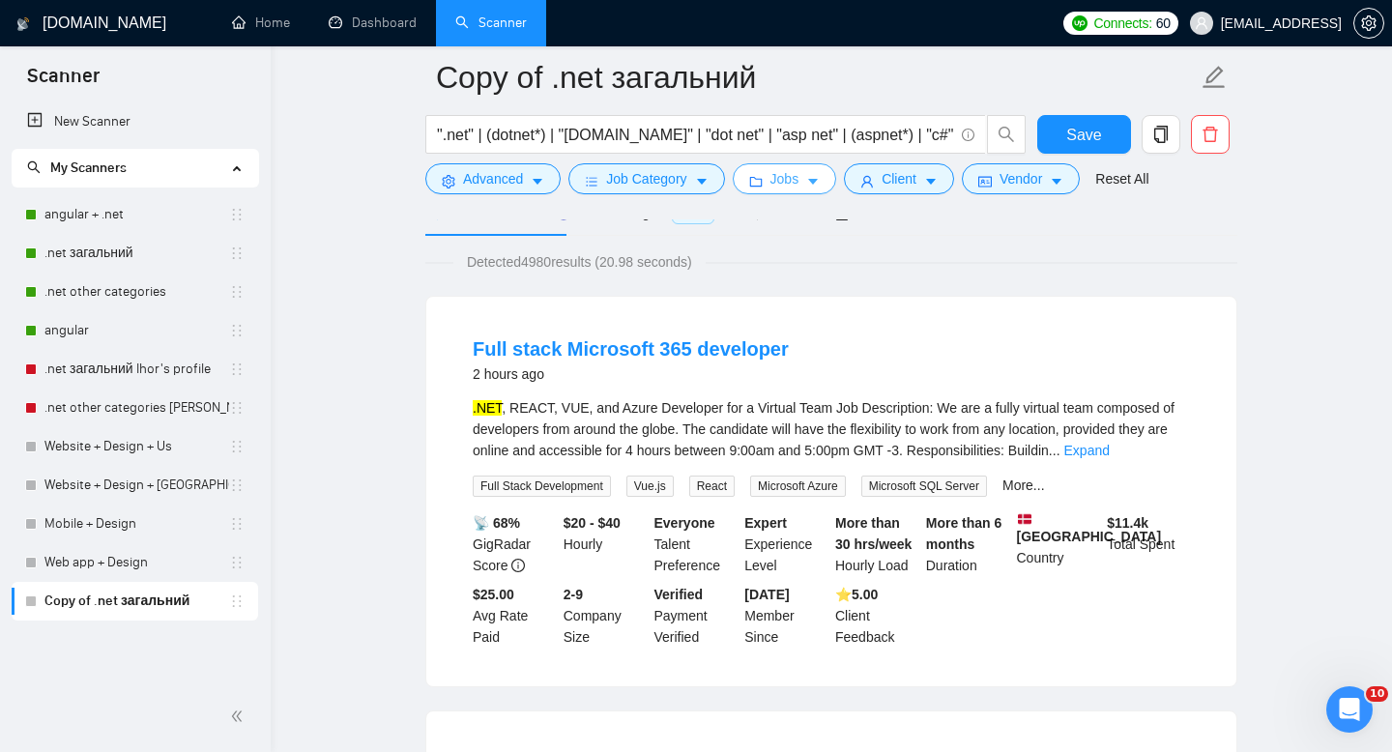
click at [767, 180] on button "Jobs" at bounding box center [785, 178] width 104 height 31
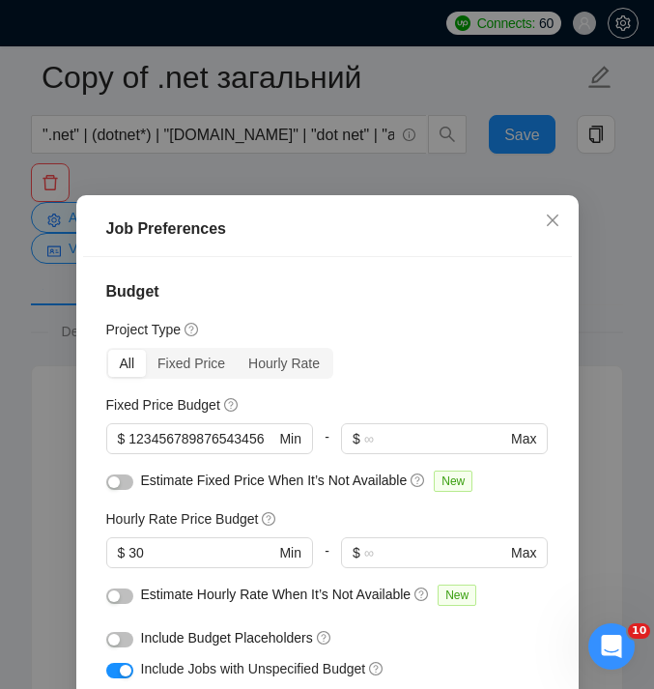
scroll to position [155, 0]
